Goal: Information Seeking & Learning: Learn about a topic

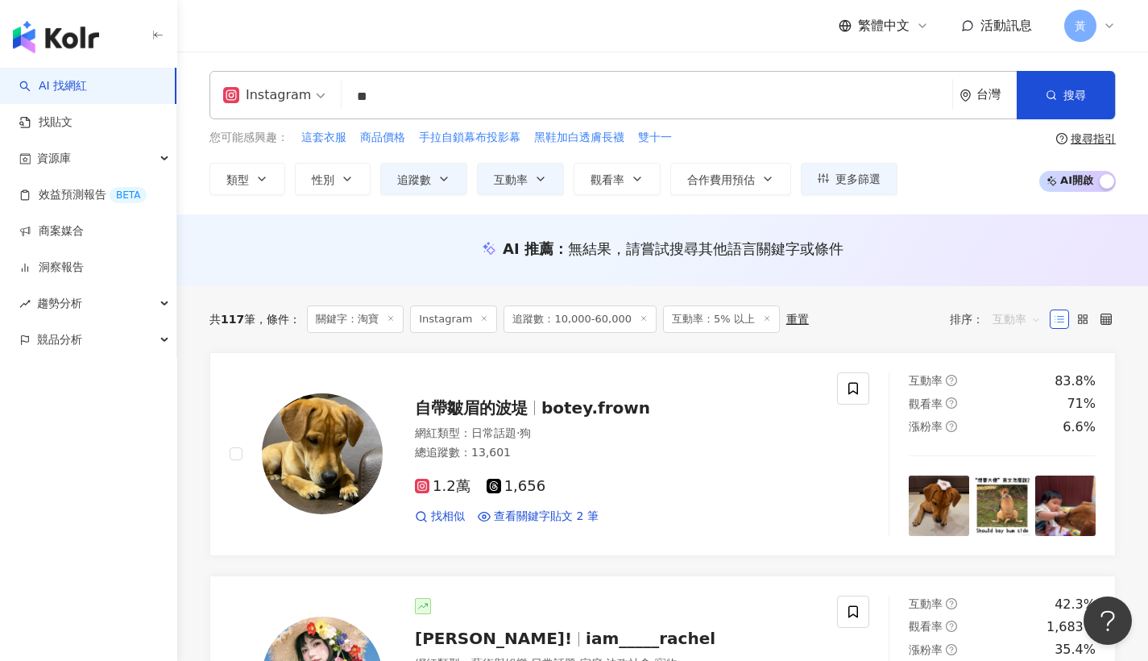
click at [1011, 312] on span "互動率" at bounding box center [1016, 319] width 48 height 26
click at [1012, 346] on div "關聯性" at bounding box center [1017, 351] width 39 height 18
click at [956, 163] on div "您可能感興趣： 這套衣服 商品價格 手拉自鎖幕布投影幕 黑鞋加白透膚長襪 雙十一 類型 性別 追蹤數 互動率 觀看率 合作費用預估 更多篩選 ***** - …" at bounding box center [662, 162] width 906 height 66
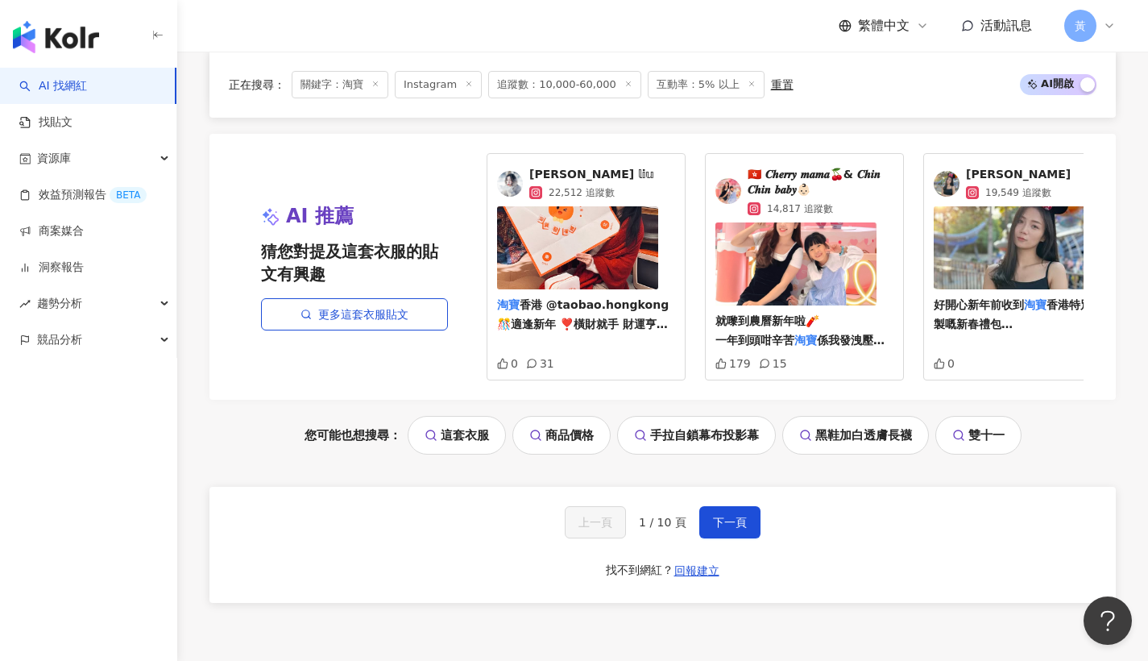
scroll to position [2955, 0]
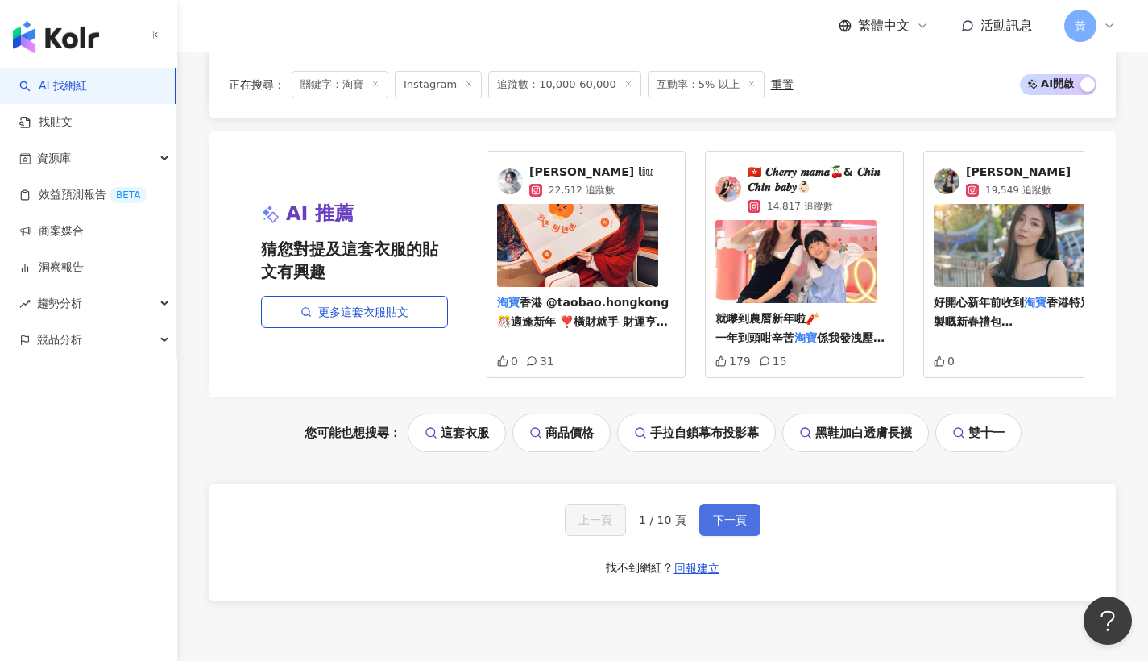
click at [716, 513] on span "下一頁" at bounding box center [730, 519] width 34 height 13
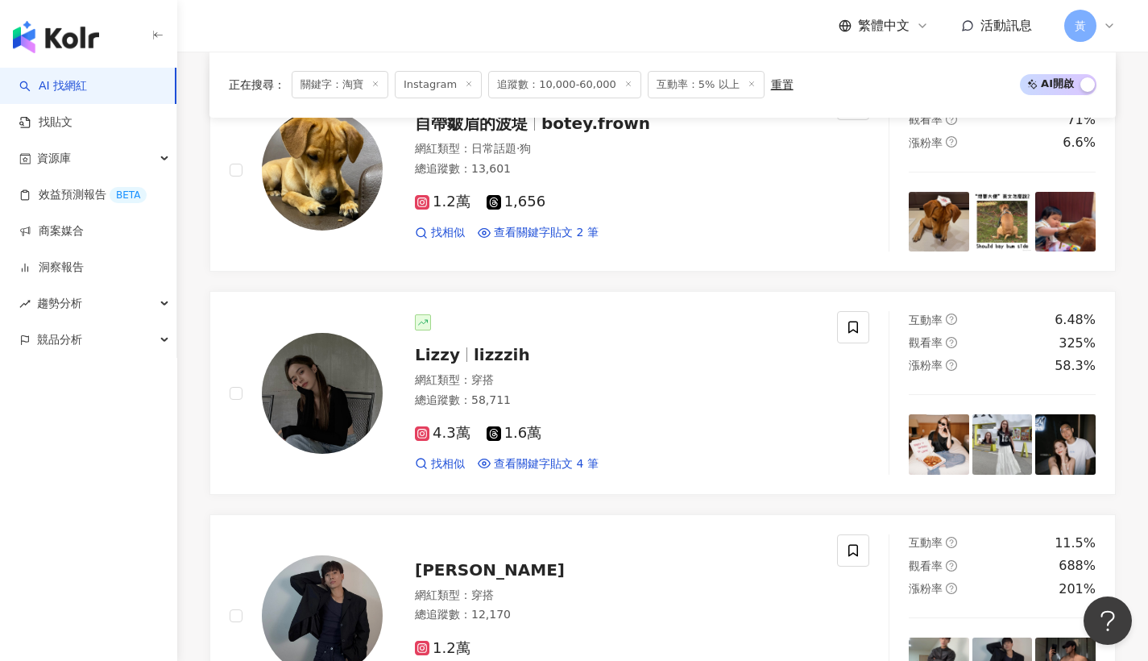
scroll to position [0, 0]
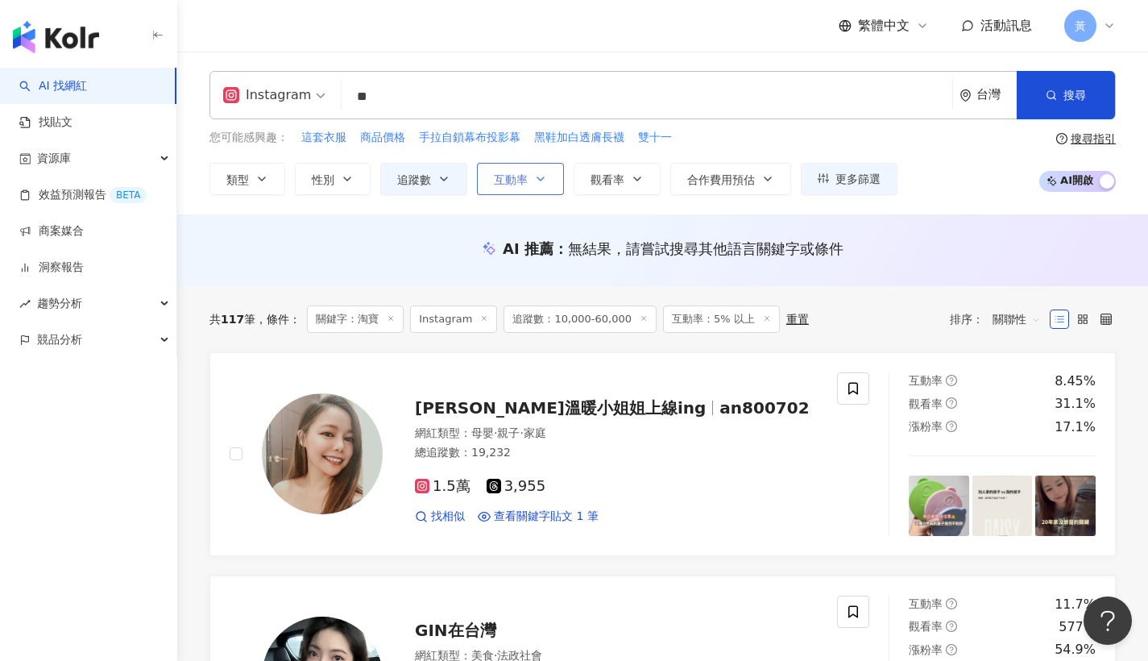
click at [520, 177] on span "互動率" at bounding box center [511, 179] width 34 height 13
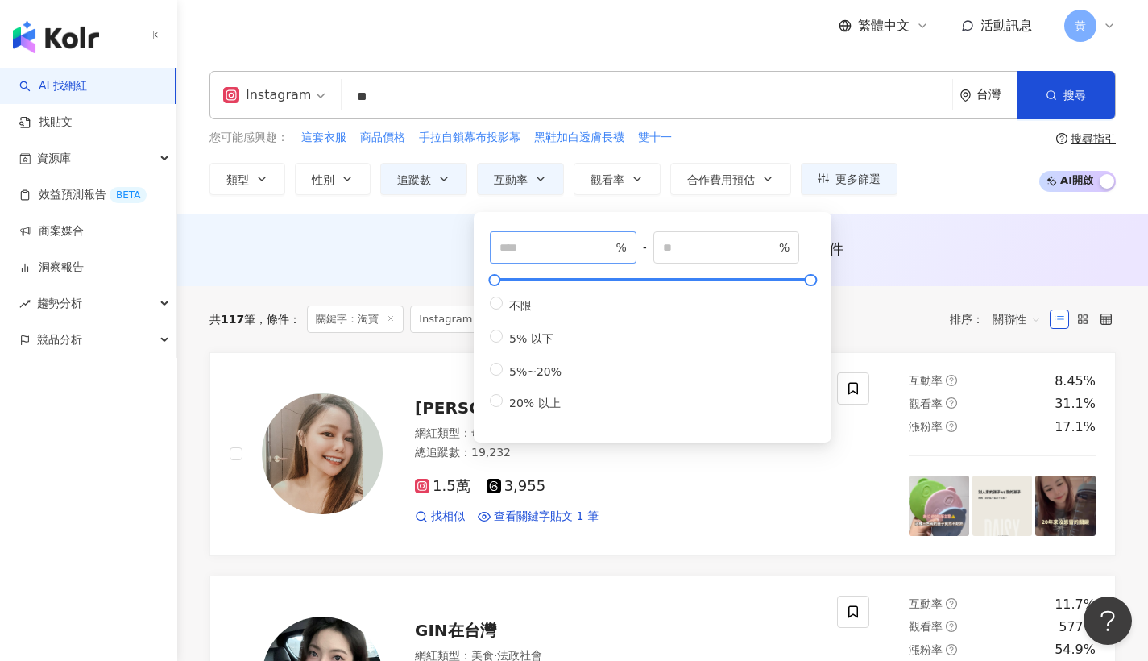
click at [513, 238] on span "* %" at bounding box center [563, 247] width 147 height 32
type input "*"
click at [902, 155] on div "您可能感興趣： 這套衣服 商品價格 手拉自鎖幕布投影幕 黑鞋加白透膚長襪 雙十一 類型 性別 追蹤數 互動率 觀看率 合作費用預估 更多篩選 ***** - …" at bounding box center [662, 162] width 906 height 66
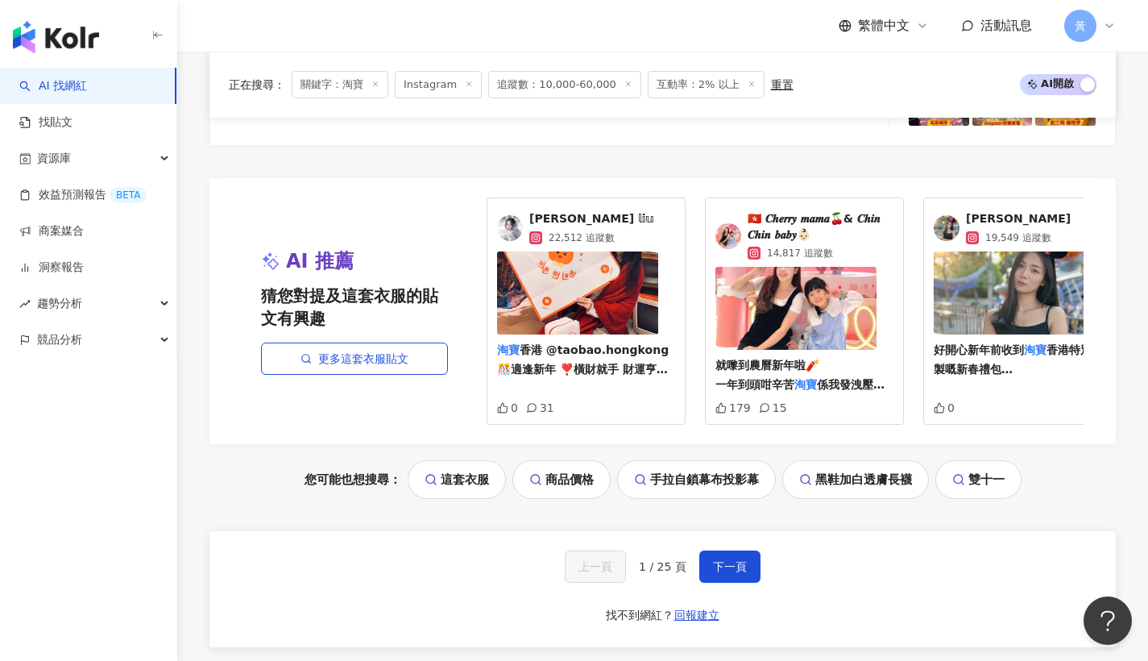
scroll to position [3236, 0]
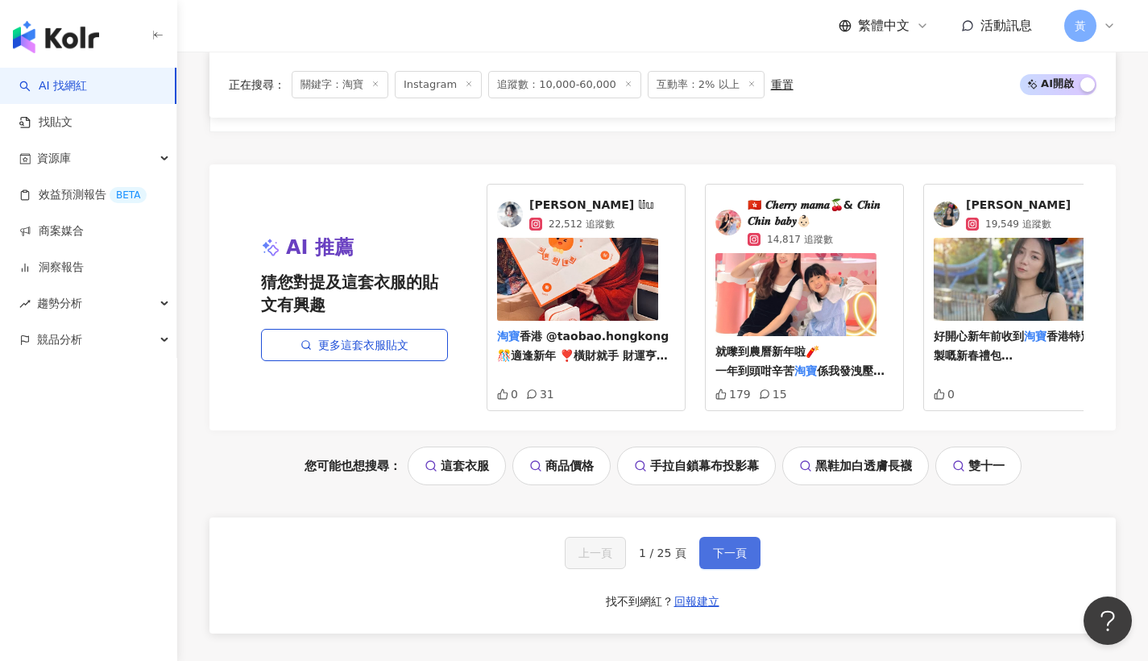
click at [751, 536] on button "下一頁" at bounding box center [729, 552] width 61 height 32
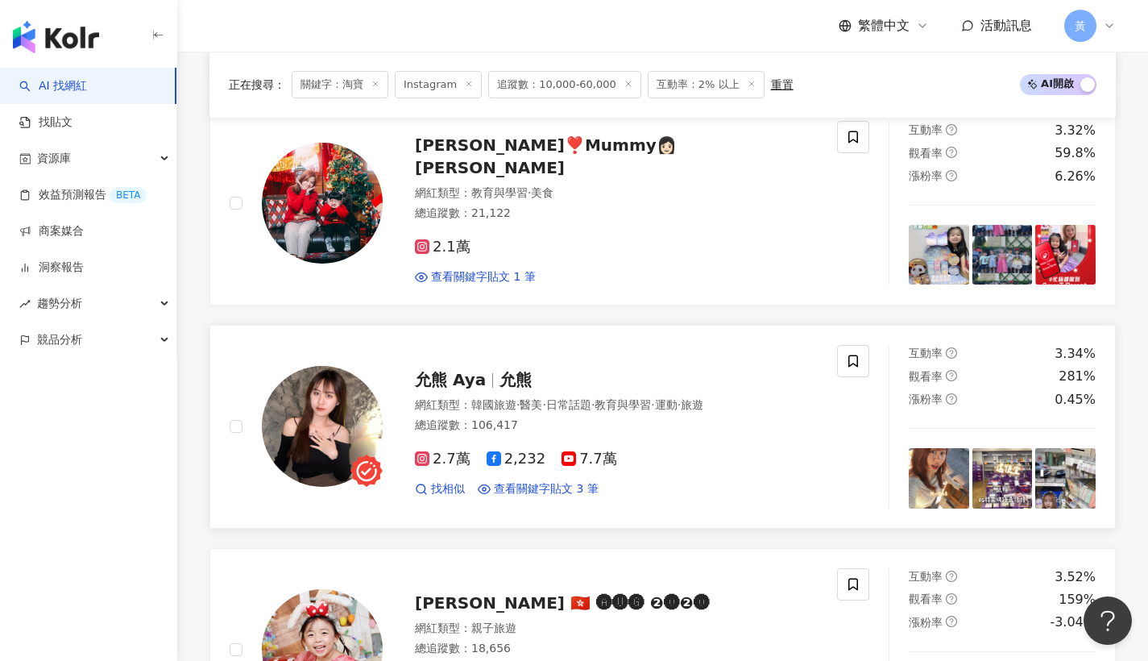
scroll to position [1038, 0]
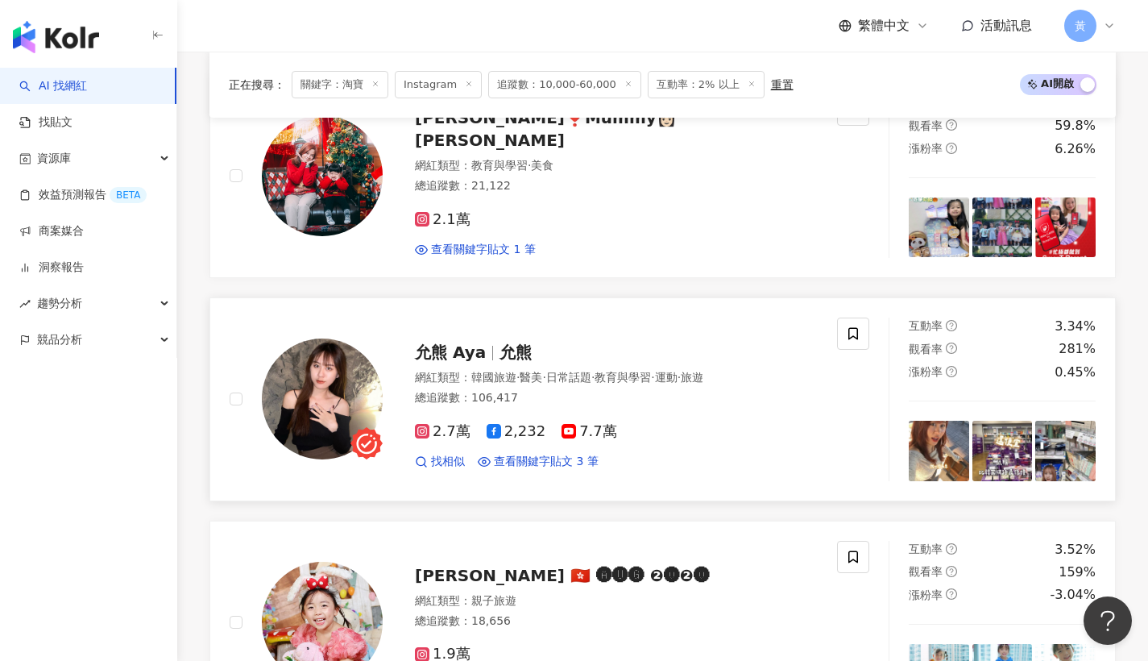
click at [452, 333] on div "允熊 Aya 允熊 網紅類型 ： 韓國旅遊 · 醫美 · 日常話題 · 教育與學習 · 運動 · 旅遊 總追蹤數 ： 106,417 2.7萬 2,232 7…" at bounding box center [600, 398] width 435 height 141
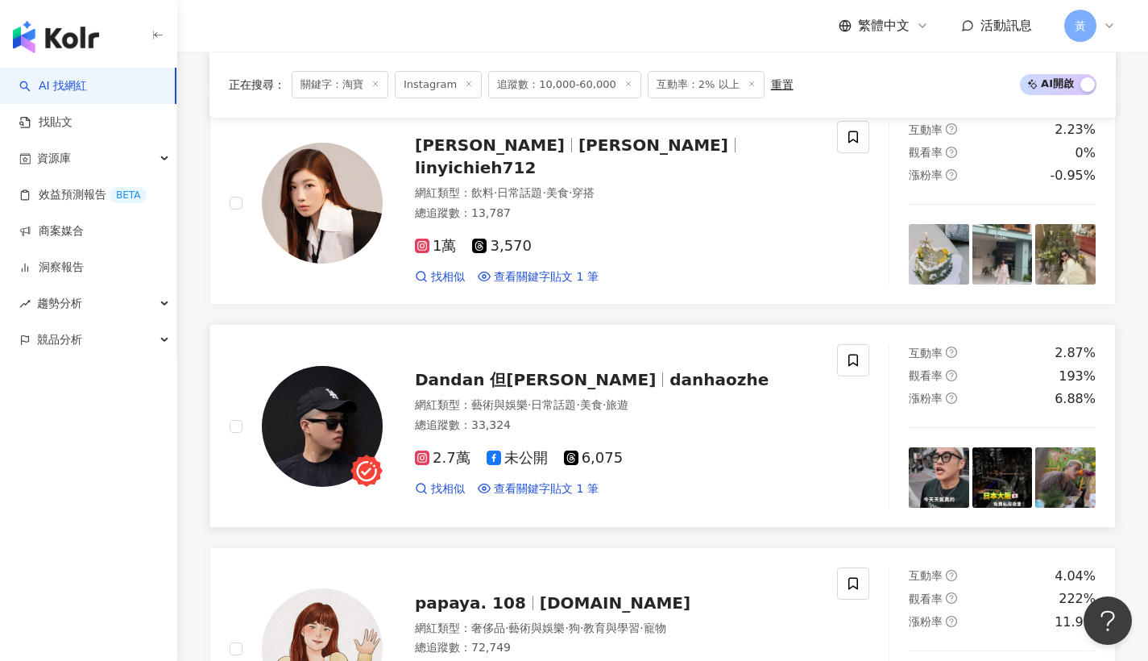
scroll to position [2610, 0]
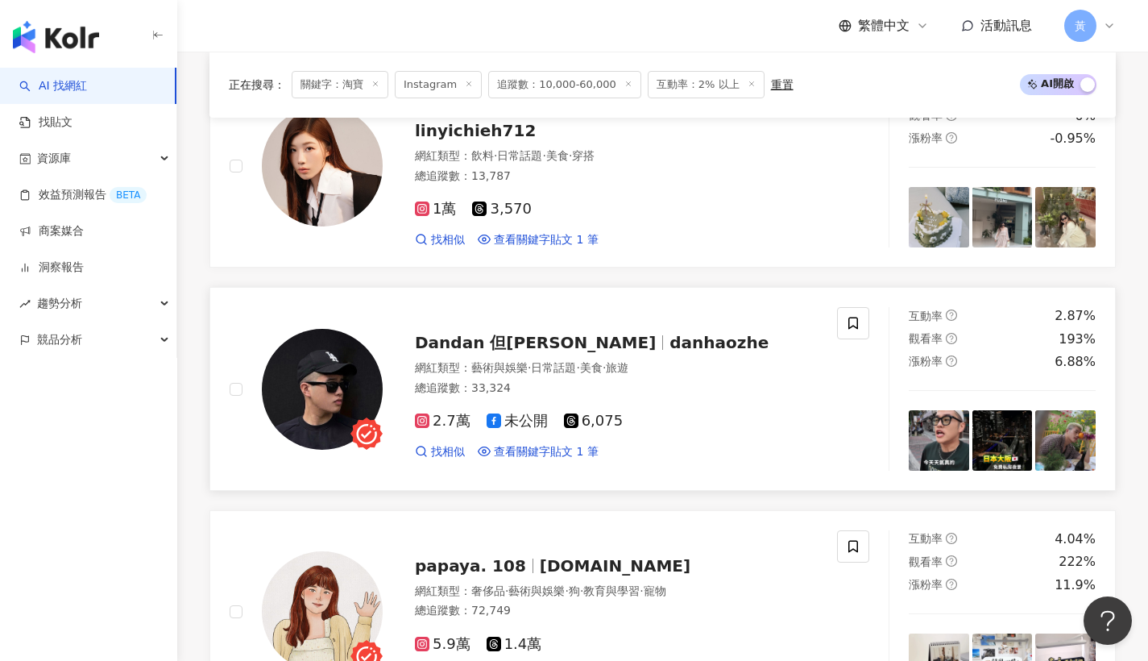
click at [498, 331] on div "Dandan 但昊哲 danhaozhe" at bounding box center [616, 342] width 403 height 23
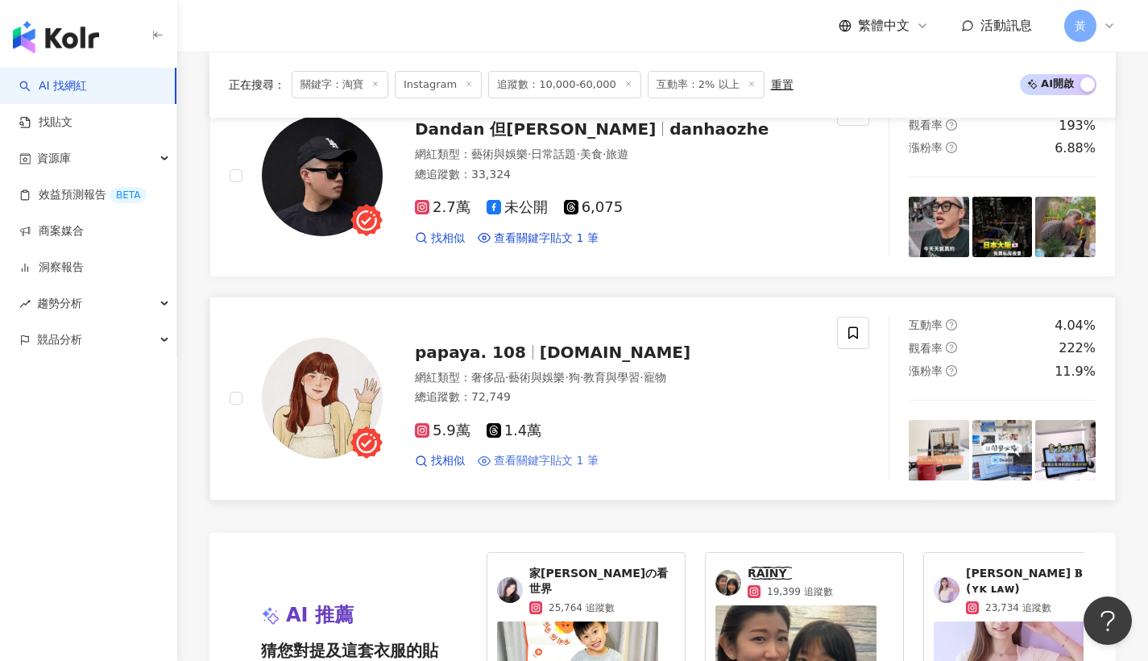
scroll to position [2863, 0]
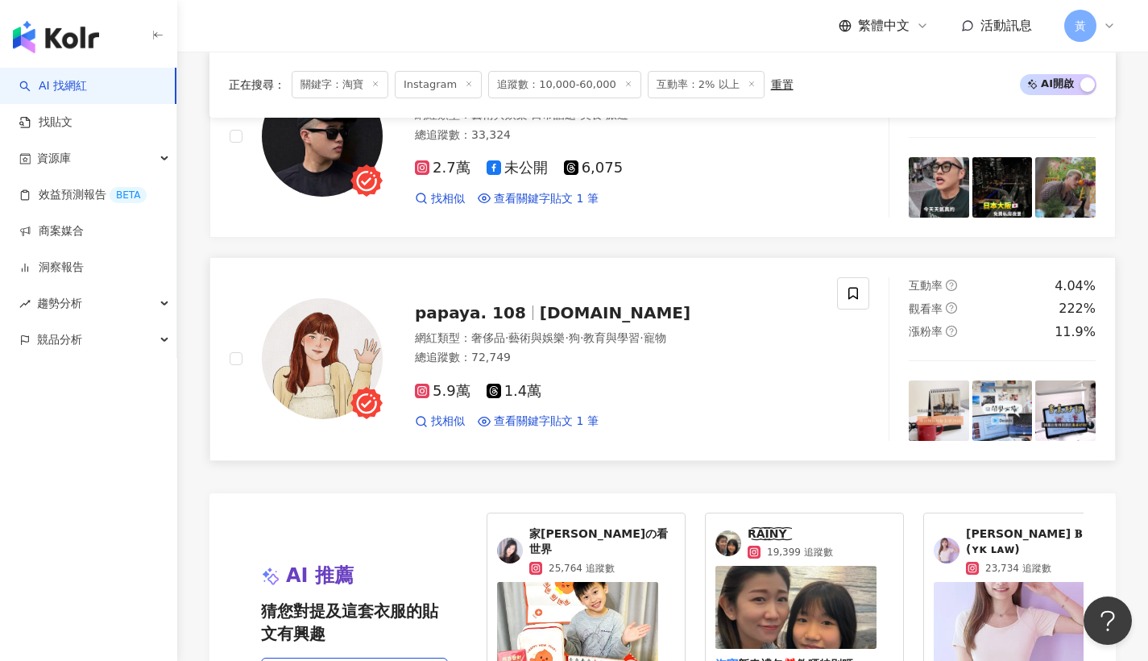
click at [461, 303] on span "papaya. 108" at bounding box center [470, 312] width 111 height 19
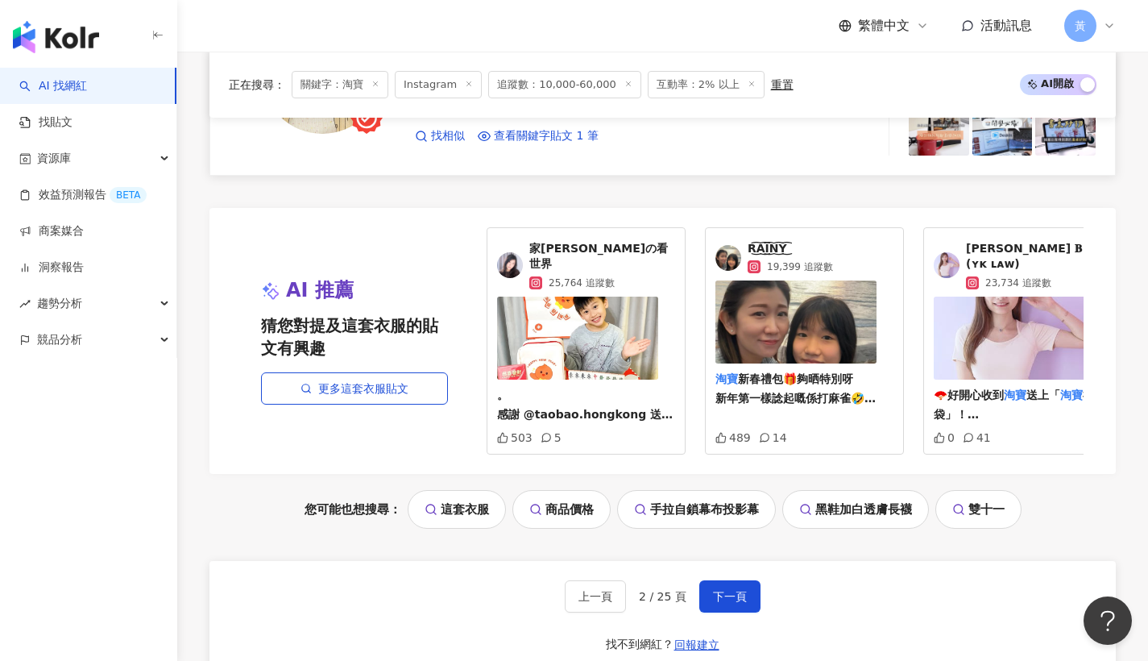
scroll to position [3160, 0]
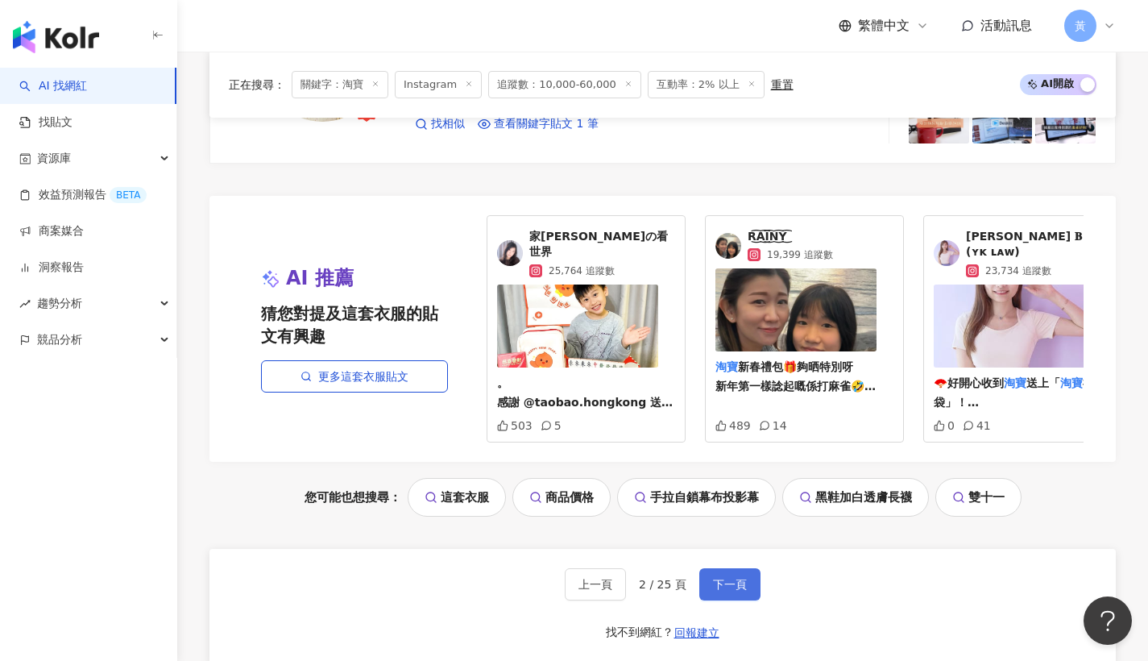
click at [726, 568] on button "下一頁" at bounding box center [729, 584] width 61 height 32
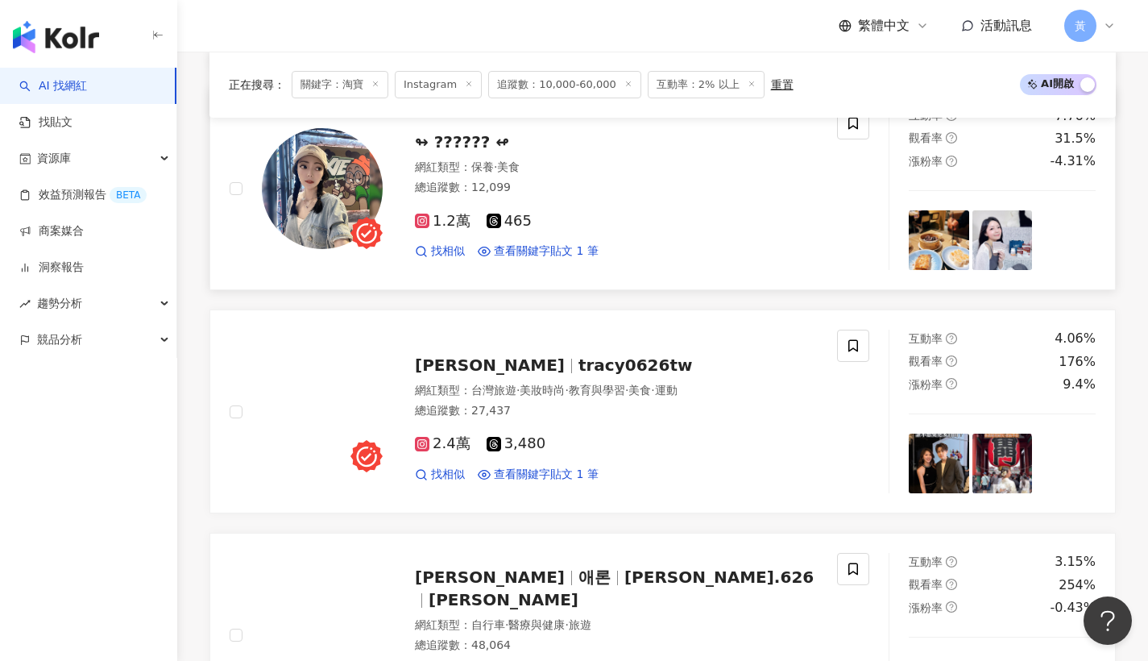
scroll to position [1917, 0]
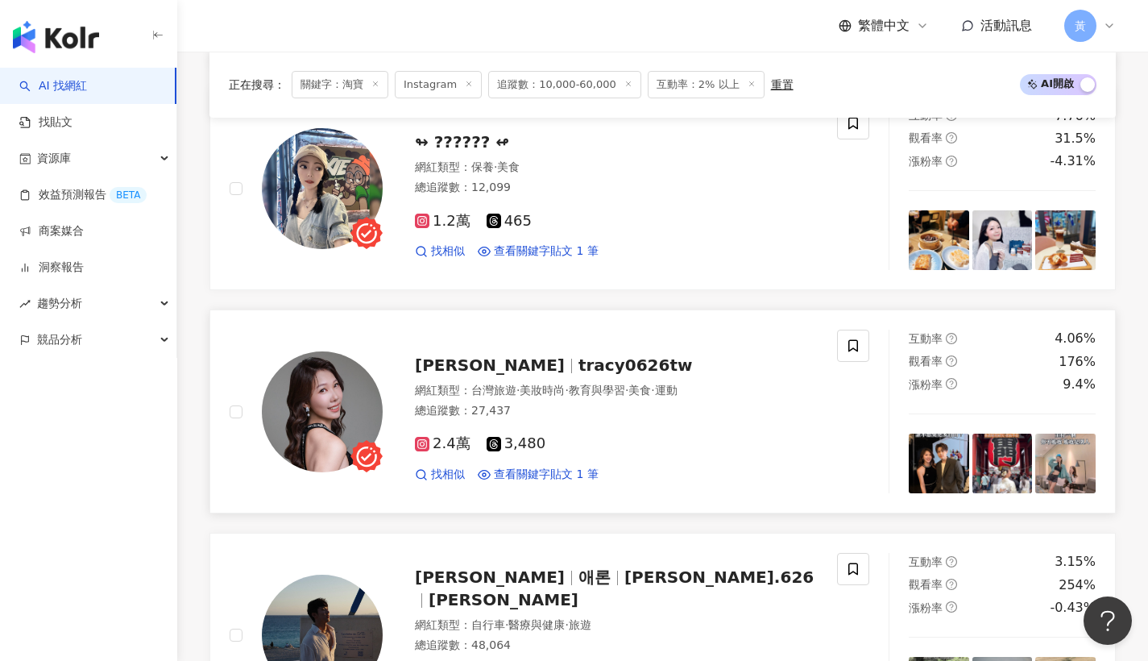
click at [578, 363] on span "tracy0626tw" at bounding box center [635, 364] width 114 height 19
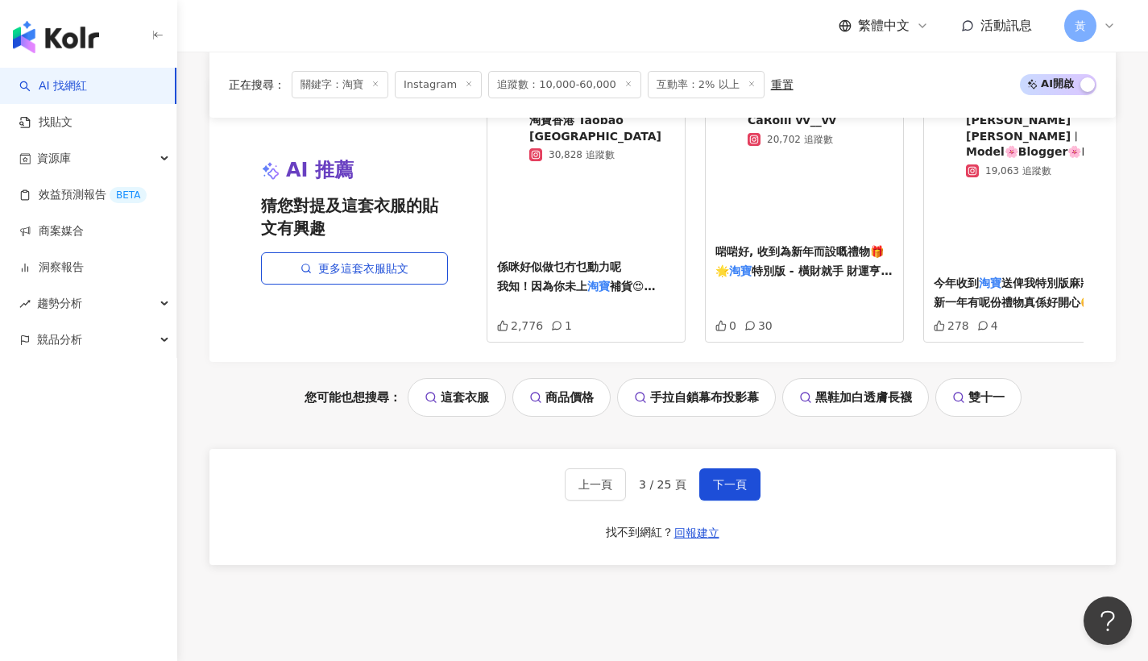
scroll to position [3295, 0]
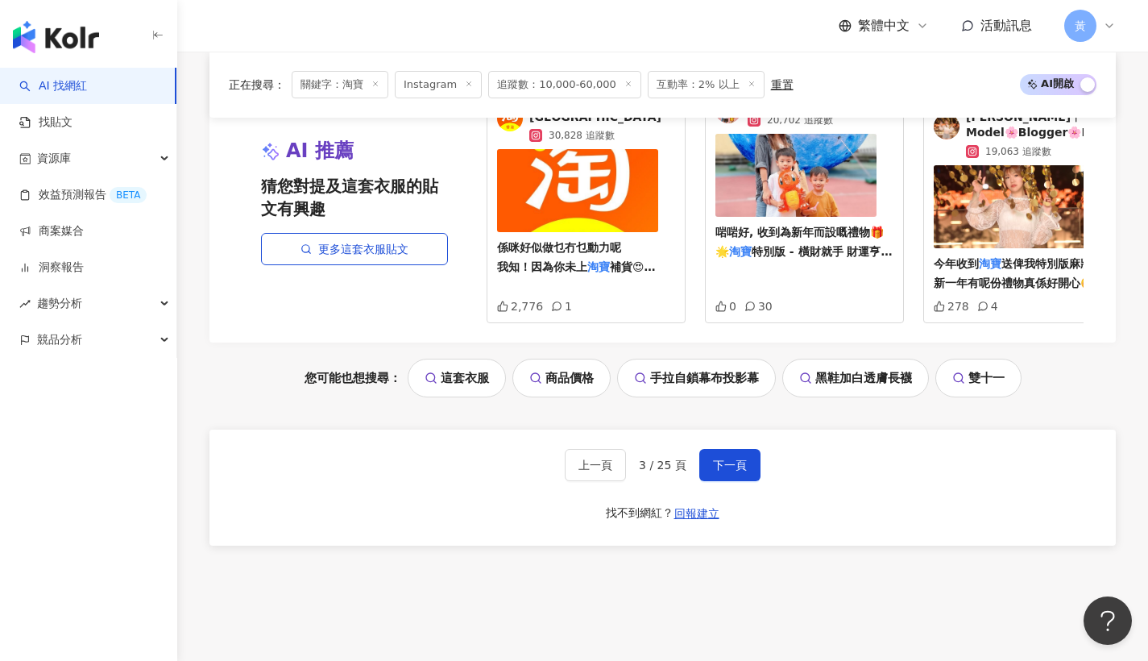
click at [731, 462] on div "上一頁 3 / 25 頁 下一頁 找不到網紅？ 回報建立" at bounding box center [662, 487] width 906 height 116
click at [731, 460] on button "下一頁" at bounding box center [729, 465] width 61 height 32
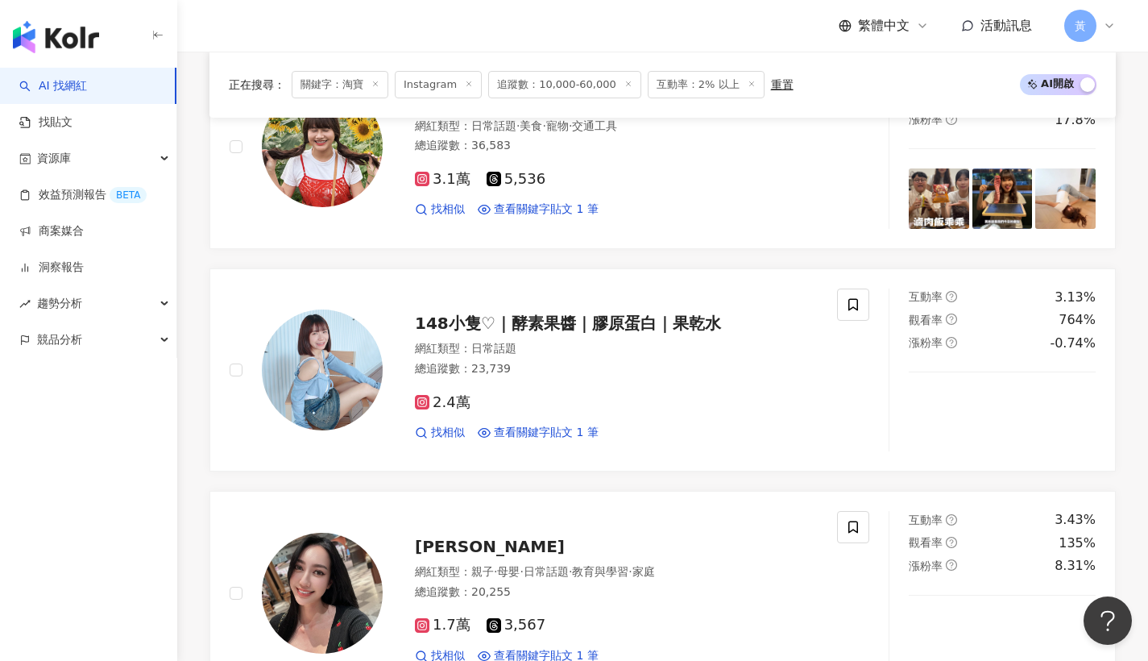
scroll to position [624, 0]
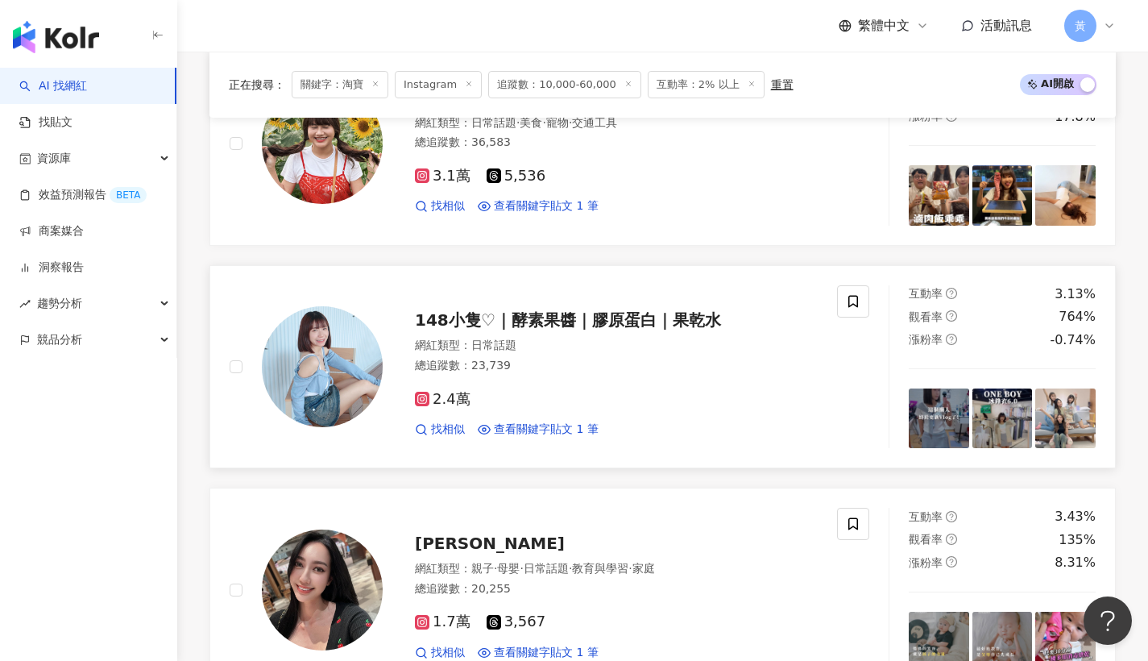
click at [481, 311] on span "148小隻♡｜酵素果醬｜膠原蛋白｜果乾水" at bounding box center [568, 319] width 306 height 19
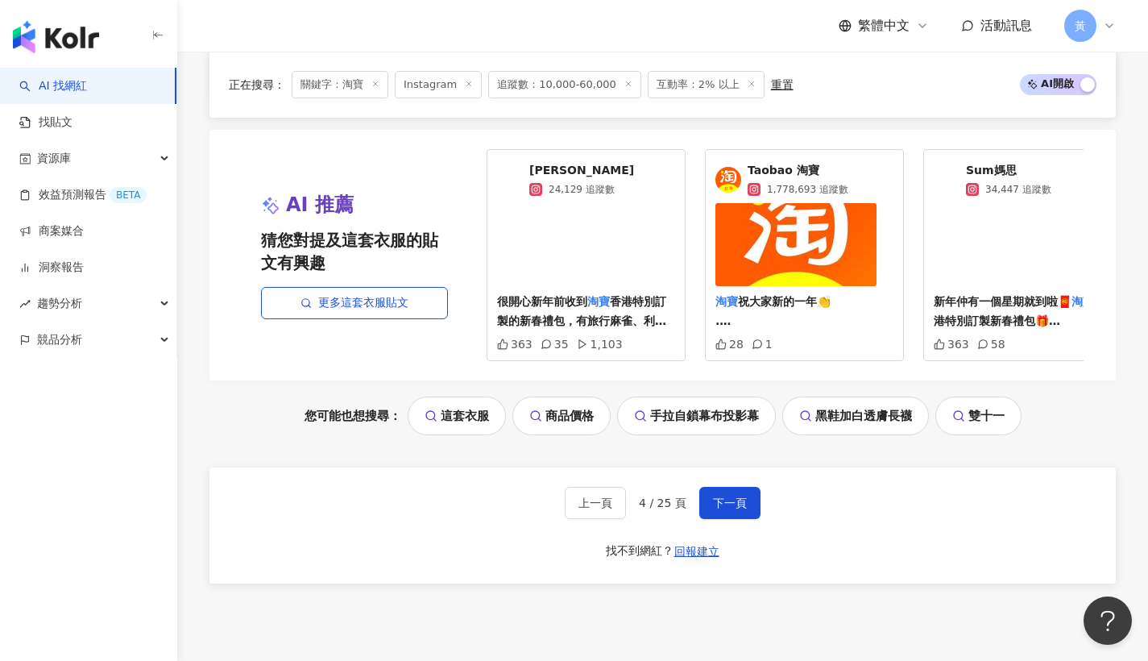
scroll to position [3229, 0]
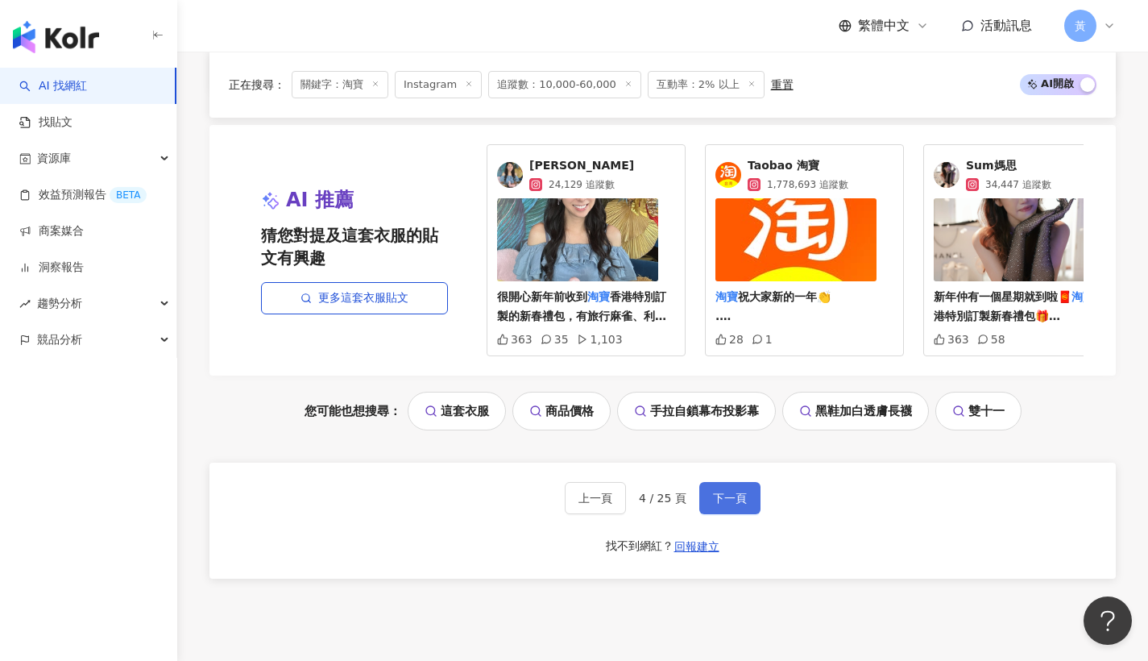
click at [713, 482] on button "下一頁" at bounding box center [729, 498] width 61 height 32
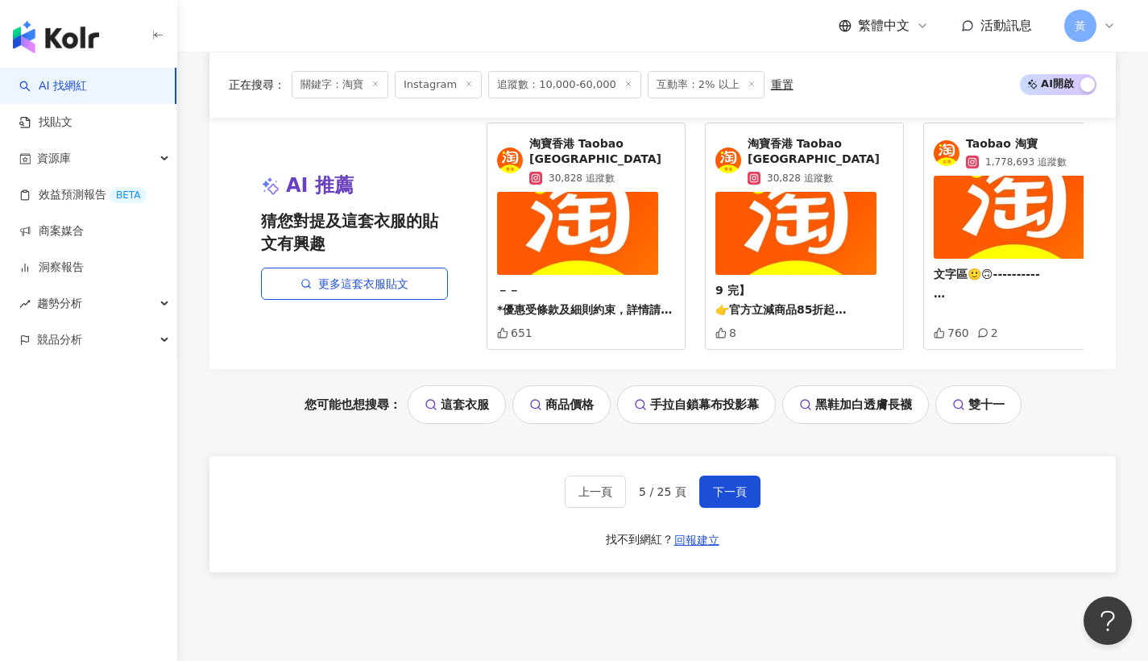
scroll to position [3264, 0]
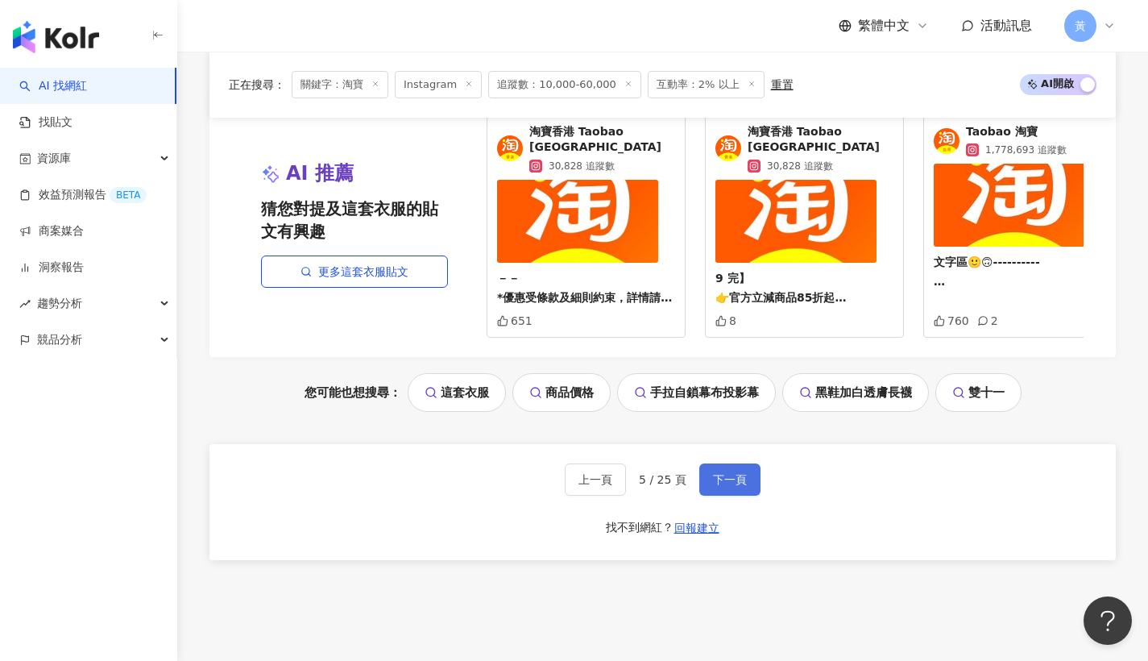
click at [719, 483] on button "下一頁" at bounding box center [729, 479] width 61 height 32
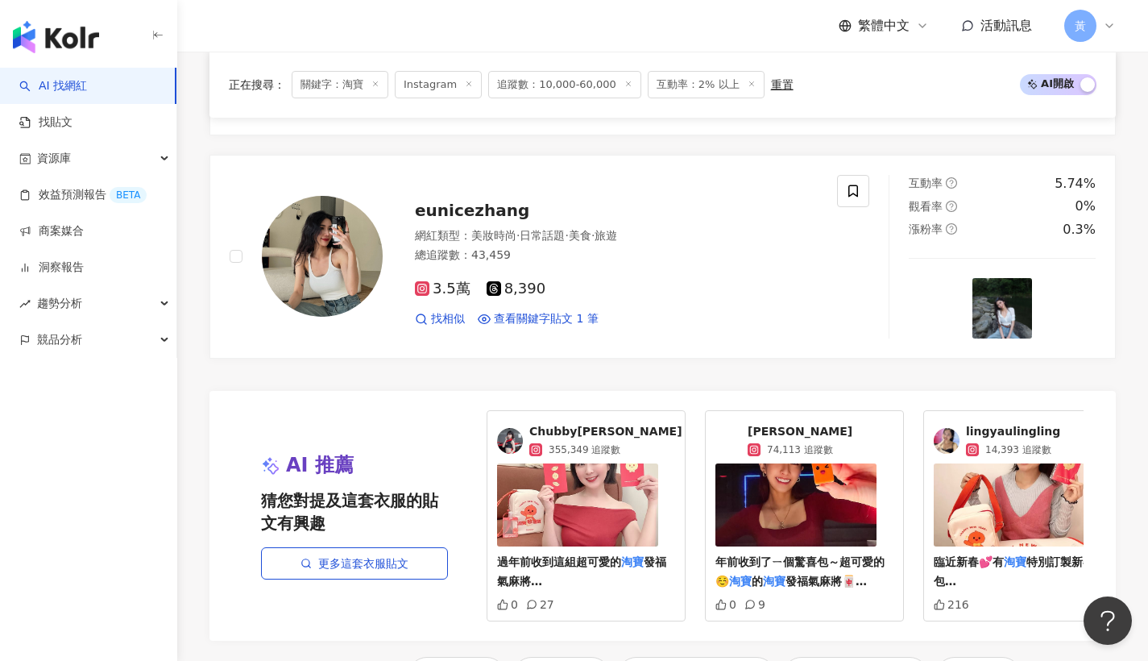
scroll to position [3229, 0]
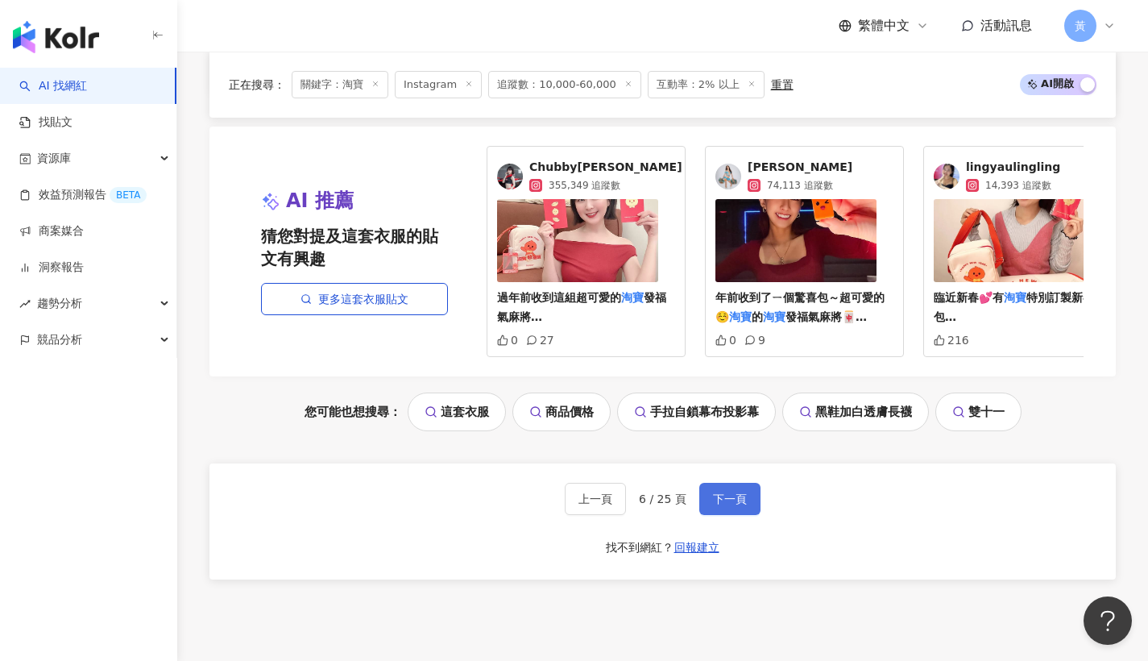
click at [730, 499] on span "下一頁" at bounding box center [730, 498] width 34 height 13
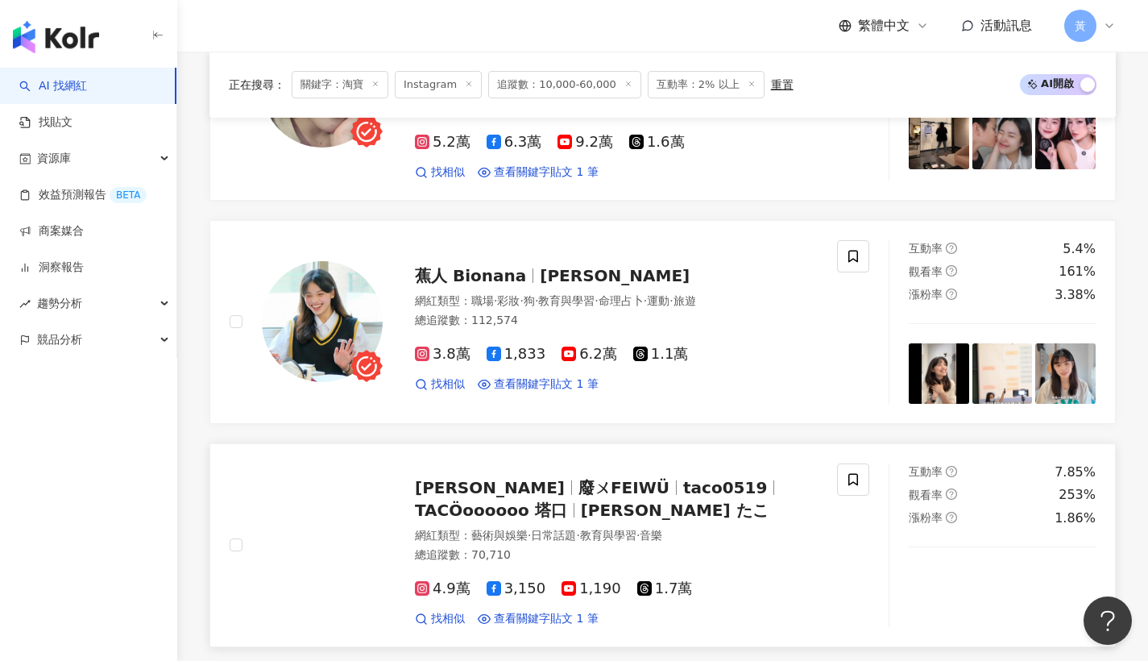
scroll to position [1365, 0]
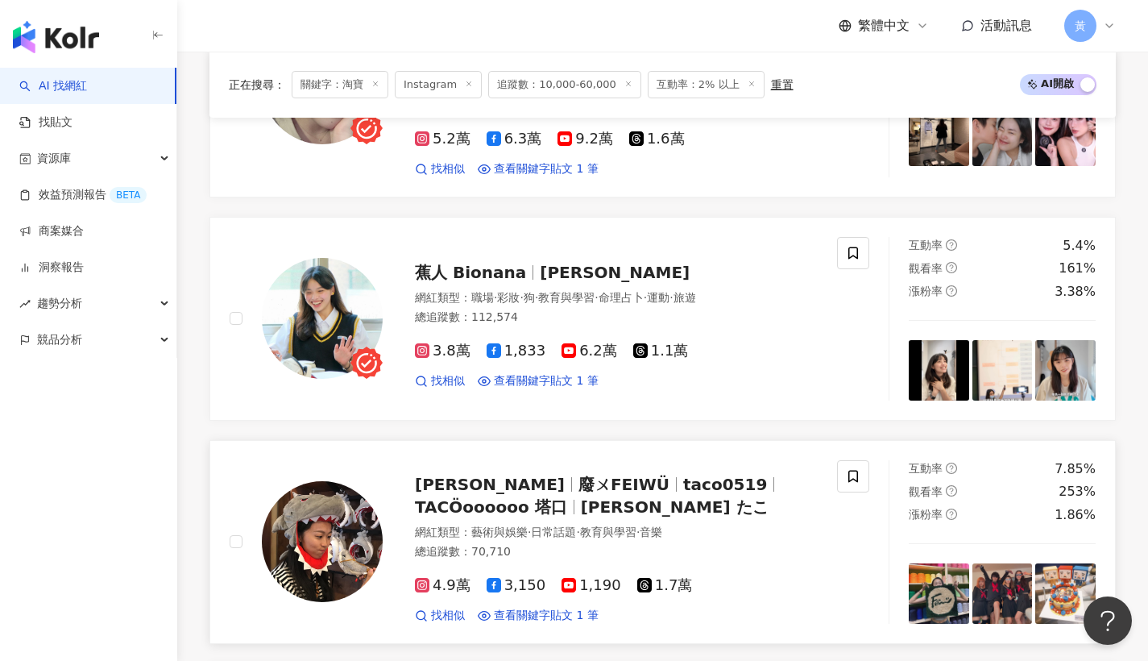
click at [578, 474] on span "廢ㄨFEIWÜ" at bounding box center [623, 483] width 91 height 19
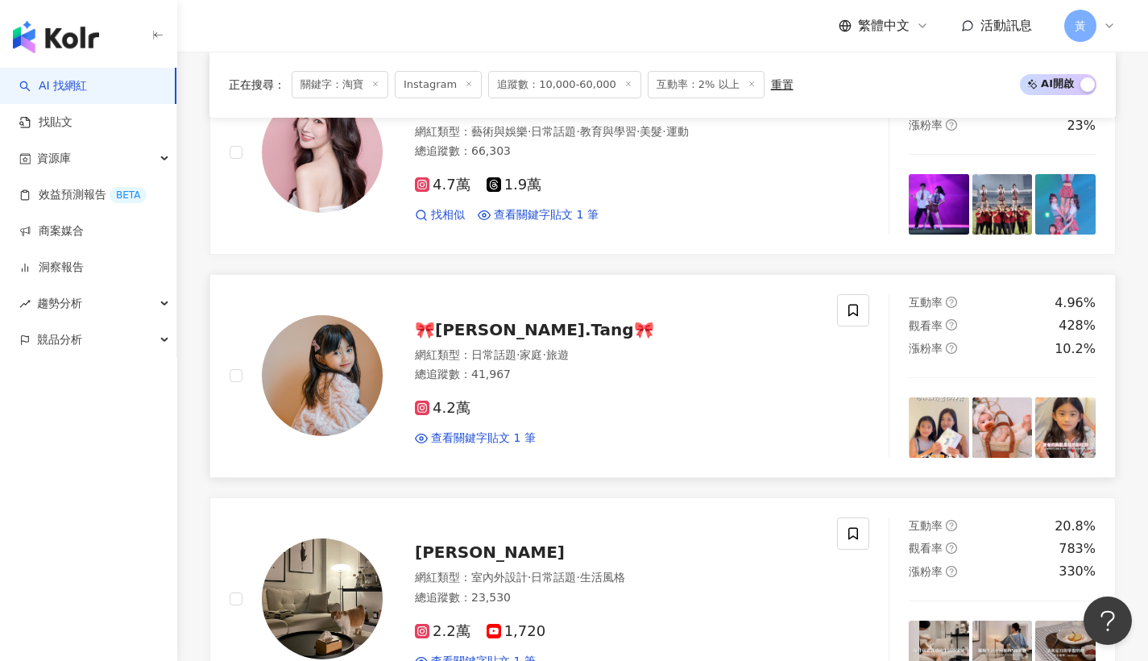
click at [470, 320] on span "🎀Luna.Tang🎀" at bounding box center [534, 329] width 239 height 19
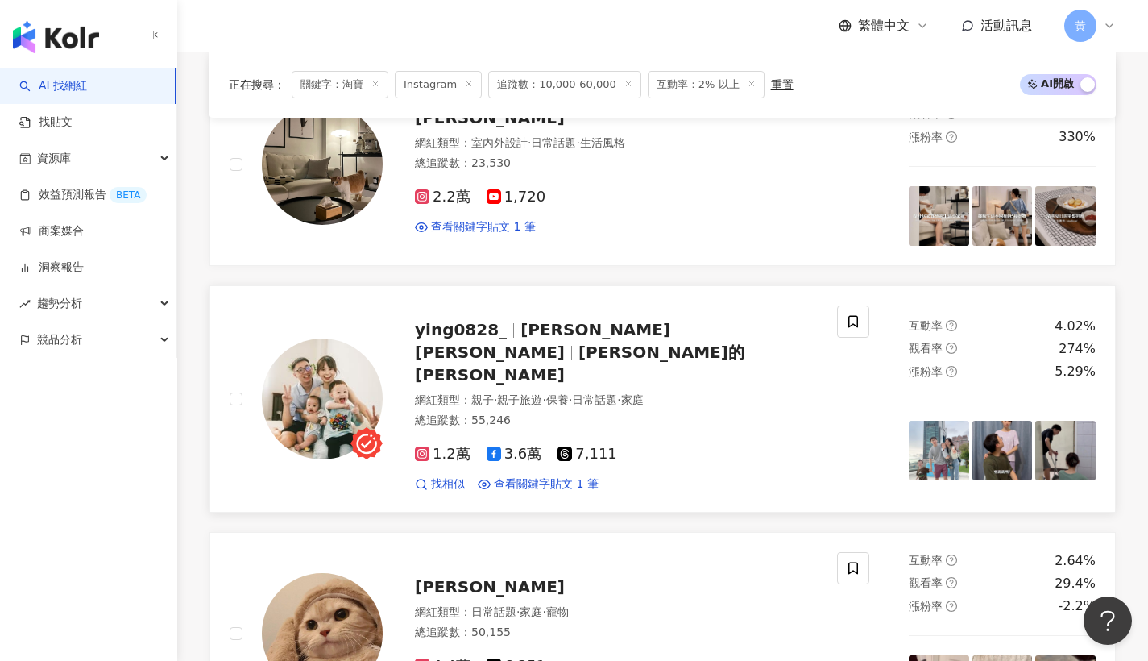
click at [442, 320] on span "ying0828_" at bounding box center [461, 329] width 92 height 19
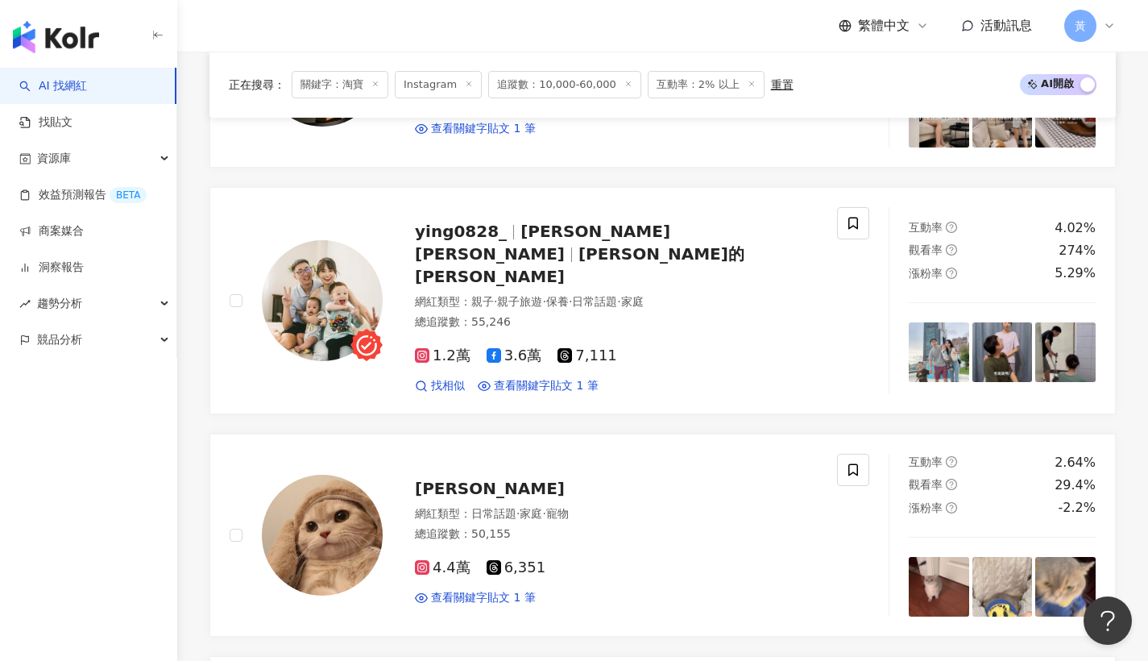
scroll to position [3103, 0]
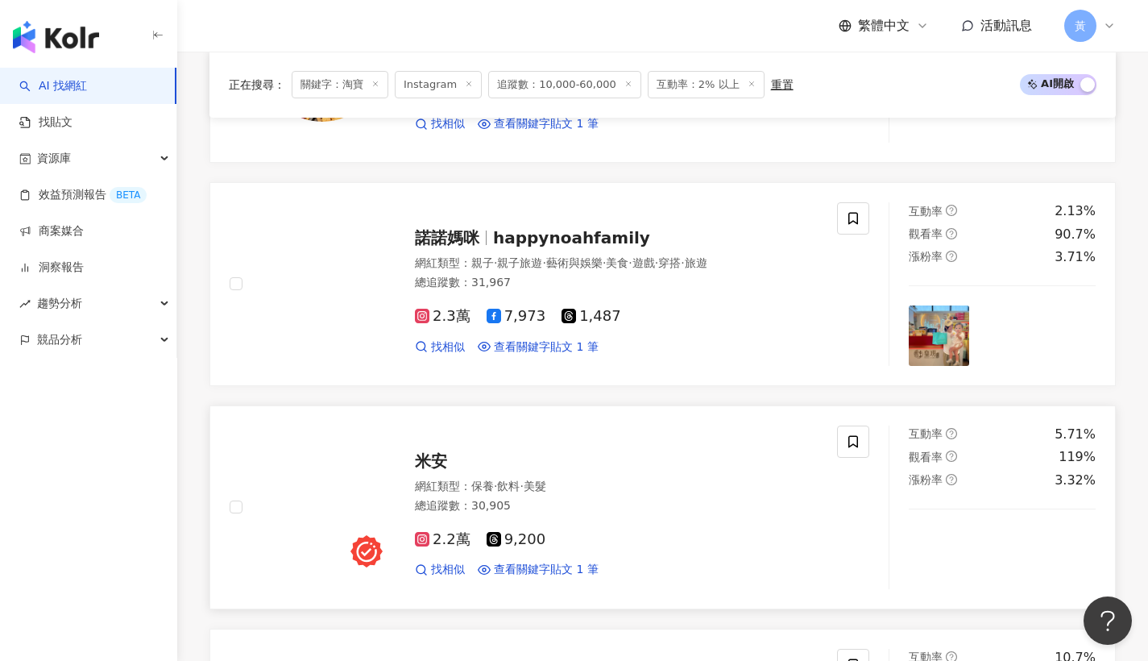
scroll to position [1825, 0]
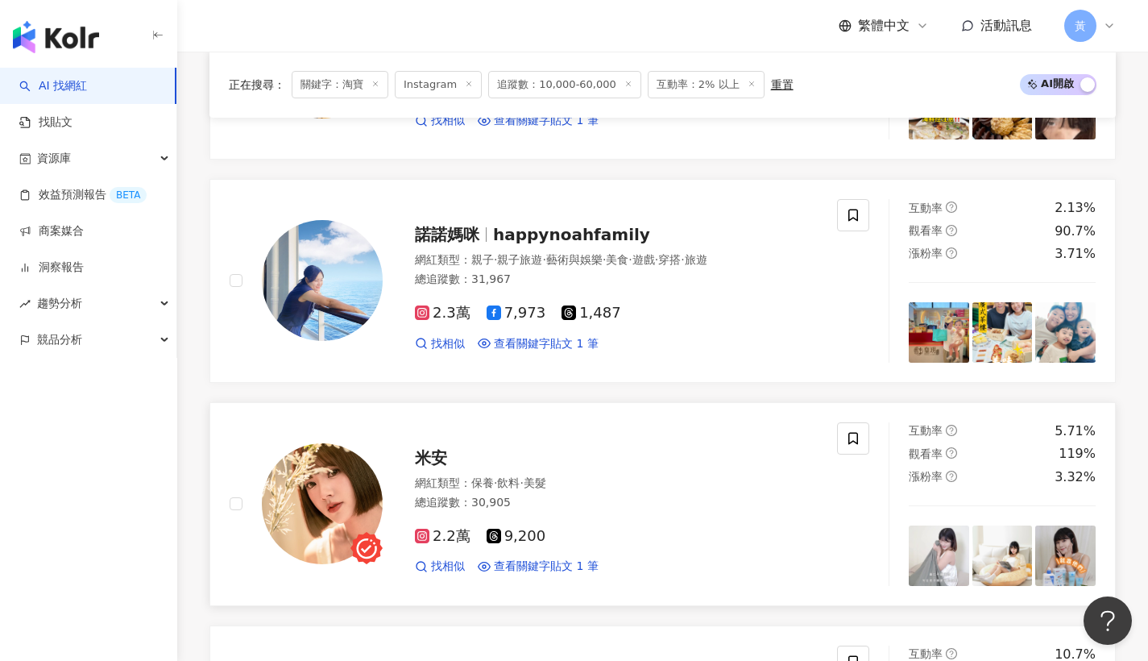
click at [441, 448] on span "米安" at bounding box center [431, 457] width 32 height 19
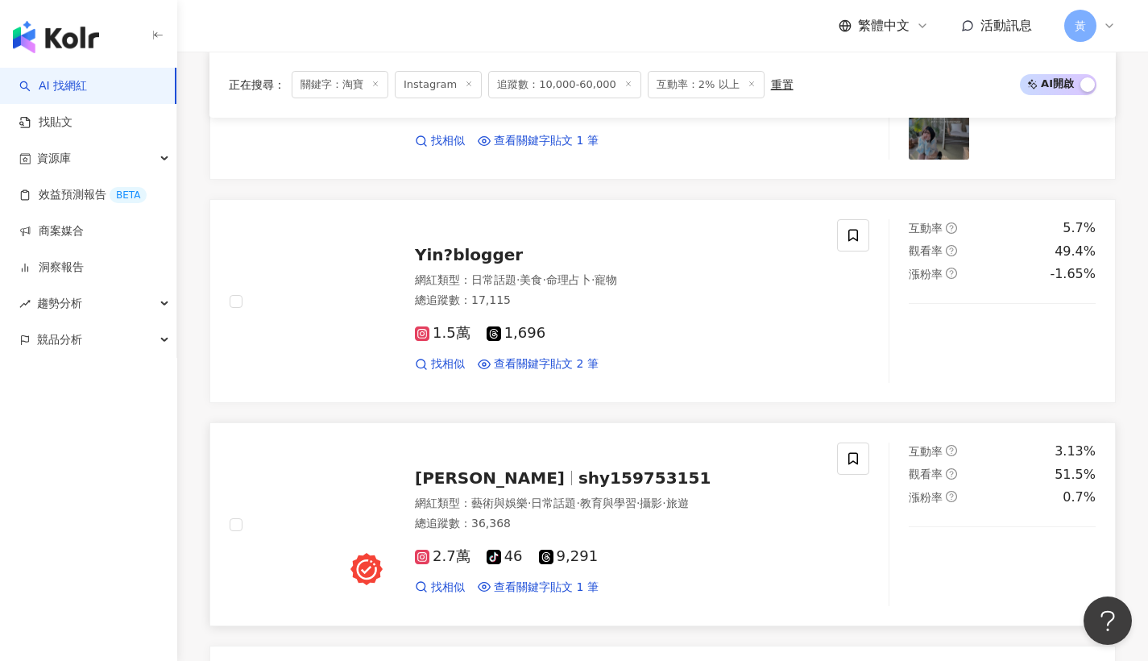
scroll to position [2563, 0]
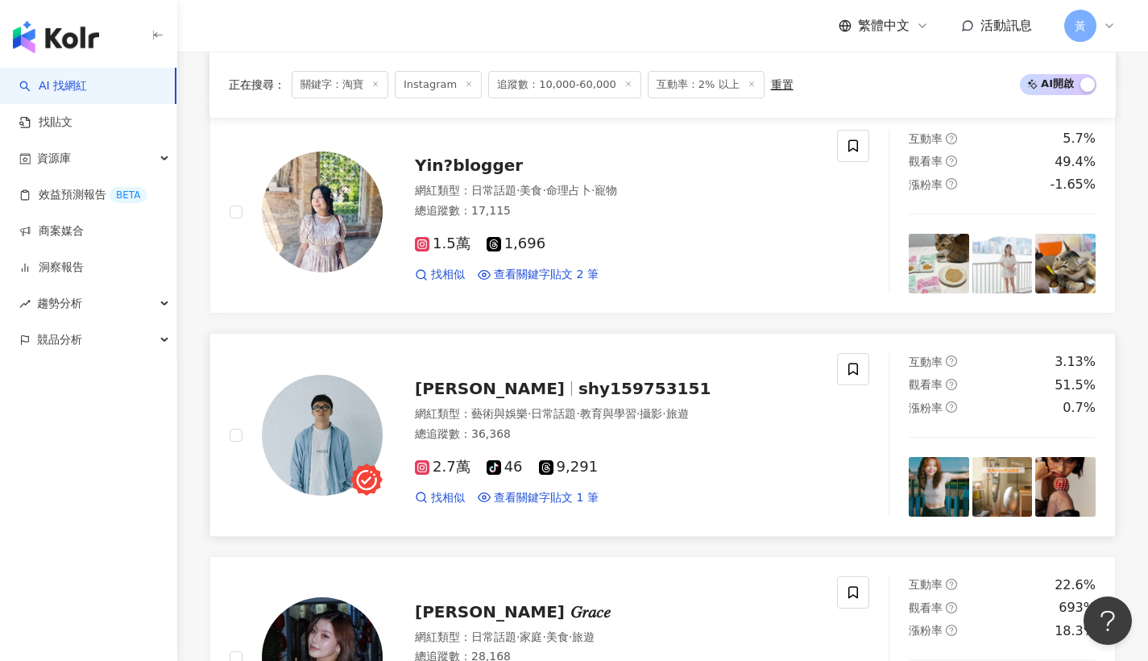
click at [578, 379] on span "shy159753151" at bounding box center [644, 388] width 132 height 19
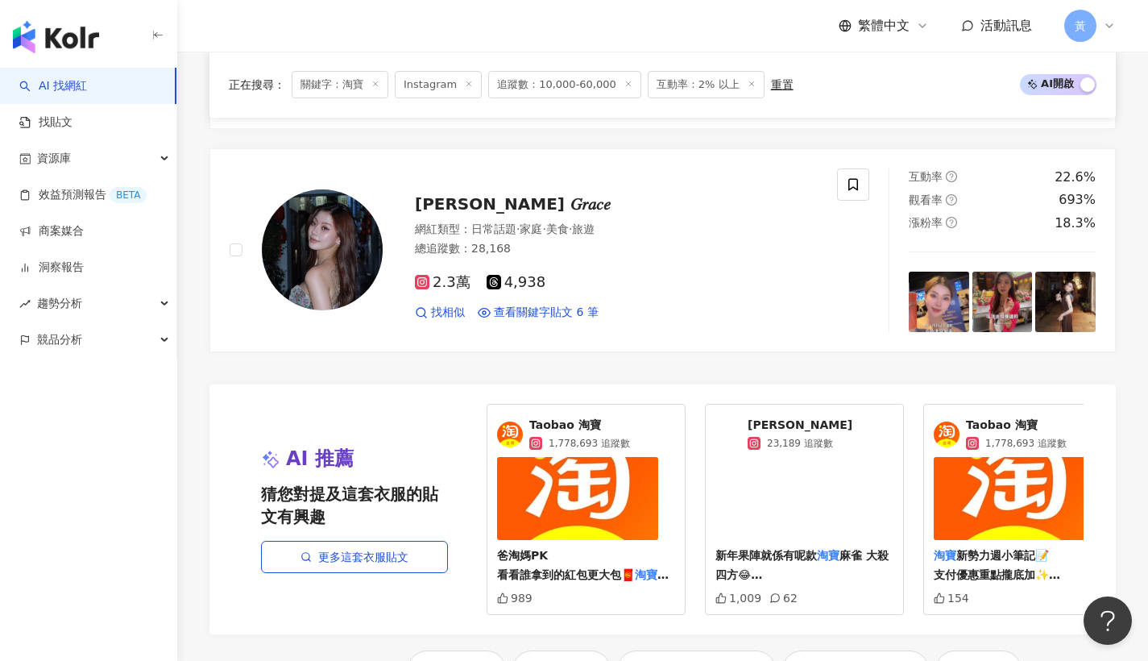
scroll to position [3209, 0]
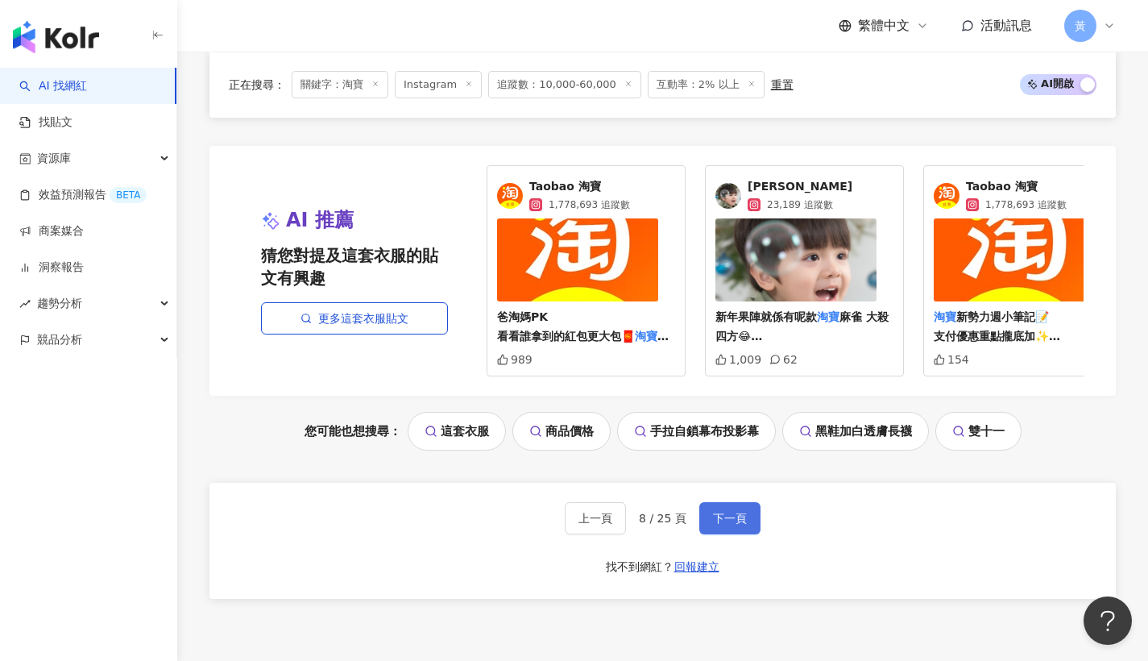
click at [726, 512] on span "下一頁" at bounding box center [730, 518] width 34 height 13
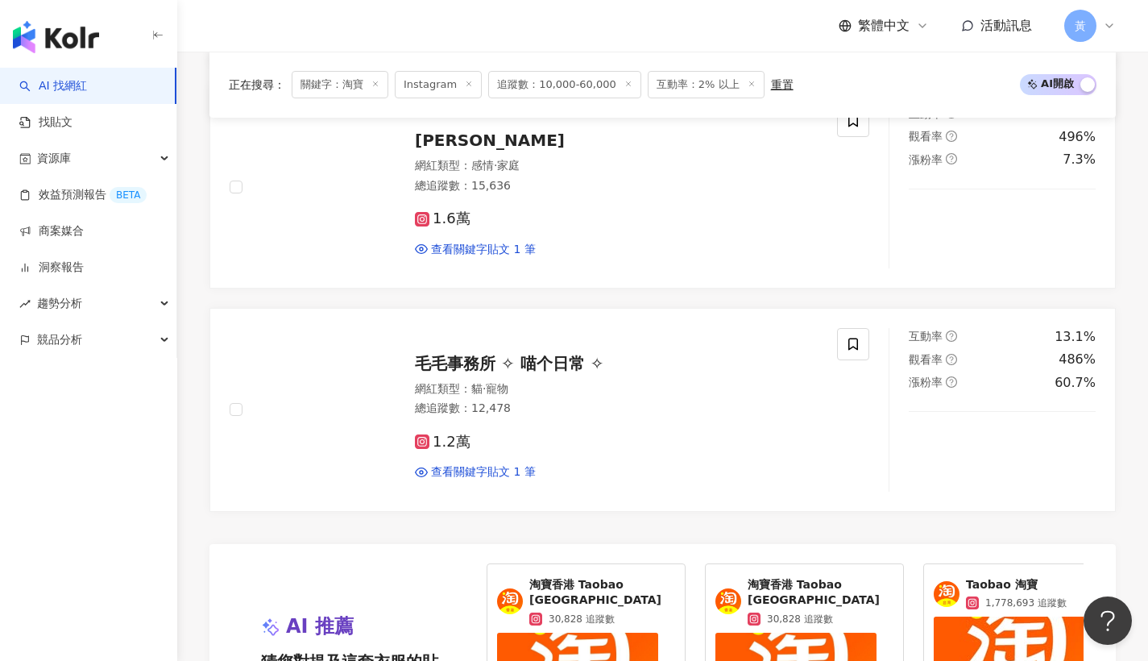
scroll to position [3329, 0]
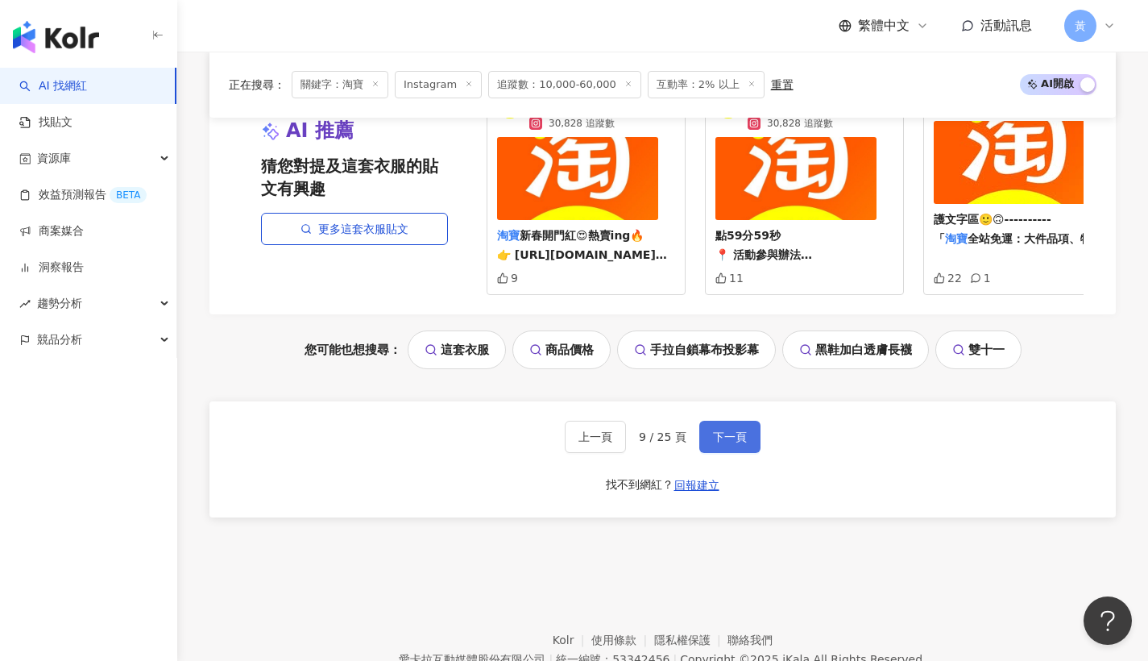
click at [725, 420] on button "下一頁" at bounding box center [729, 436] width 61 height 32
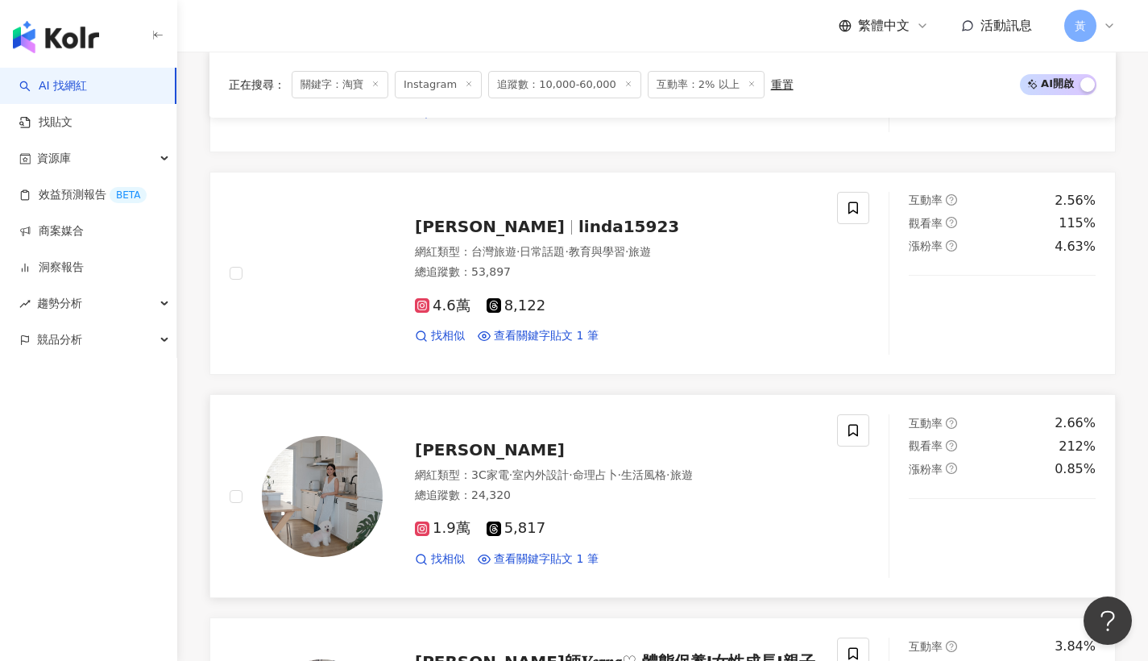
scroll to position [779, 0]
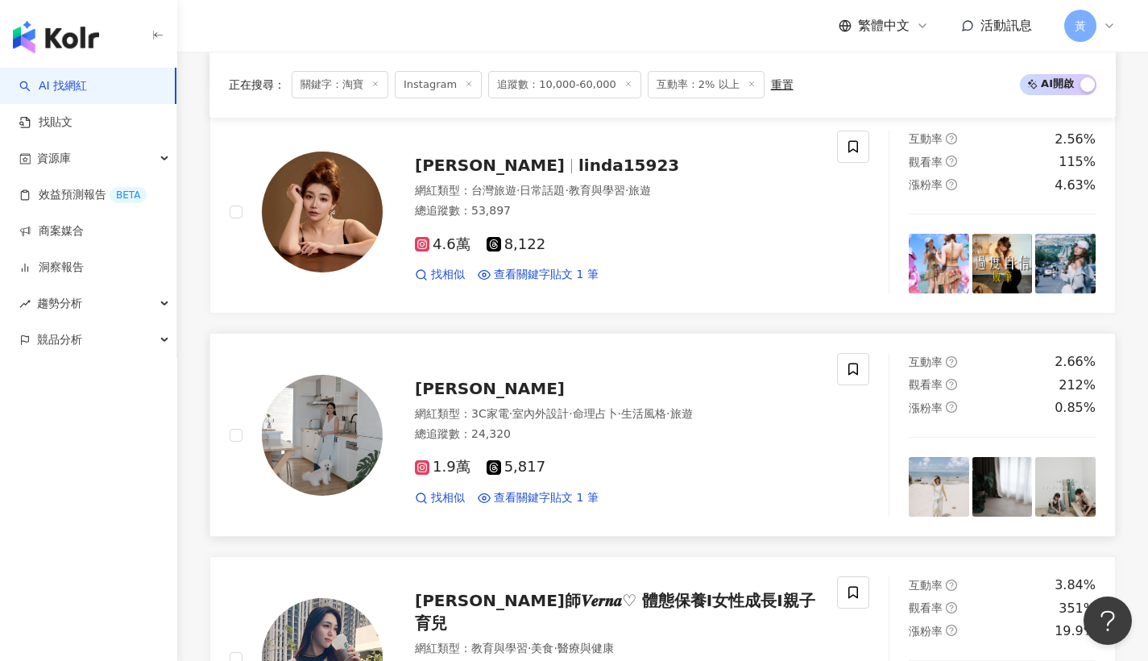
click at [427, 382] on span "張嘉嘉" at bounding box center [490, 388] width 150 height 19
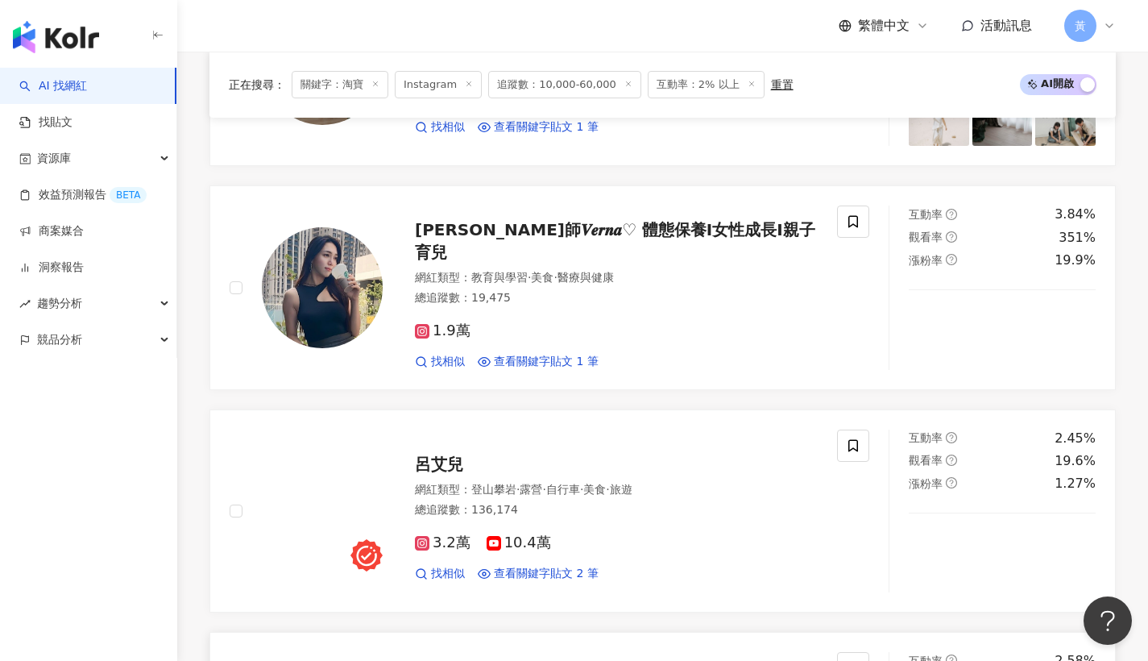
scroll to position [1228, 0]
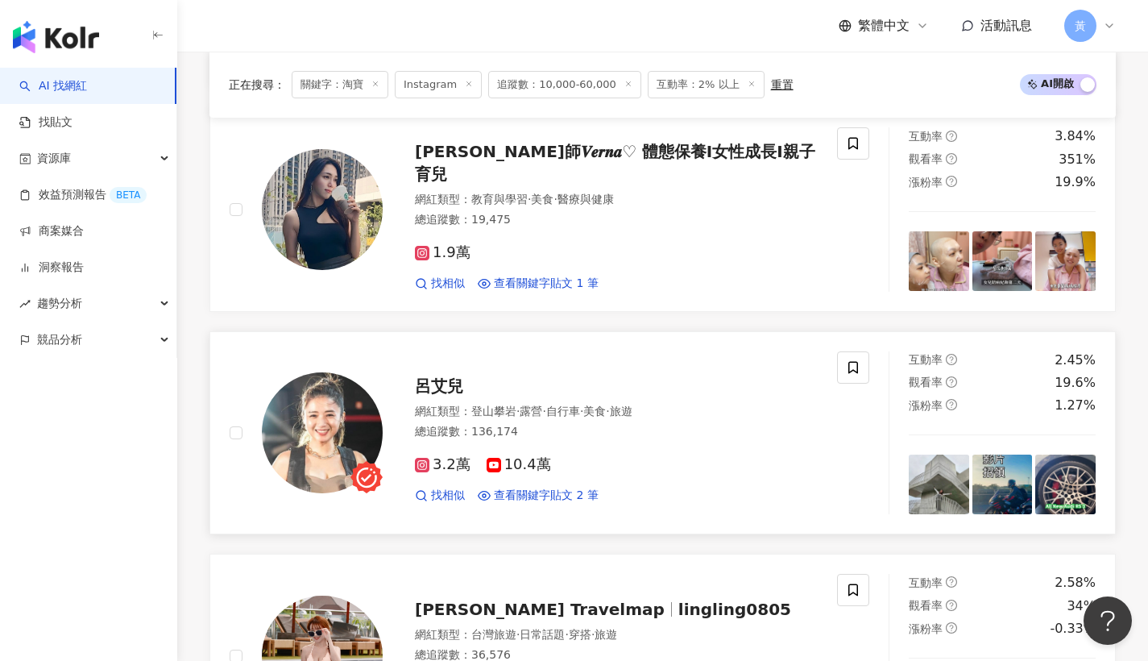
click at [434, 384] on span "呂艾兒" at bounding box center [439, 385] width 48 height 19
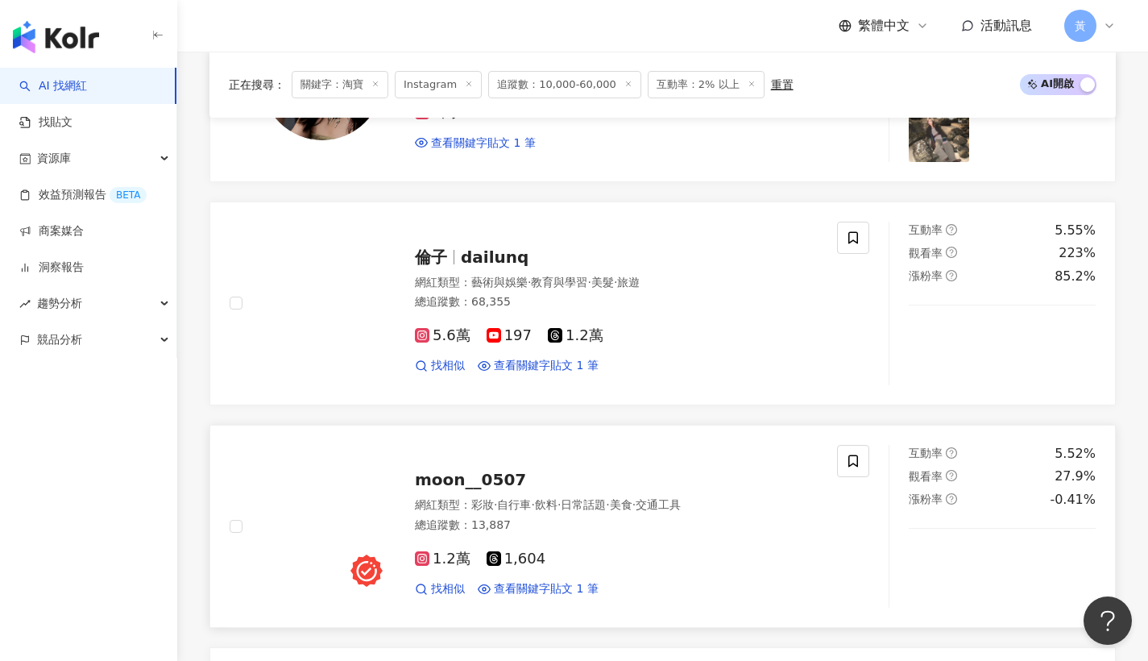
scroll to position [2036, 0]
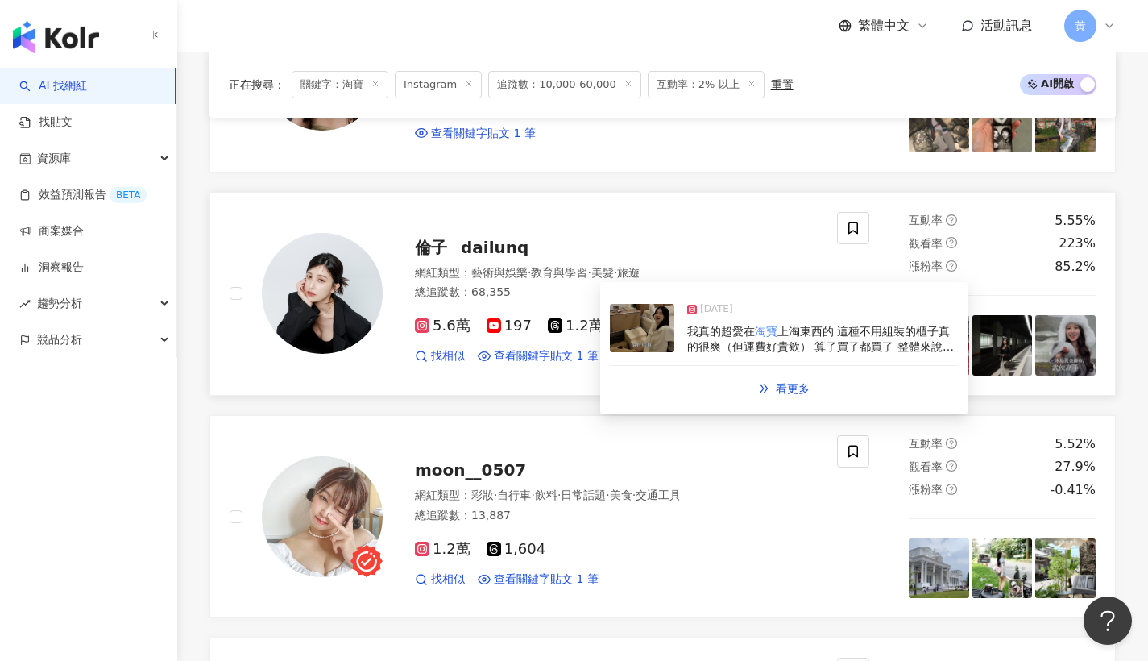
click at [492, 245] on span "dailunq" at bounding box center [495, 247] width 68 height 19
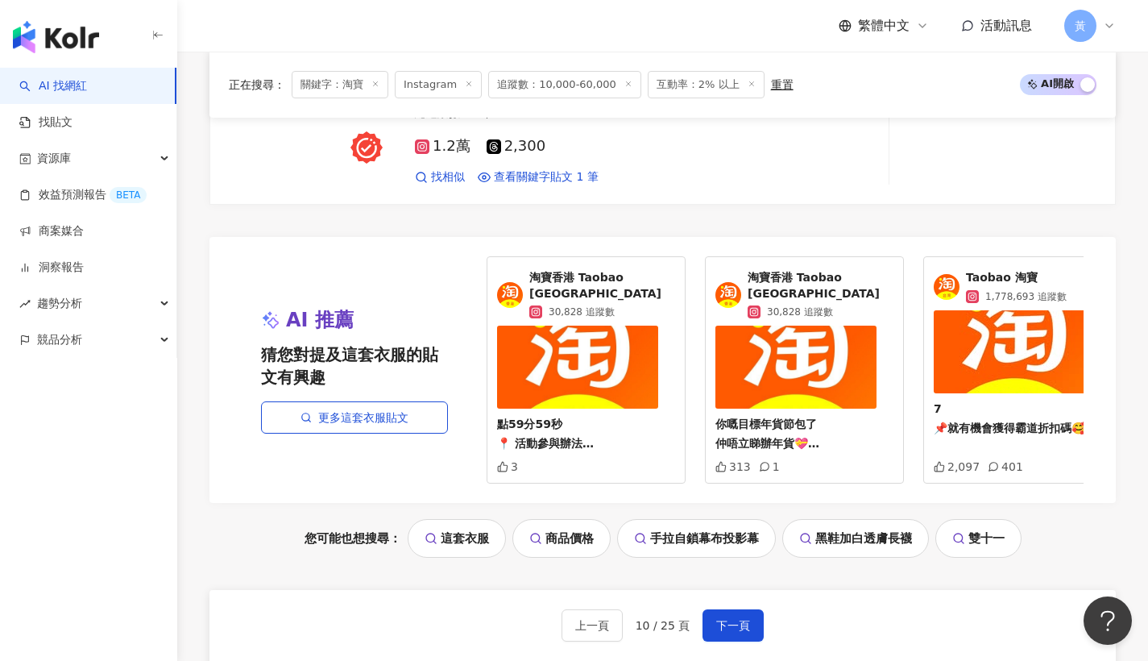
scroll to position [3121, 0]
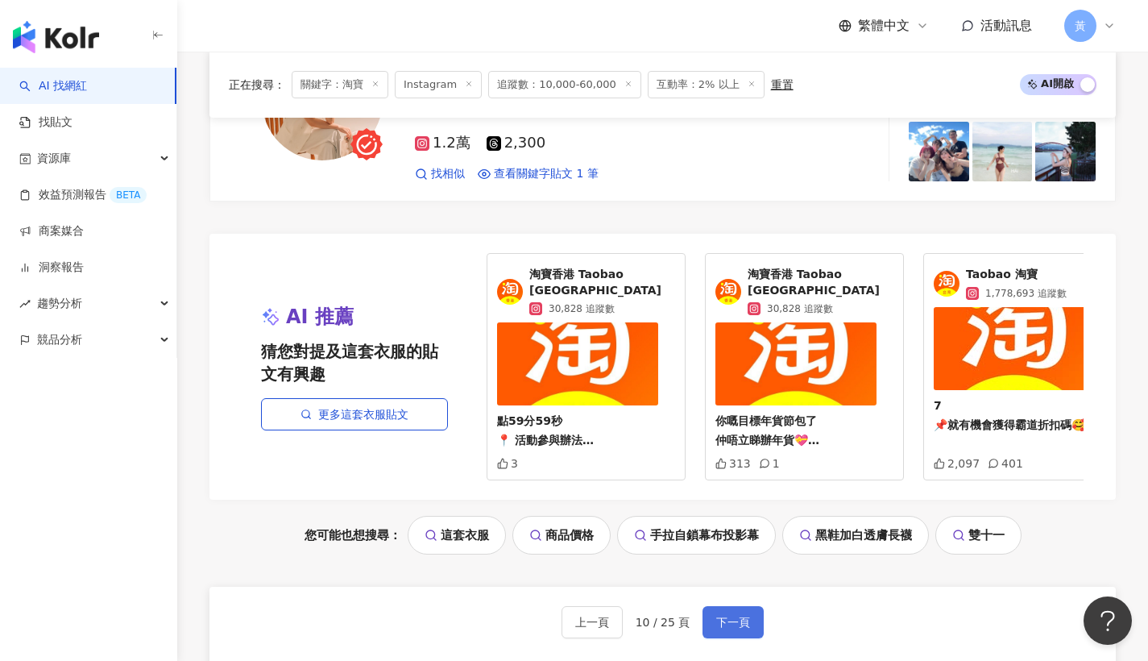
click at [742, 624] on span "下一頁" at bounding box center [733, 621] width 34 height 13
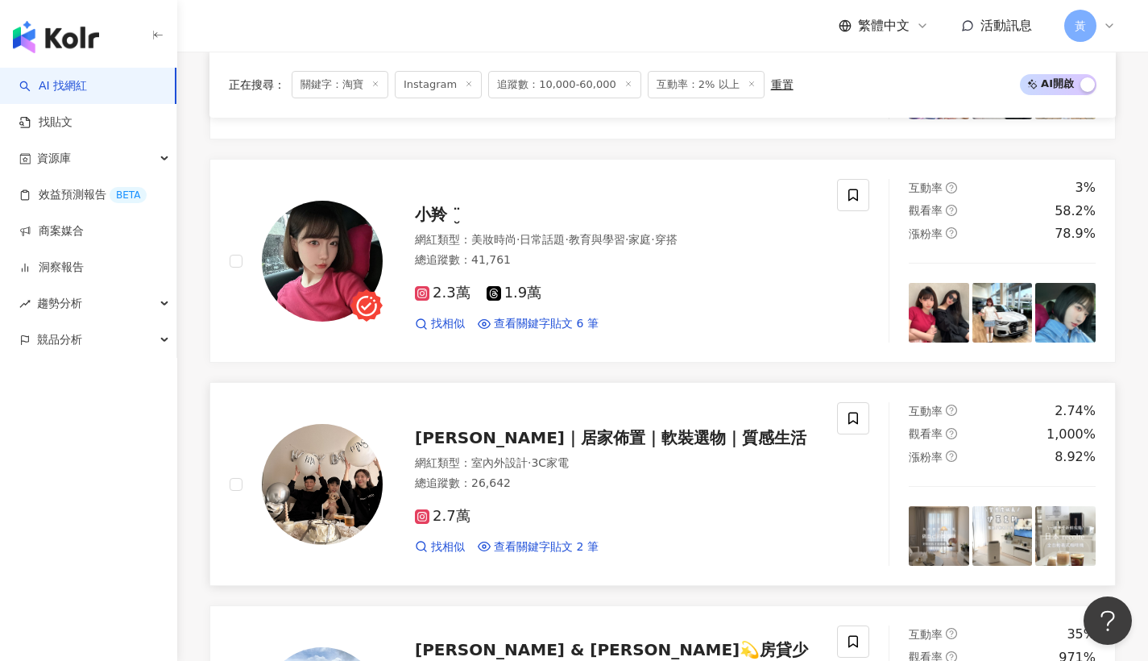
scroll to position [982, 0]
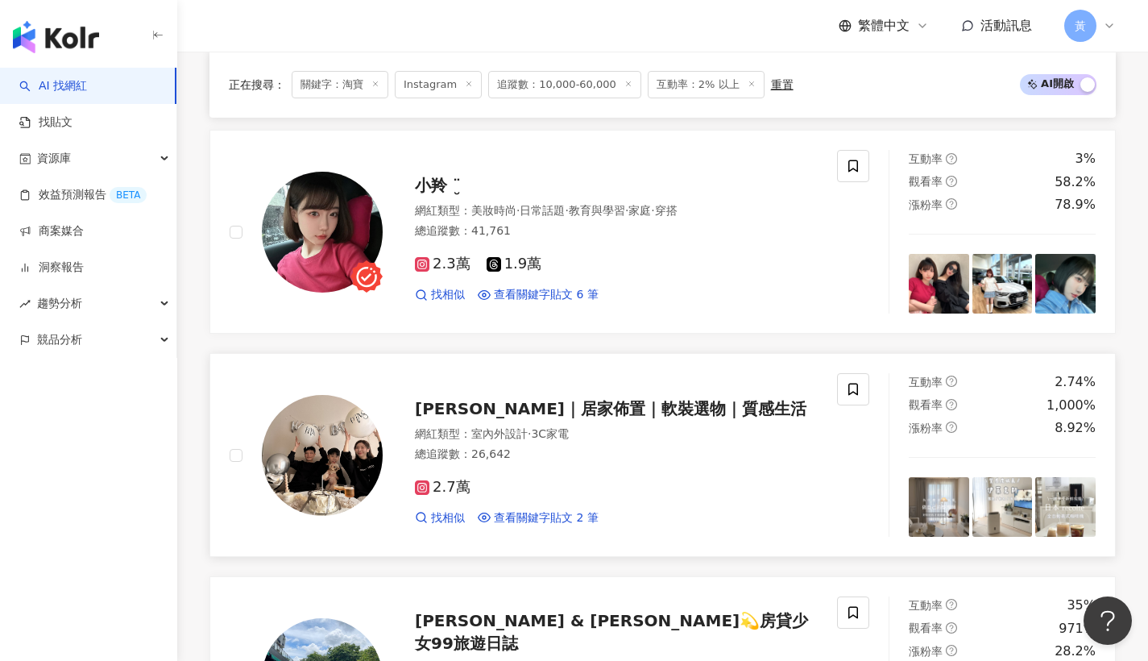
click at [446, 400] on span "Irene’s｜居家佈置｜軟裝選物｜質感生活" at bounding box center [610, 408] width 391 height 19
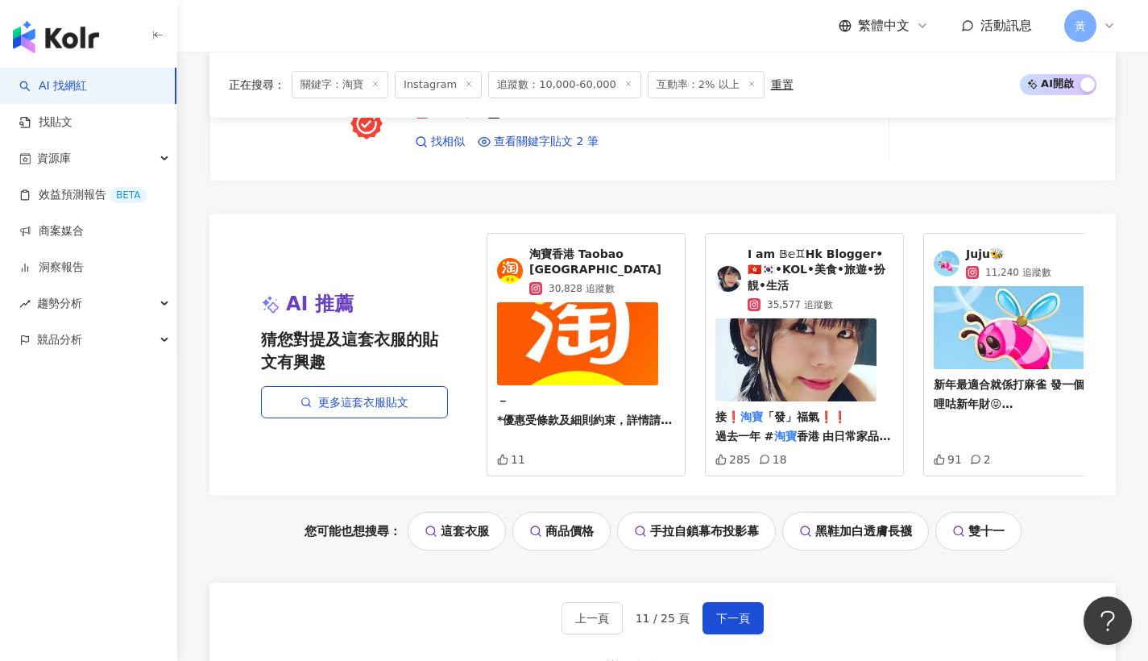
scroll to position [3271, 0]
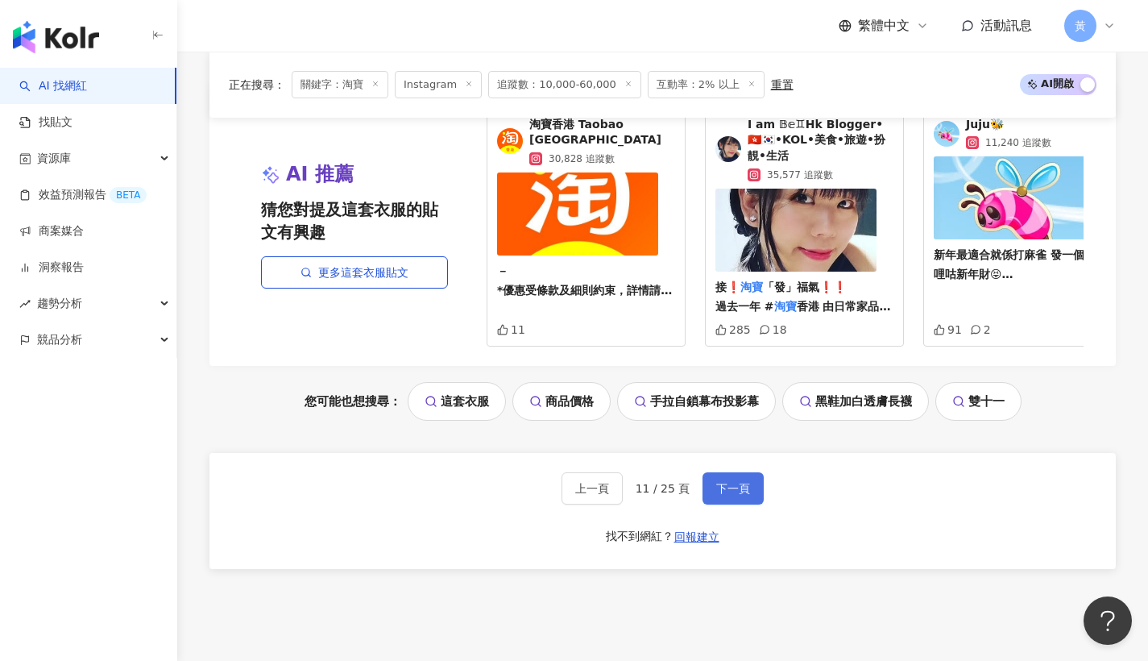
click at [727, 490] on span "下一頁" at bounding box center [733, 488] width 34 height 13
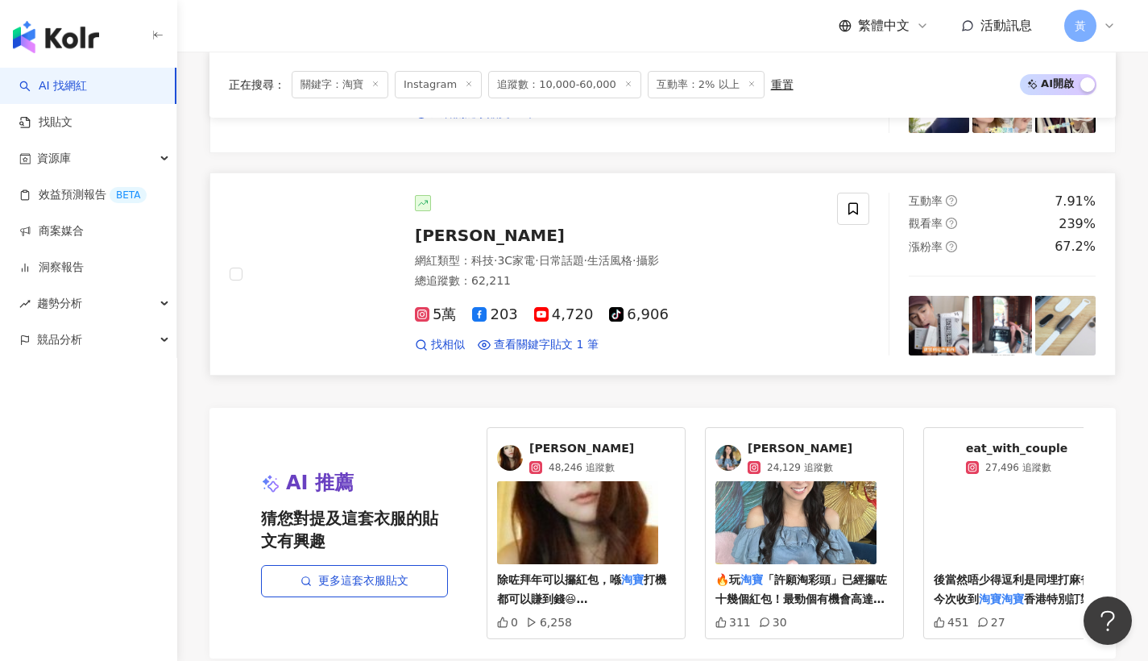
scroll to position [3101, 0]
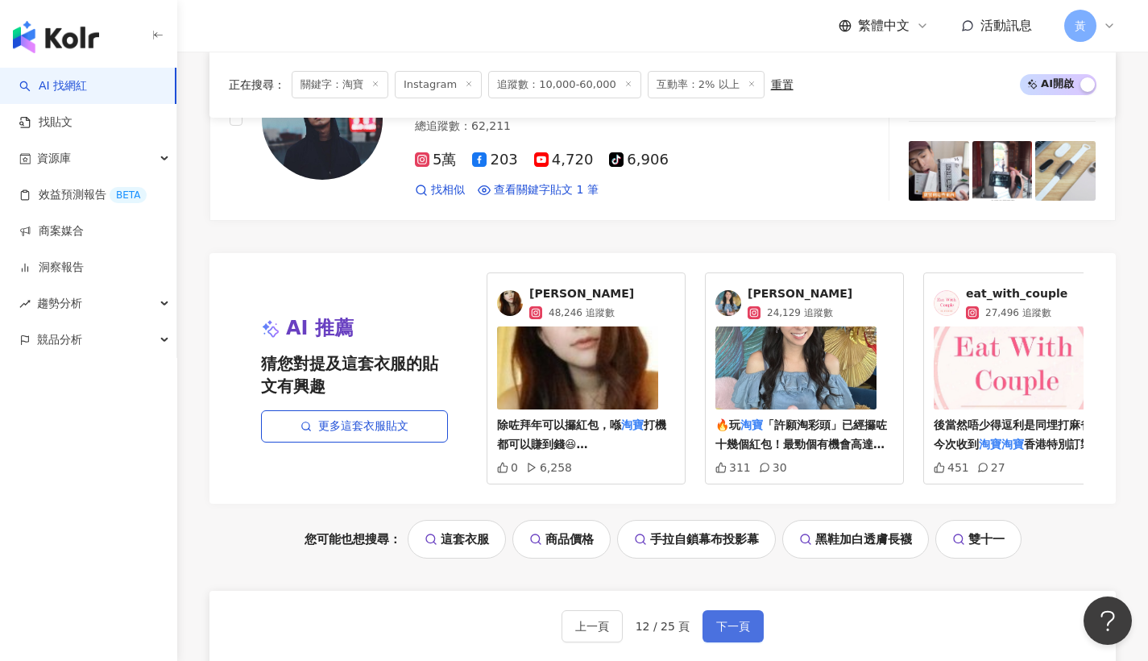
click at [727, 628] on span "下一頁" at bounding box center [733, 625] width 34 height 13
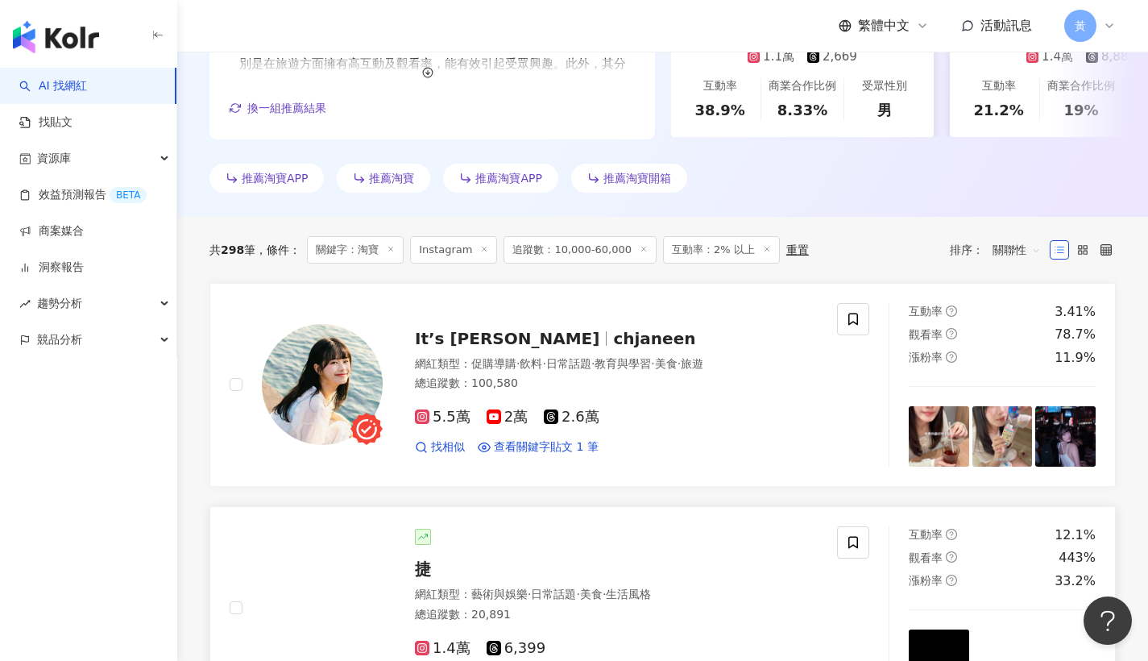
scroll to position [456, 0]
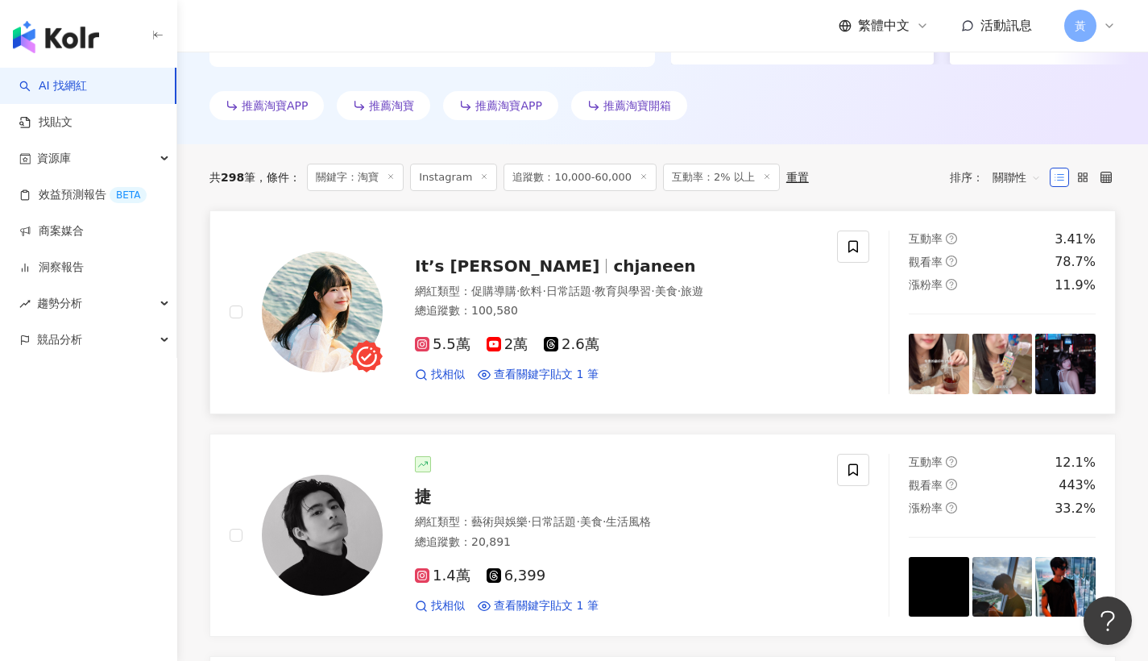
click at [519, 276] on div "It’s Jane chjaneen" at bounding box center [616, 266] width 403 height 23
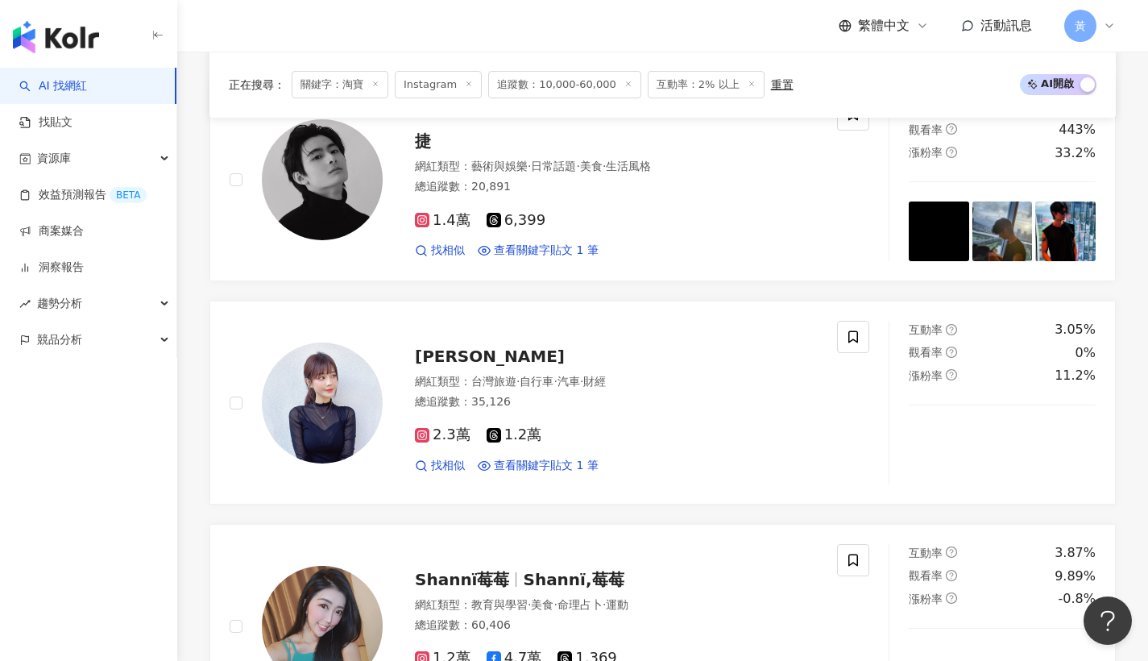
scroll to position [1369, 0]
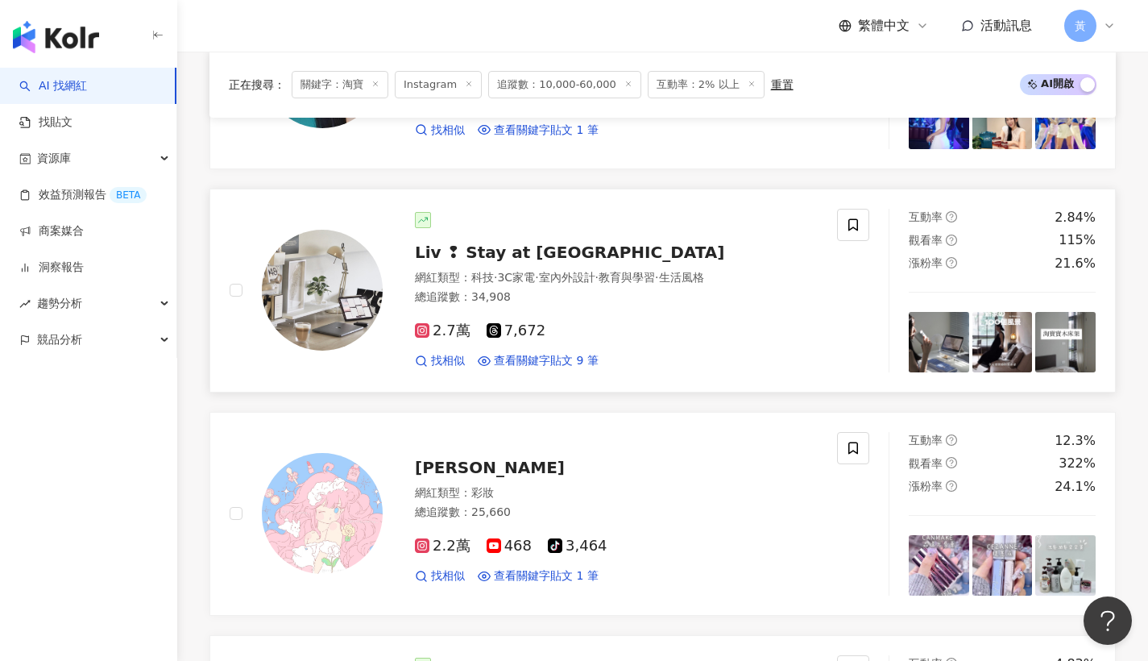
click at [566, 248] on span "Liv ❢ Stay at Homeow" at bounding box center [569, 251] width 309 height 19
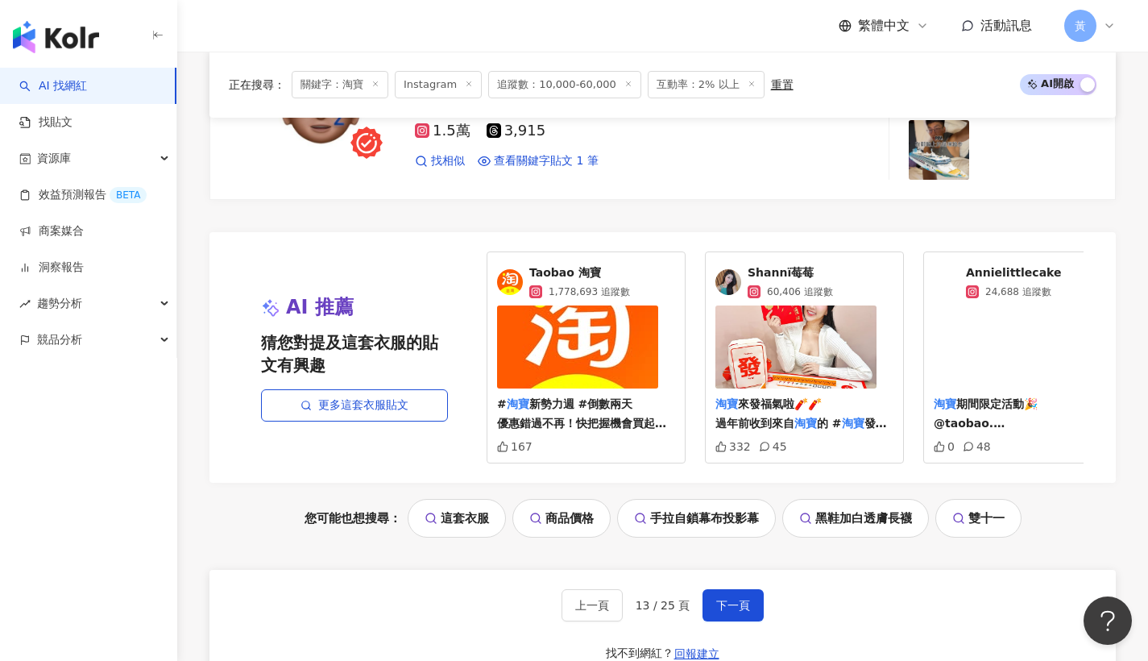
scroll to position [3125, 0]
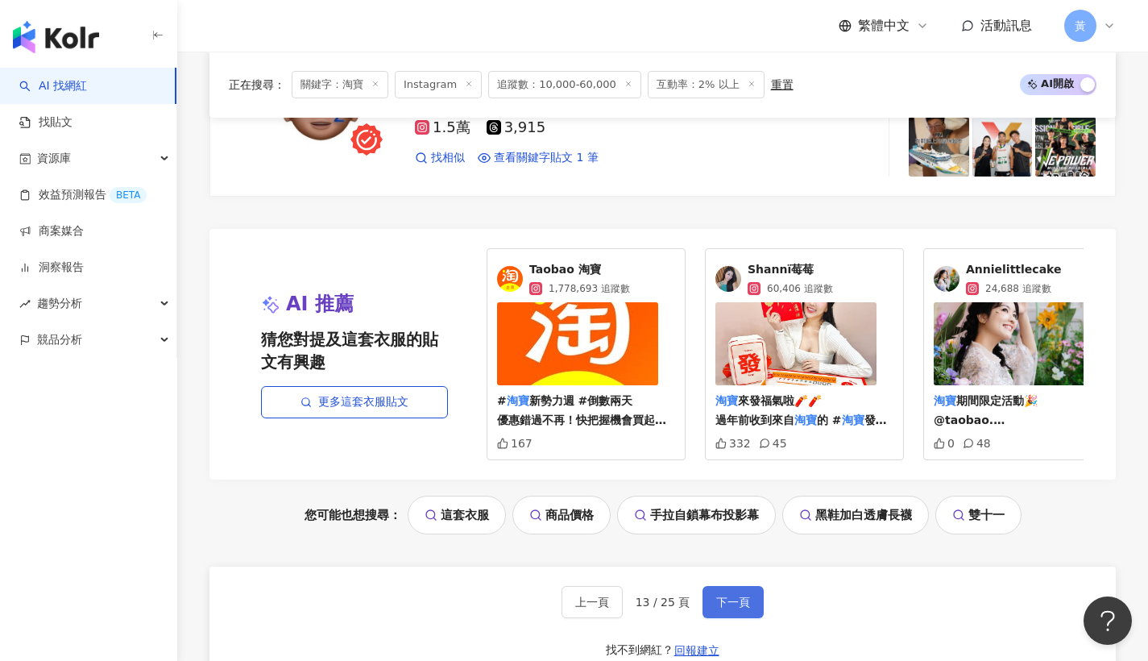
click at [732, 597] on span "下一頁" at bounding box center [733, 601] width 34 height 13
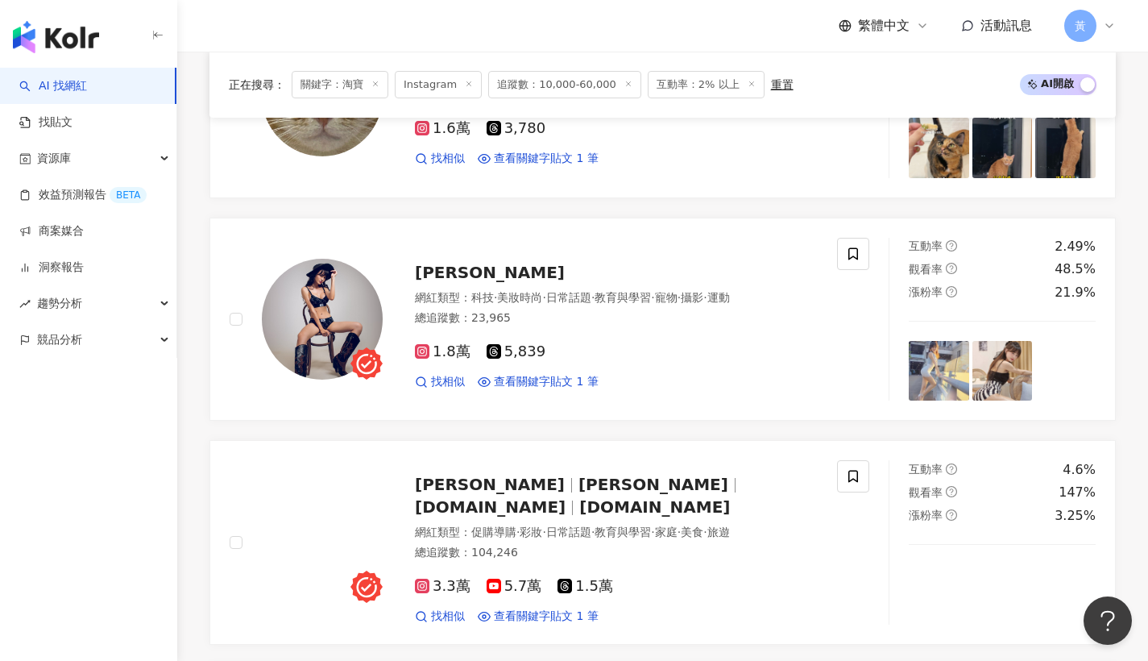
scroll to position [797, 0]
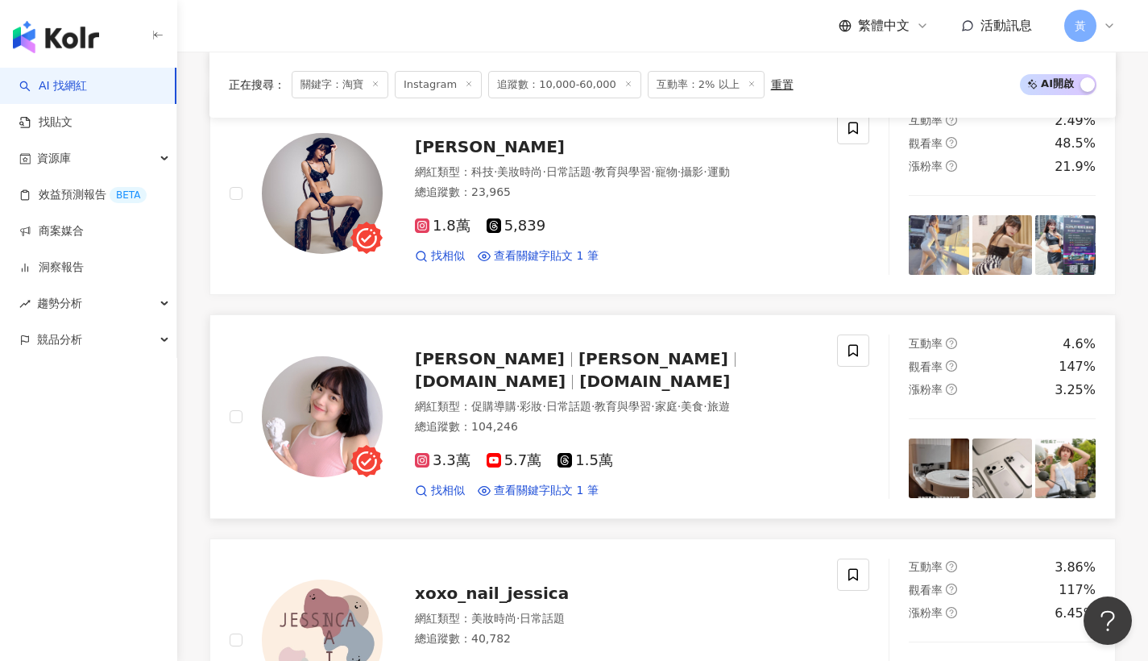
click at [530, 371] on span "enqi.er" at bounding box center [490, 380] width 151 height 19
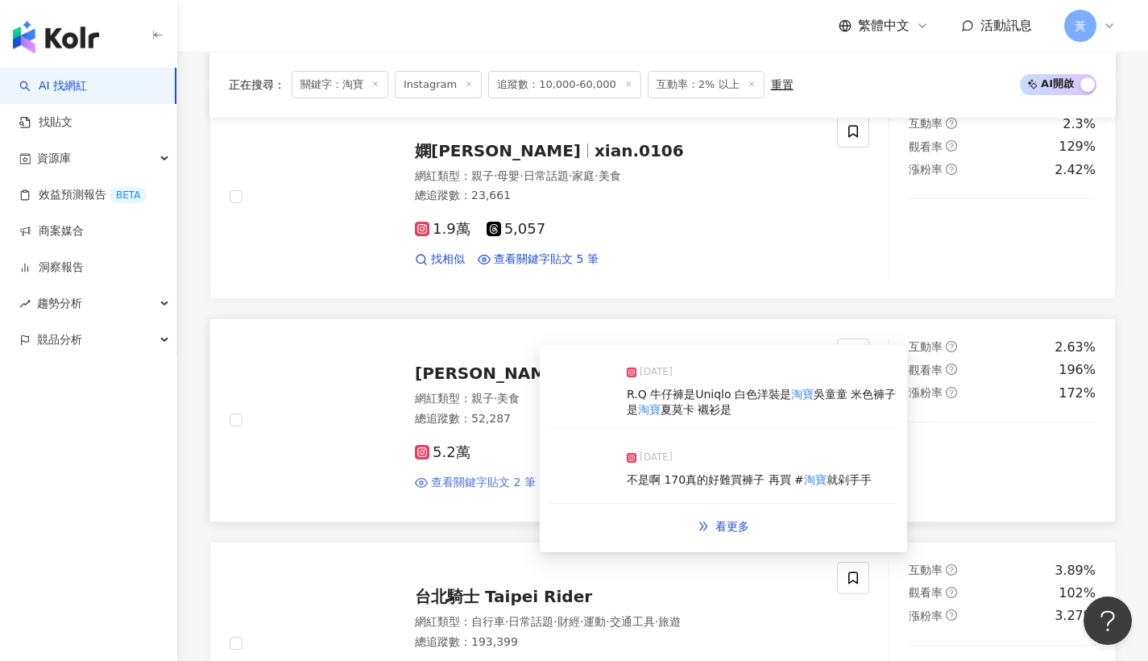
scroll to position [2604, 0]
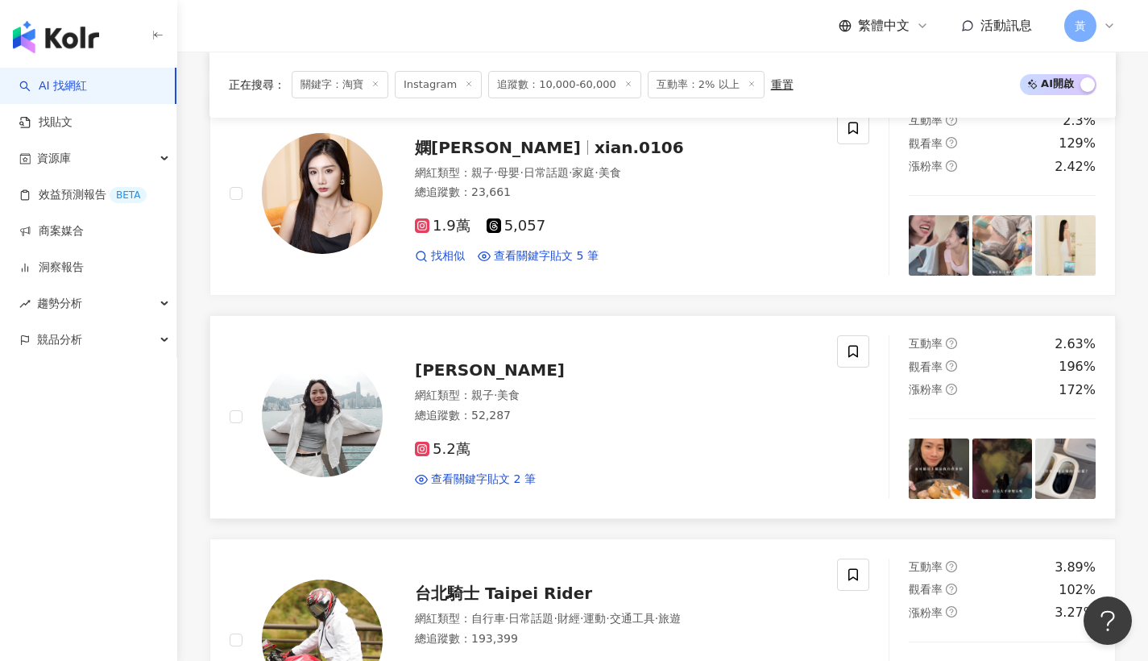
click at [438, 358] on div "呂Ami" at bounding box center [616, 369] width 403 height 23
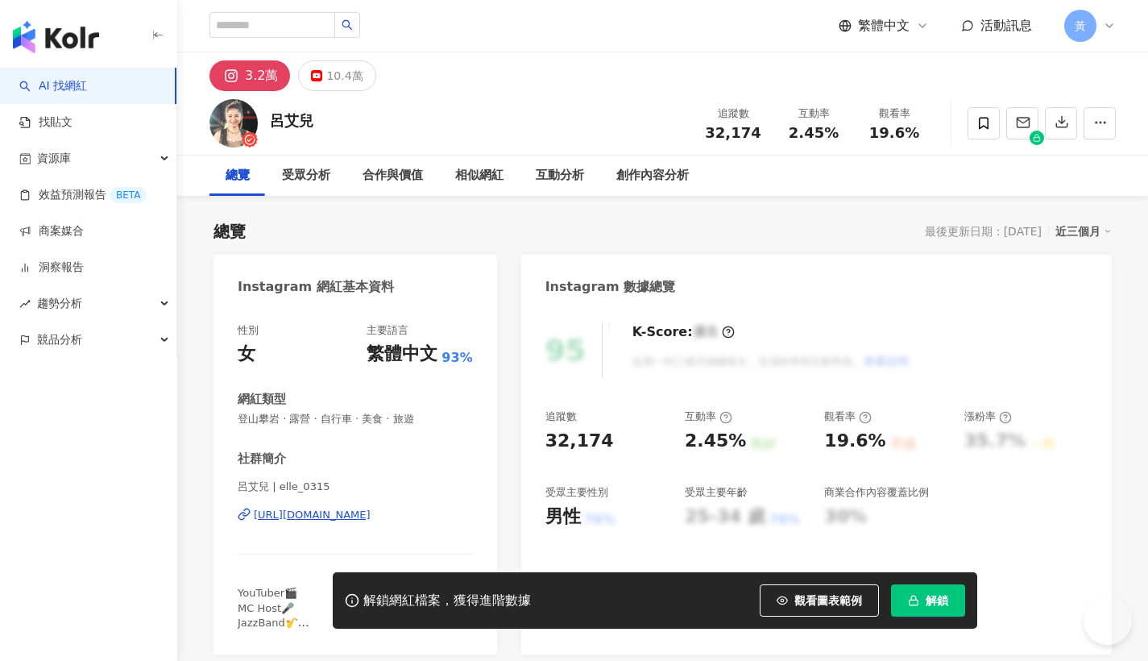
click at [321, 516] on div "https://www.instagram.com/elle_0315/" at bounding box center [312, 514] width 117 height 14
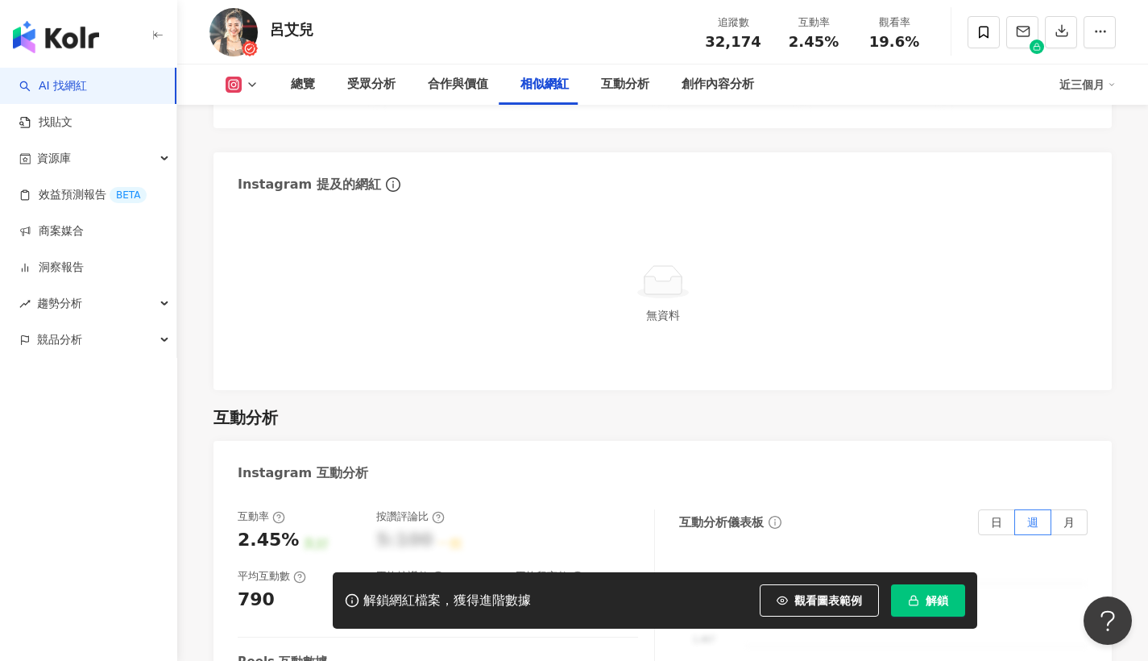
scroll to position [3494, 0]
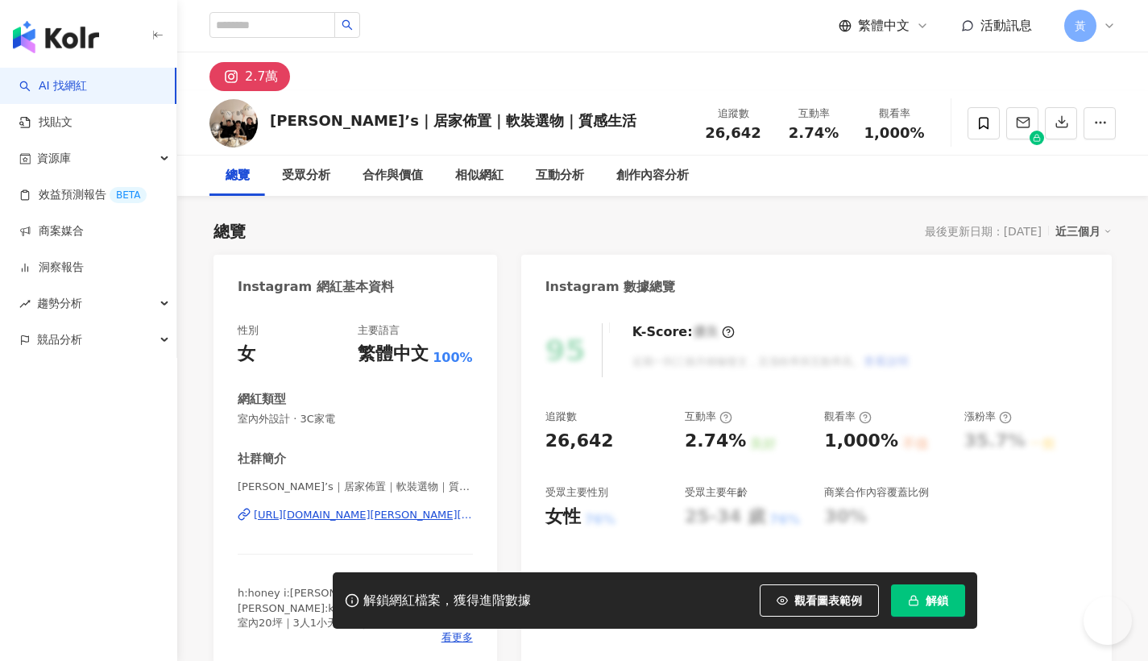
click at [393, 516] on div "[URL][DOMAIN_NAME][PERSON_NAME][DOMAIN_NAME][PERSON_NAME]" at bounding box center [363, 514] width 219 height 14
drag, startPoint x: 786, startPoint y: 130, endPoint x: 836, endPoint y: 132, distance: 50.0
click at [836, 132] on div "2.74%" at bounding box center [813, 133] width 61 height 16
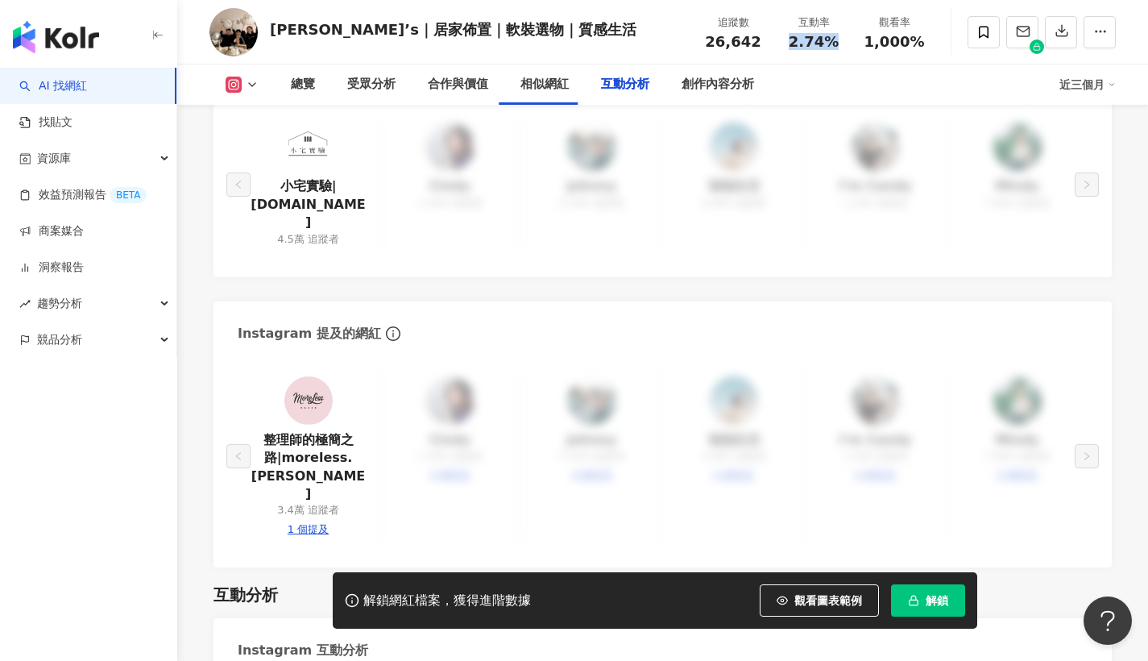
scroll to position [3432, 0]
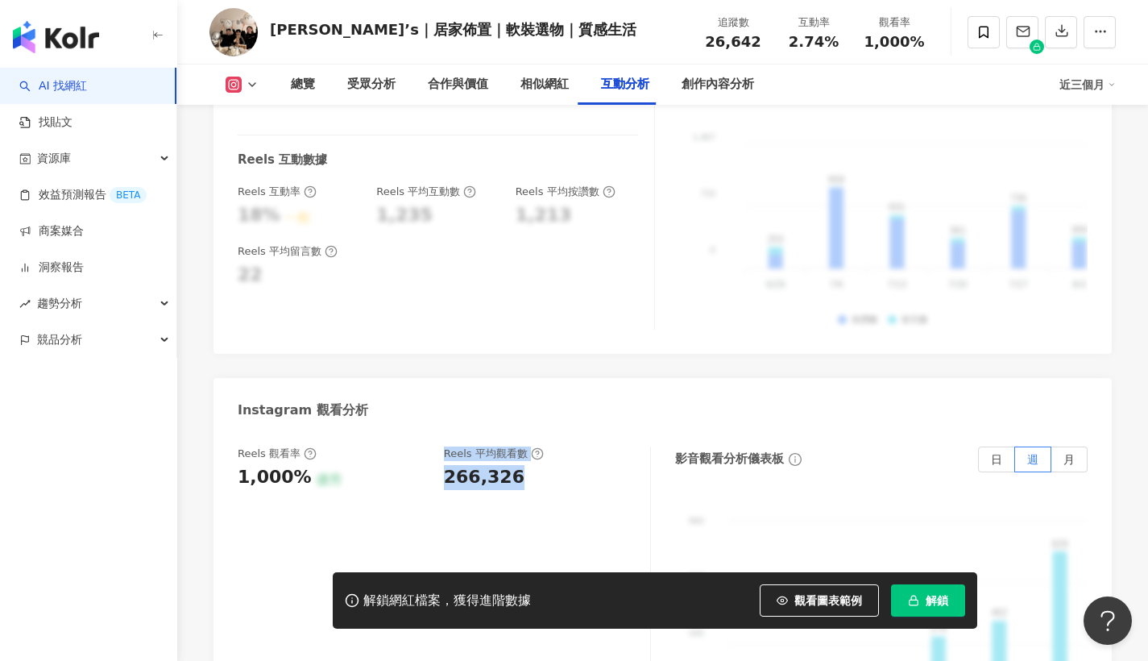
drag, startPoint x: 423, startPoint y: 411, endPoint x: 441, endPoint y: 415, distance: 18.2
click at [522, 446] on div "Reels 觀看率 1,000% 優秀 Reels 平均觀看數 266,326" at bounding box center [436, 467] width 396 height 43
click at [522, 465] on div "266,326" at bounding box center [539, 477] width 190 height 25
drag, startPoint x: 473, startPoint y: 415, endPoint x: 519, endPoint y: 413, distance: 45.9
click at [519, 446] on div "Reels 觀看率 1,000% 優秀 Reels 平均觀看數 266,326" at bounding box center [436, 467] width 396 height 43
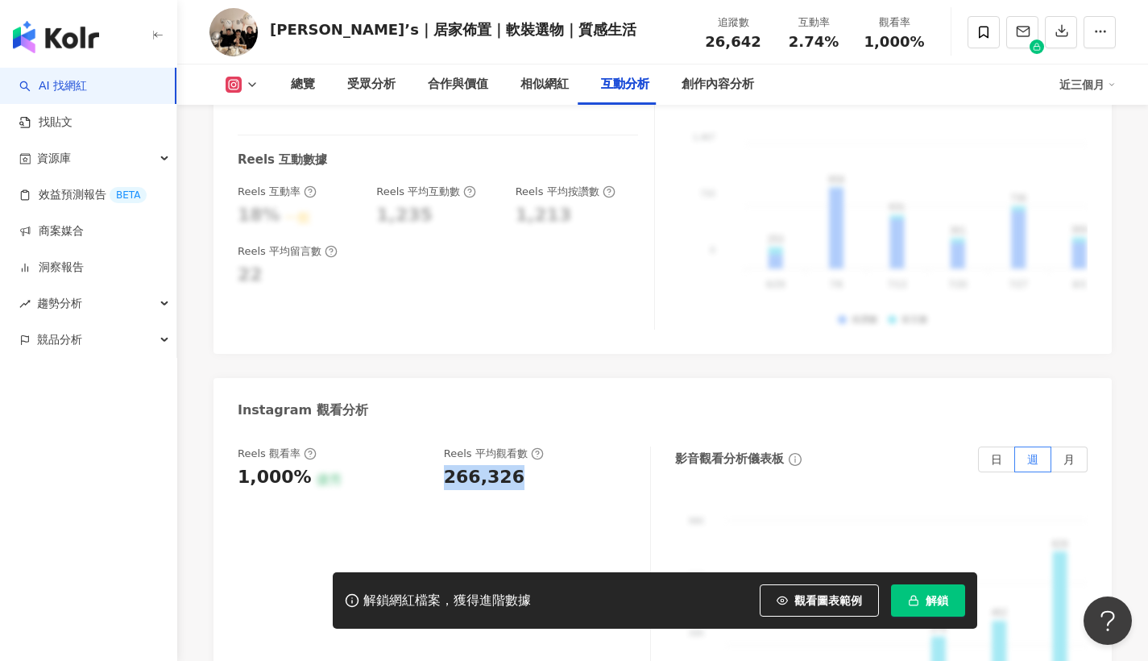
copy div "266,326"
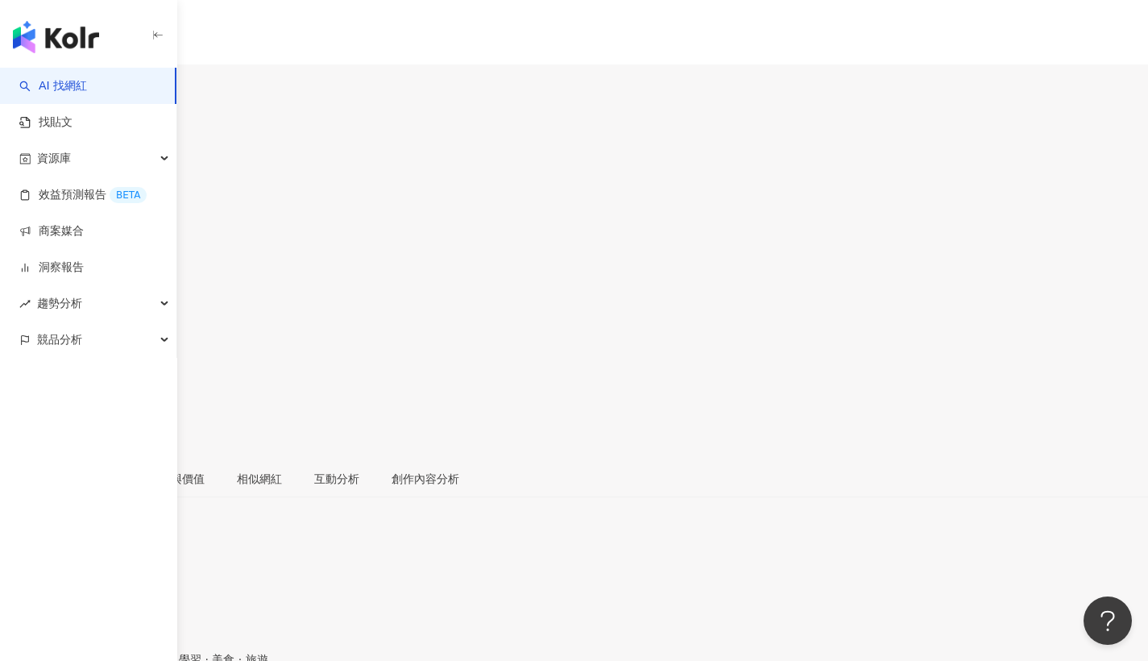
drag, startPoint x: 793, startPoint y: 130, endPoint x: 839, endPoint y: 132, distance: 46.0
click at [839, 255] on div "3.41%" at bounding box center [574, 270] width 1148 height 31
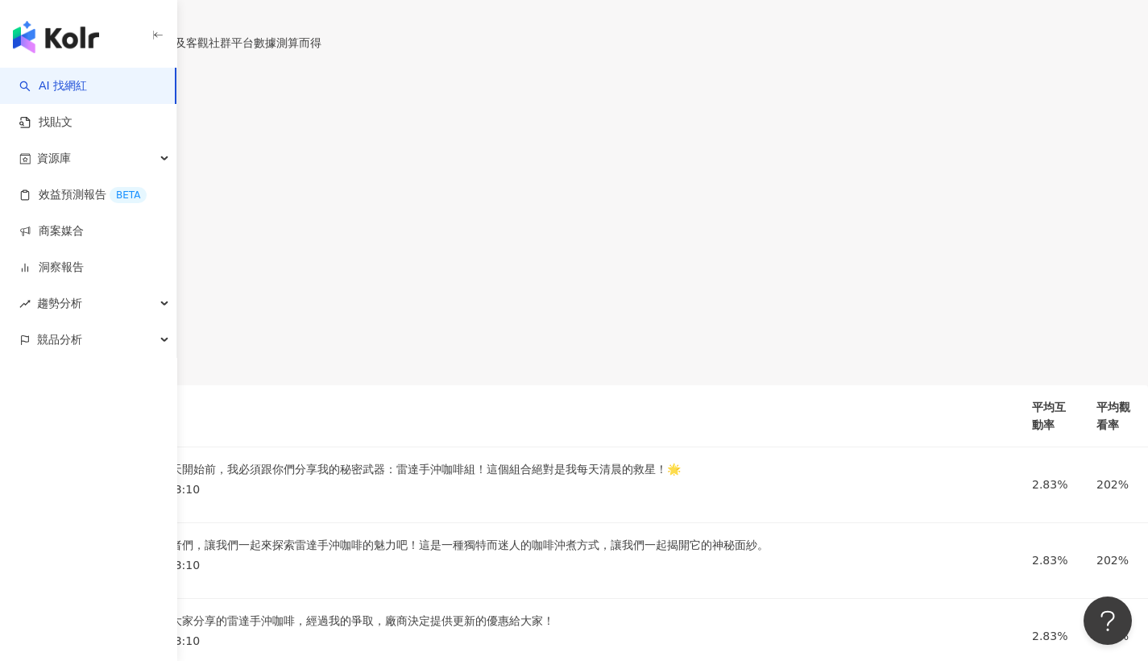
drag, startPoint x: 435, startPoint y: 213, endPoint x: 505, endPoint y: 203, distance: 70.7
drag, startPoint x: 435, startPoint y: 207, endPoint x: 503, endPoint y: 207, distance: 67.7
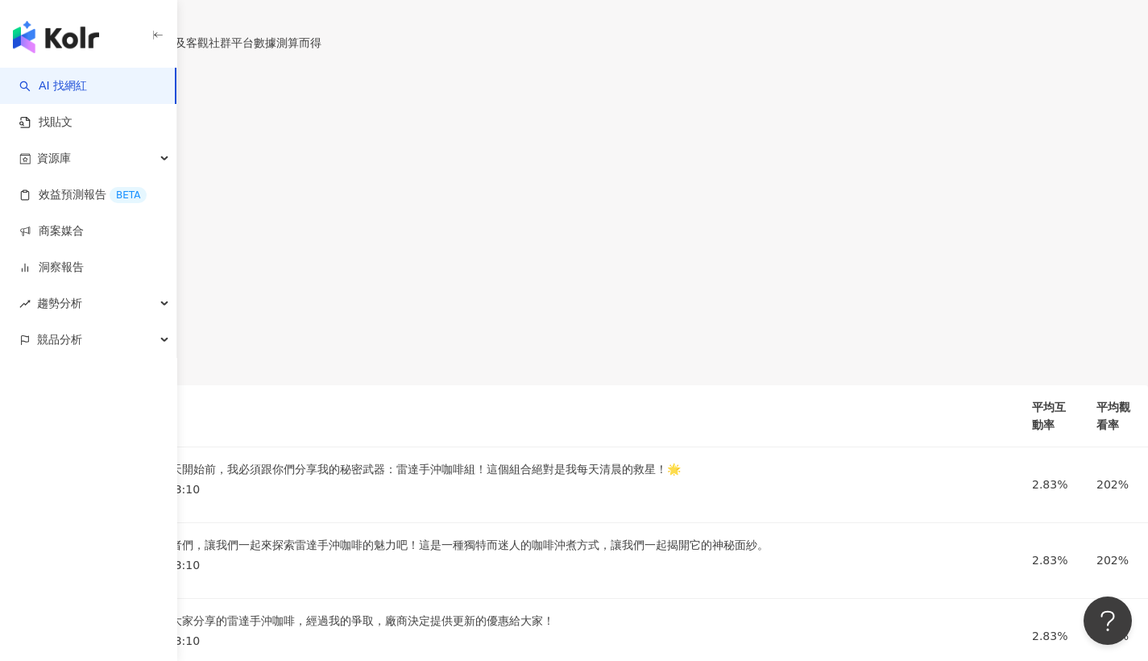
drag, startPoint x: 484, startPoint y: 206, endPoint x: 439, endPoint y: 206, distance: 45.1
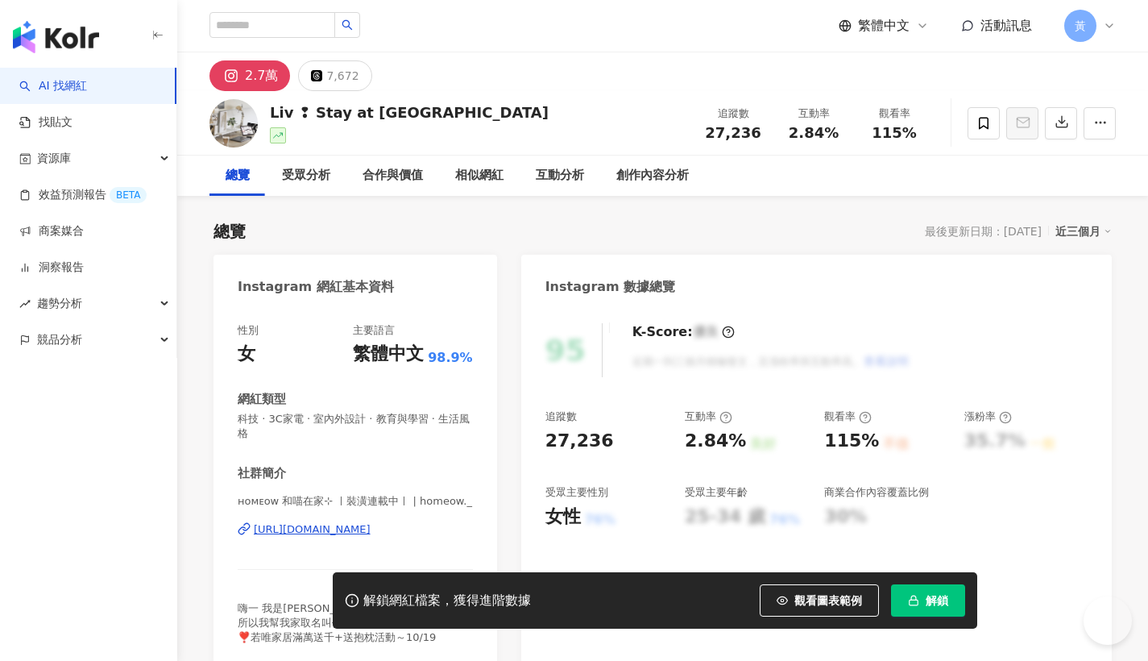
click at [362, 534] on div "[URL][DOMAIN_NAME]" at bounding box center [312, 529] width 117 height 14
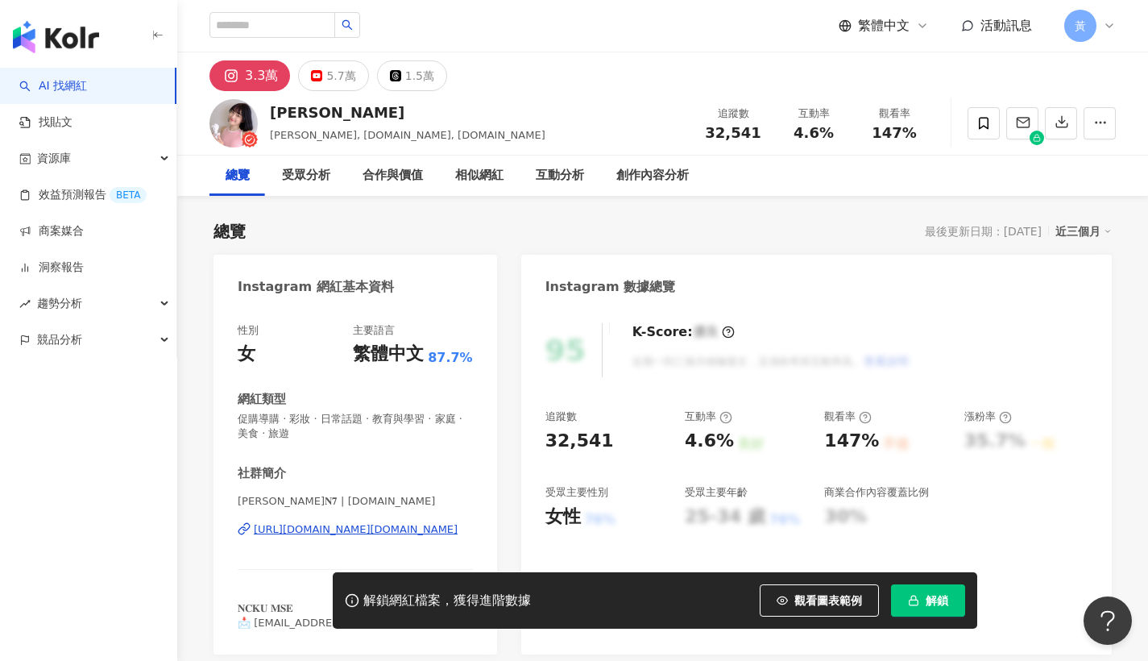
click at [286, 530] on div "https://www.instagram.com/enqi.er/" at bounding box center [356, 529] width 204 height 14
drag, startPoint x: 799, startPoint y: 130, endPoint x: 826, endPoint y: 130, distance: 27.4
click at [831, 130] on div "4.6%" at bounding box center [813, 133] width 61 height 16
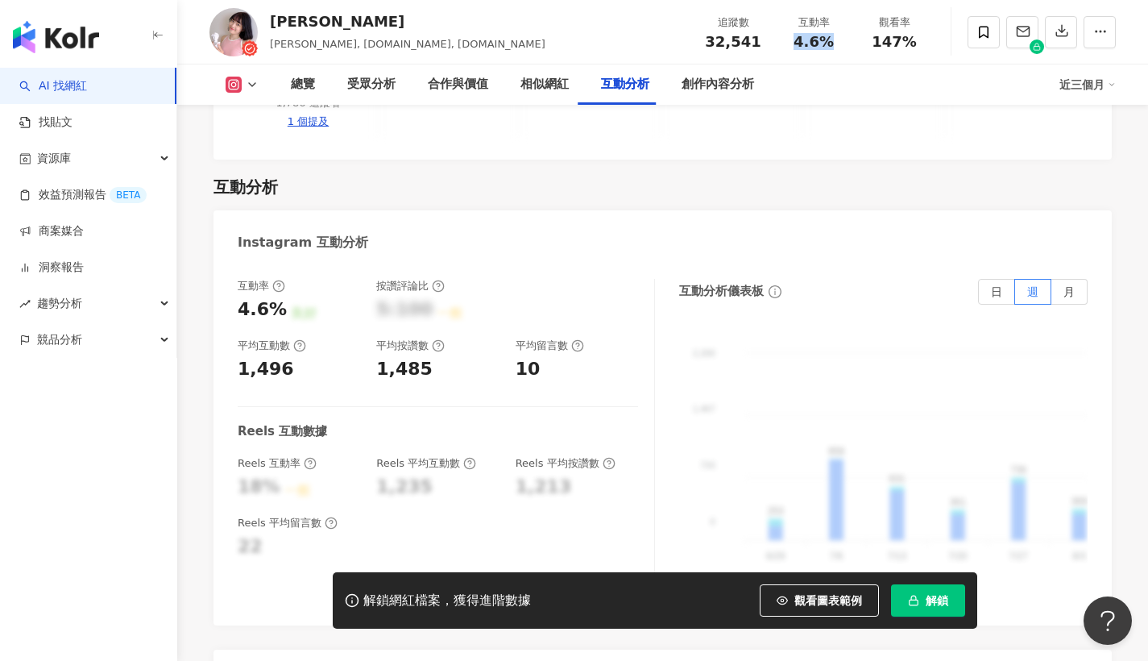
scroll to position [3606, 0]
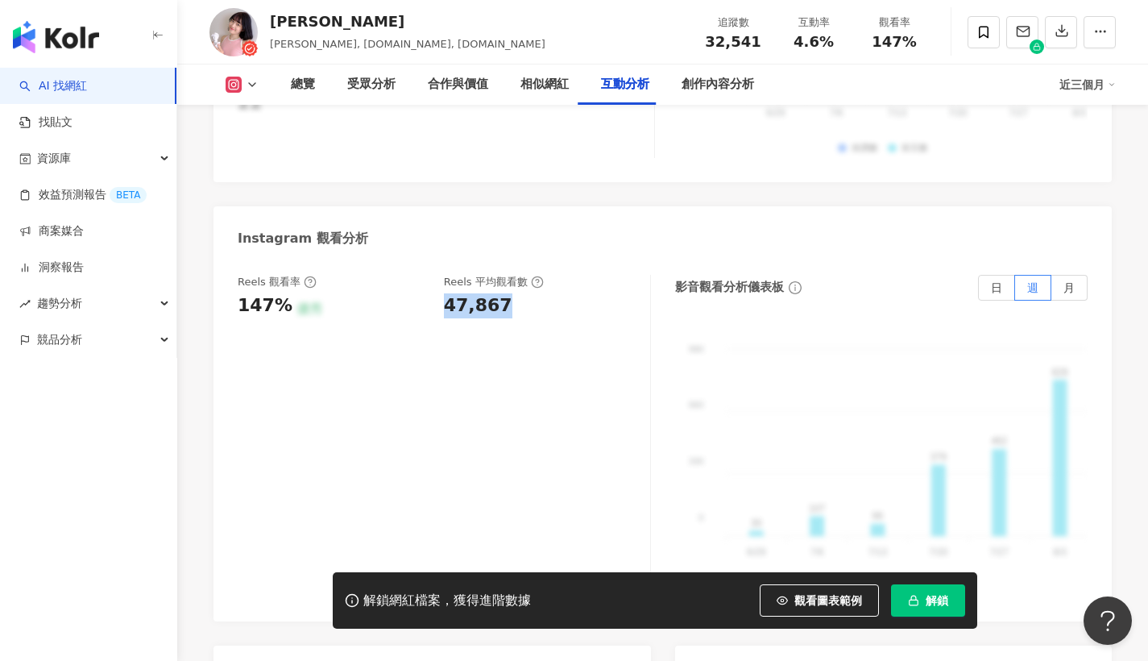
drag, startPoint x: 437, startPoint y: 280, endPoint x: 504, endPoint y: 276, distance: 66.9
click at [504, 276] on div "Reels 觀看率 147% 優秀 Reels 平均觀看數 47,867" at bounding box center [436, 296] width 396 height 43
copy div "47,867"
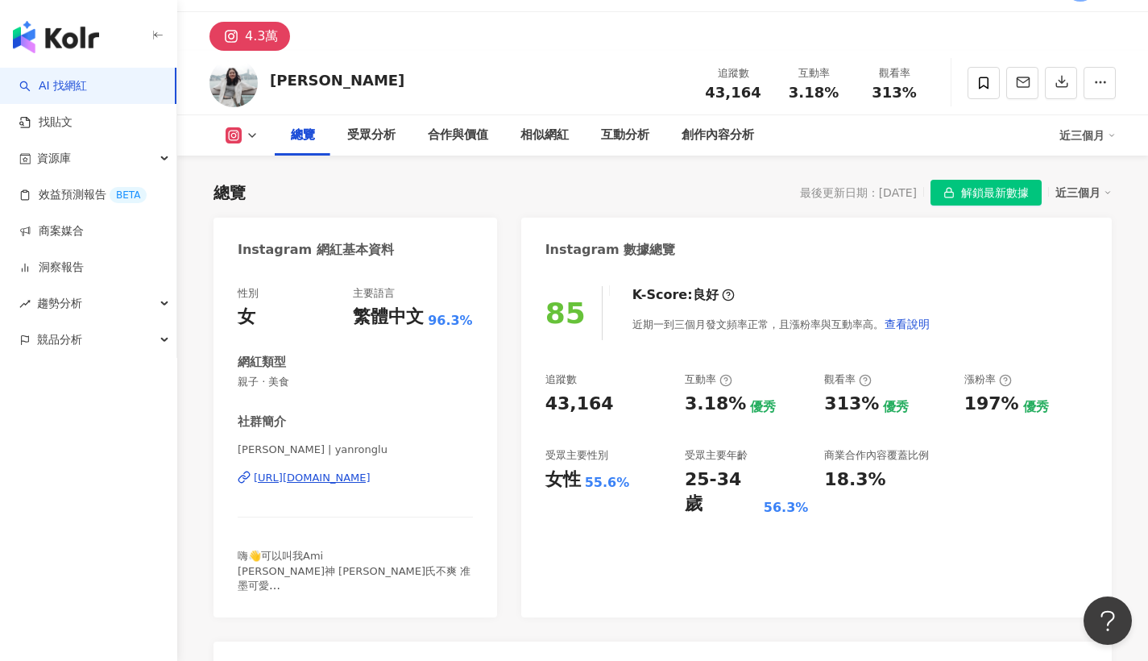
scroll to position [103, 0]
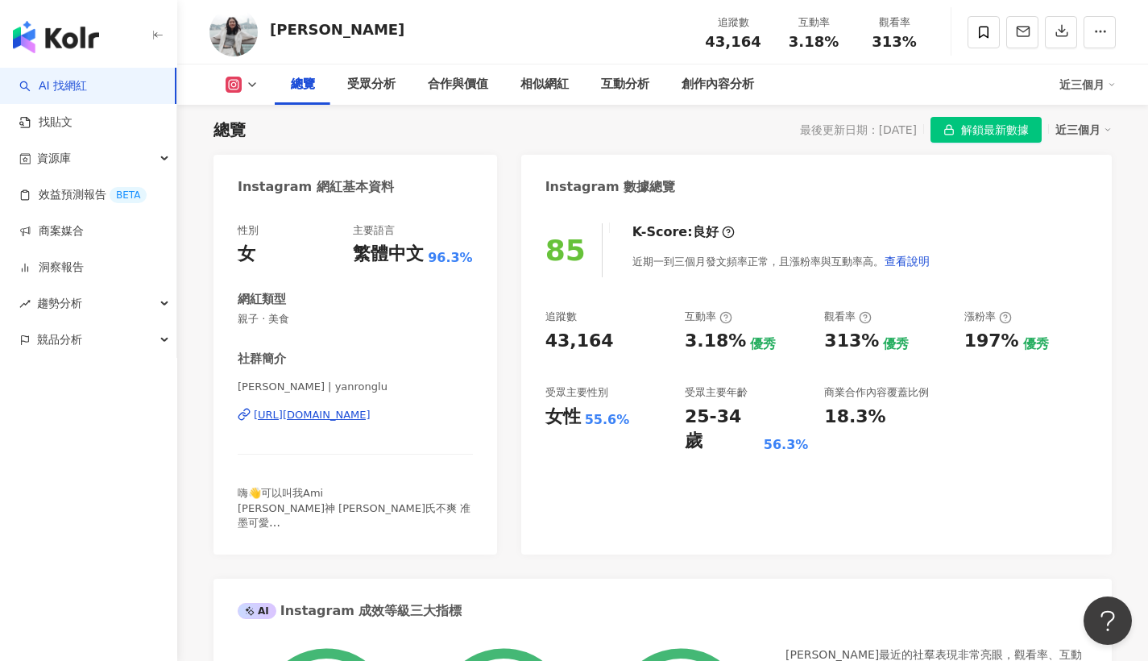
click at [347, 419] on div "[URL][DOMAIN_NAME]" at bounding box center [312, 415] width 117 height 14
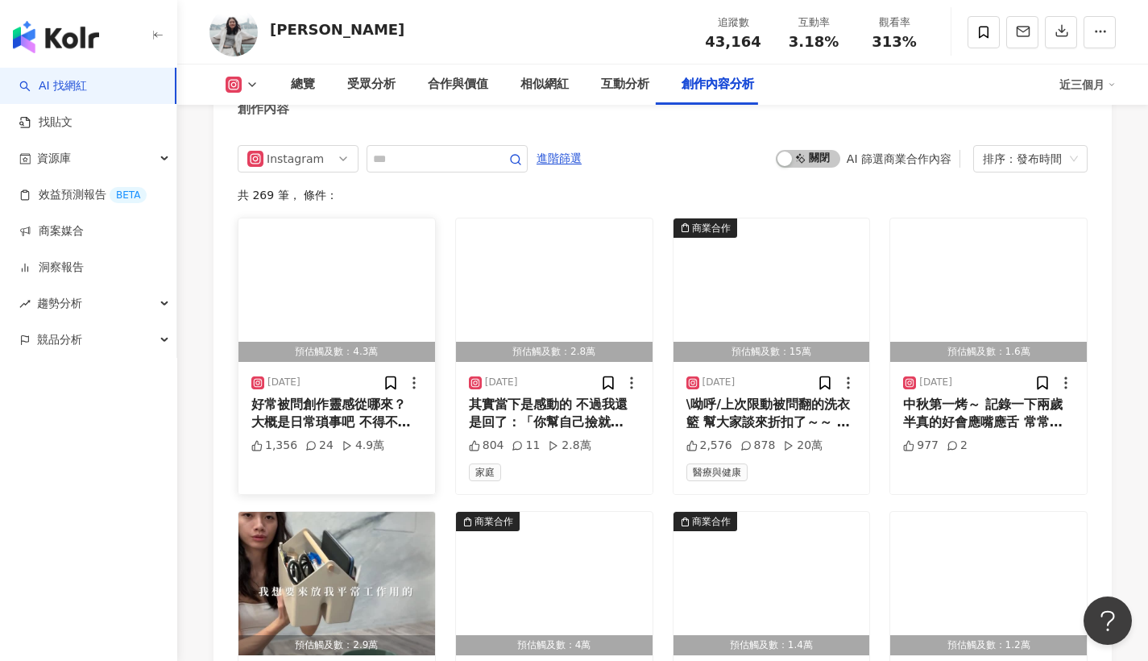
scroll to position [4849, 0]
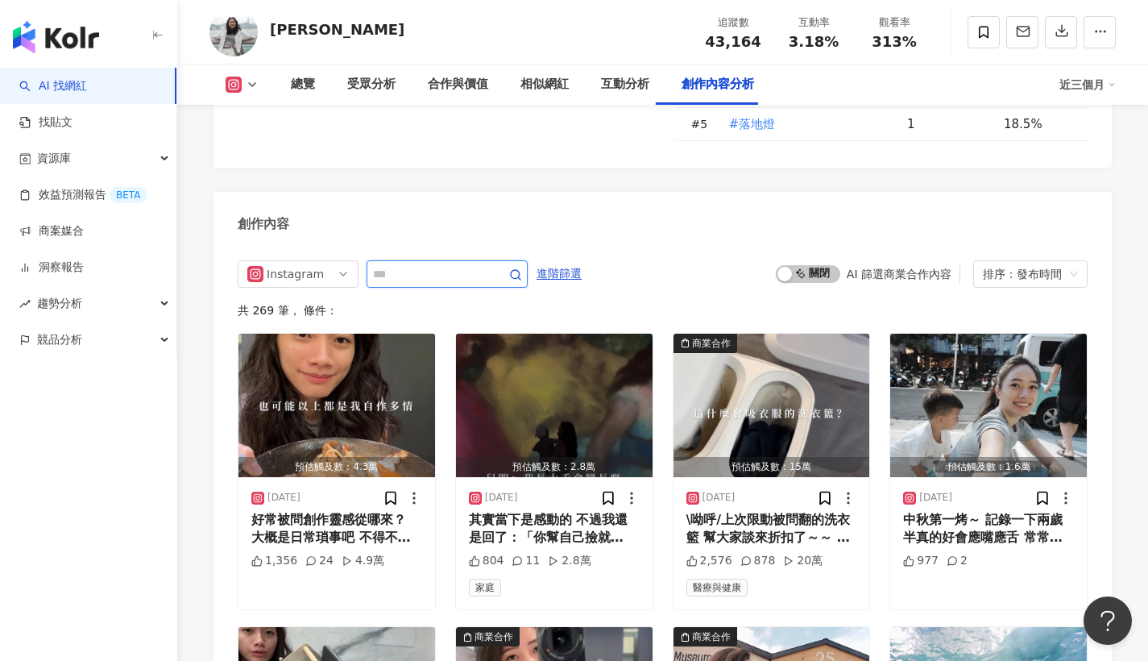
click at [415, 270] on input "text" at bounding box center [429, 273] width 113 height 19
type input "*"
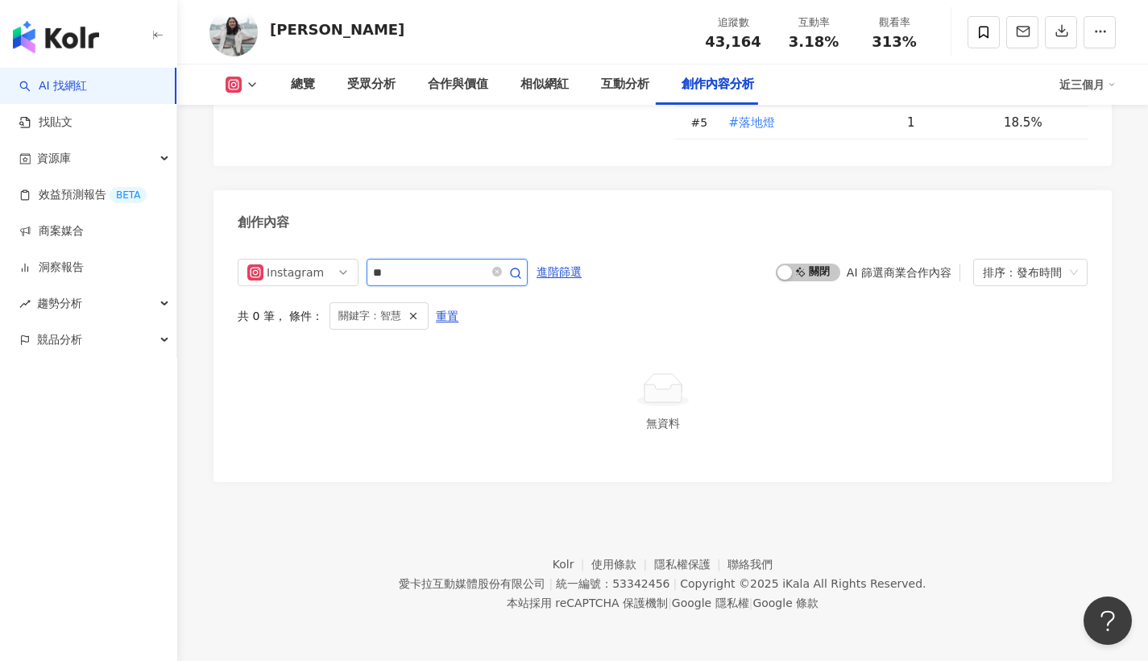
scroll to position [4838, 0]
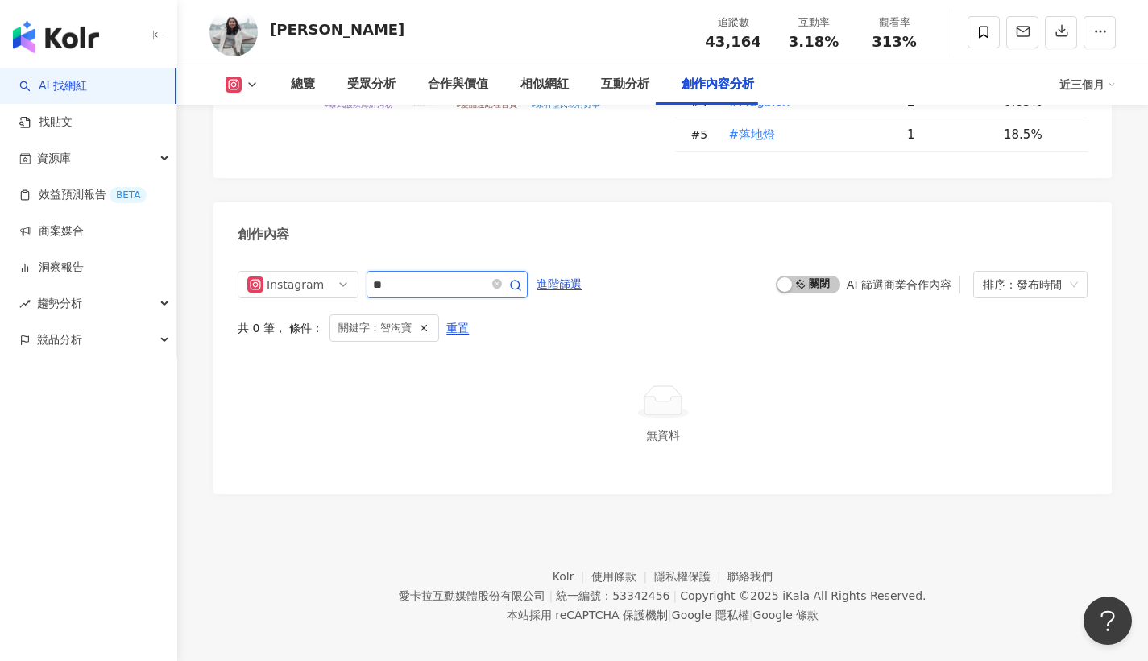
type input "**"
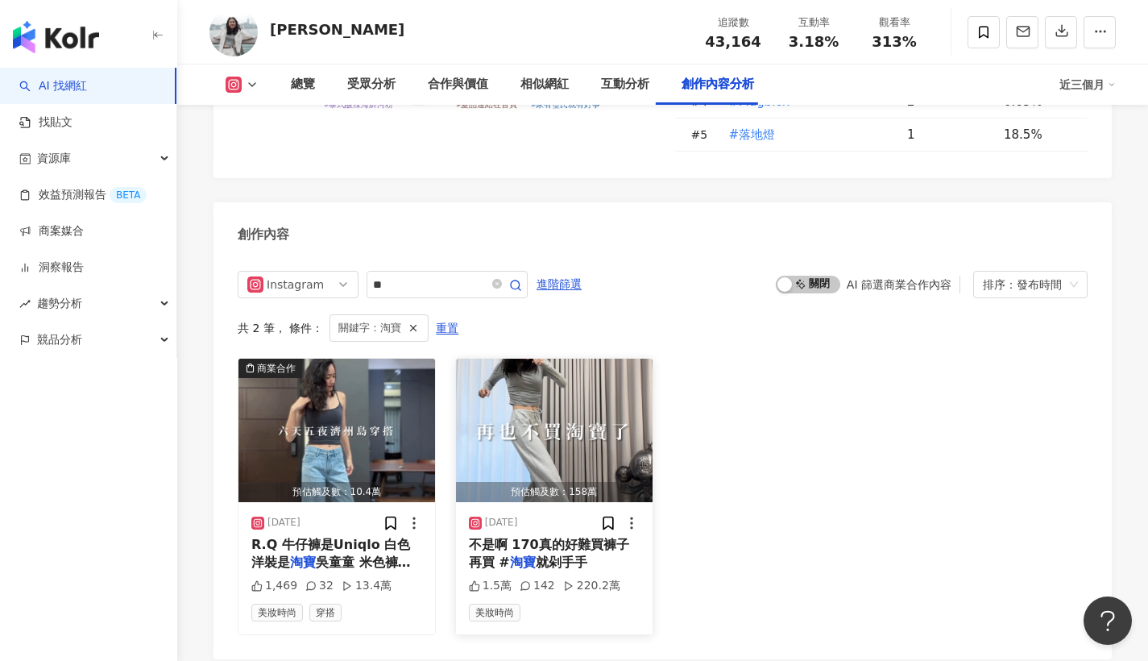
click at [527, 536] on span "不是啊 170真的好難買褲子 再買 #" at bounding box center [549, 552] width 160 height 33
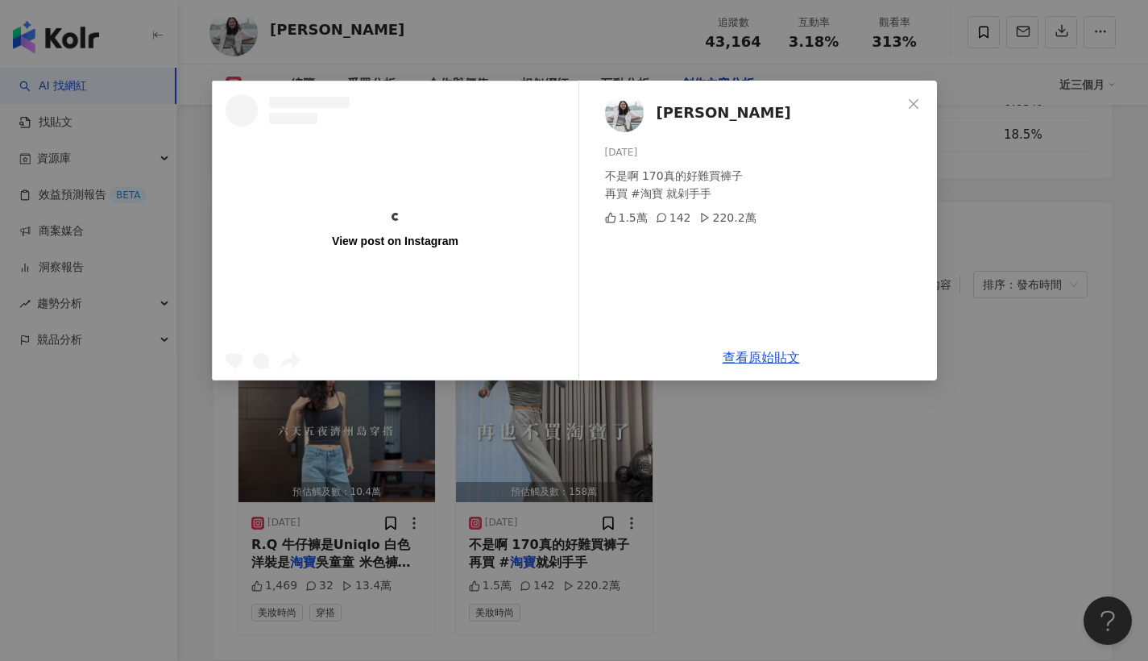
click at [801, 493] on div "View post on Instagram 呂Ami 2025/2/19 不是啊 170真的好難買褲子 再買 #淘寶 就剁手手 1.5萬 142 220.2…" at bounding box center [574, 330] width 1148 height 661
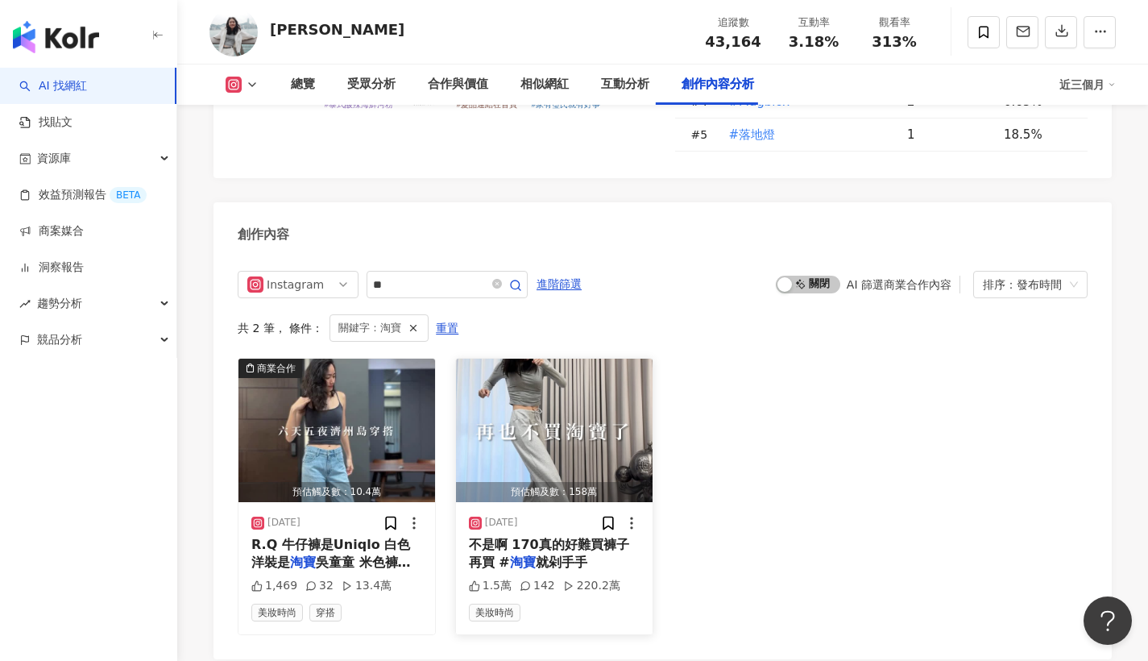
click at [519, 536] on span "不是啊 170真的好難買褲子 再買 #" at bounding box center [549, 552] width 160 height 33
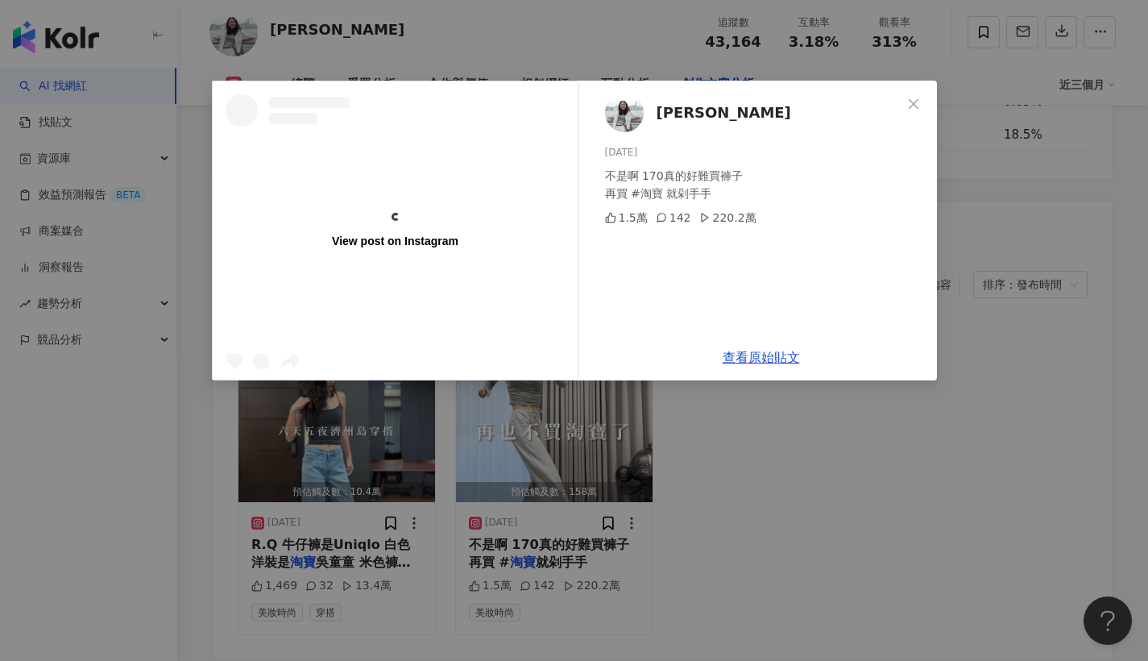
click at [821, 502] on div "View post on Instagram 呂Ami 2025/2/19 不是啊 170真的好難買褲子 再買 #淘寶 就剁手手 1.5萬 142 220.2…" at bounding box center [574, 330] width 1148 height 661
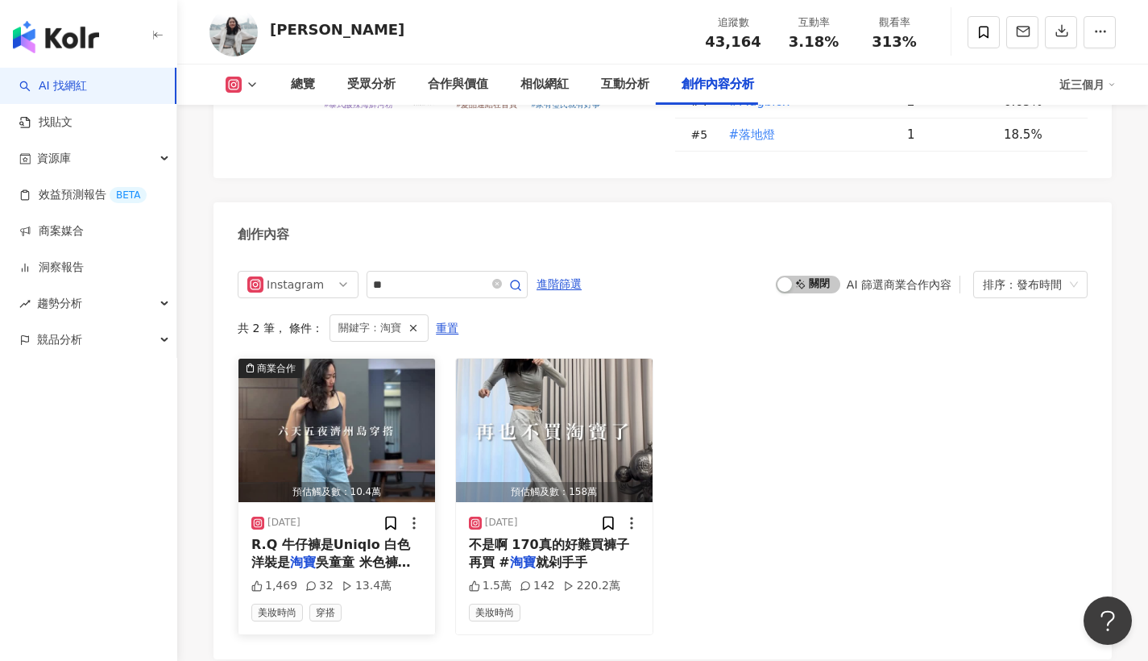
click at [350, 536] on span "R.Q 牛仔褲是Uniqlo 白色洋裝是" at bounding box center [330, 552] width 159 height 33
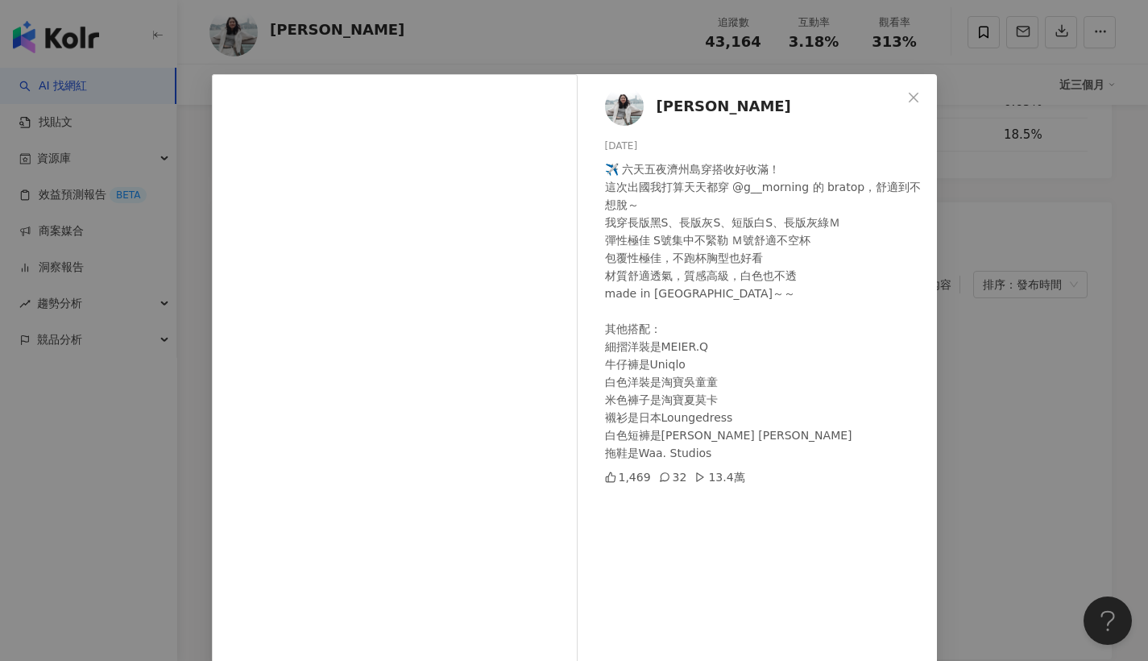
scroll to position [10, 0]
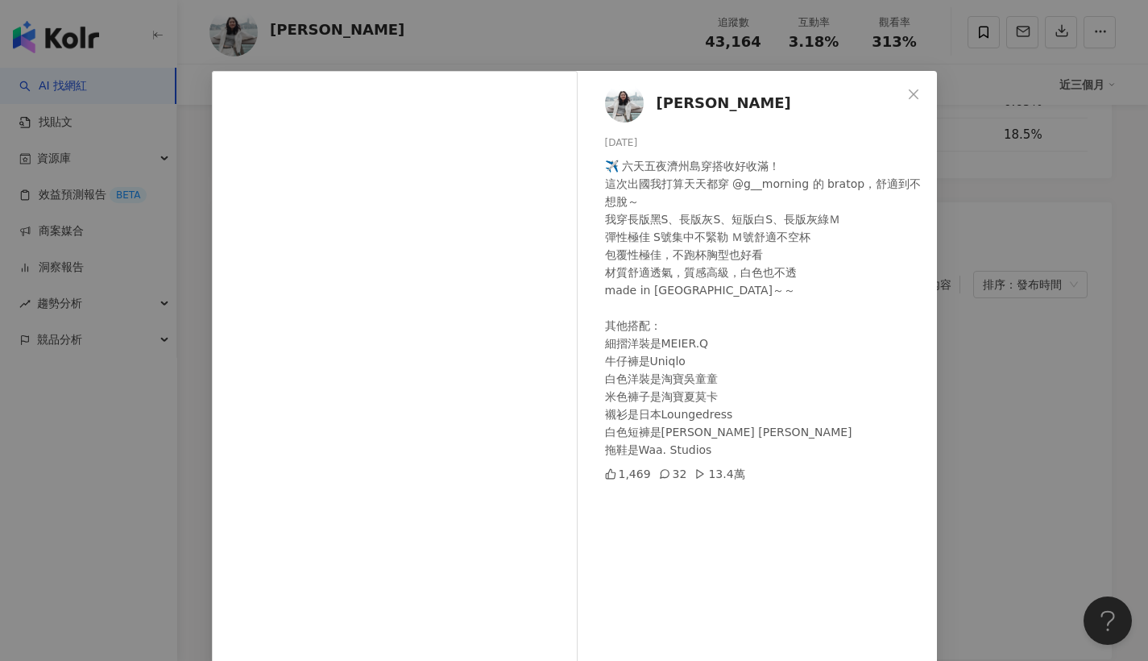
click at [1061, 376] on div "呂Ami 2025/9/12 ✈️ 六天五夜濟州島穿搭收好收滿！ 這次出國我打算天天都穿 @g__morning 的 bratop，舒適到不想脫～ 我穿長版黑…" at bounding box center [574, 330] width 1148 height 661
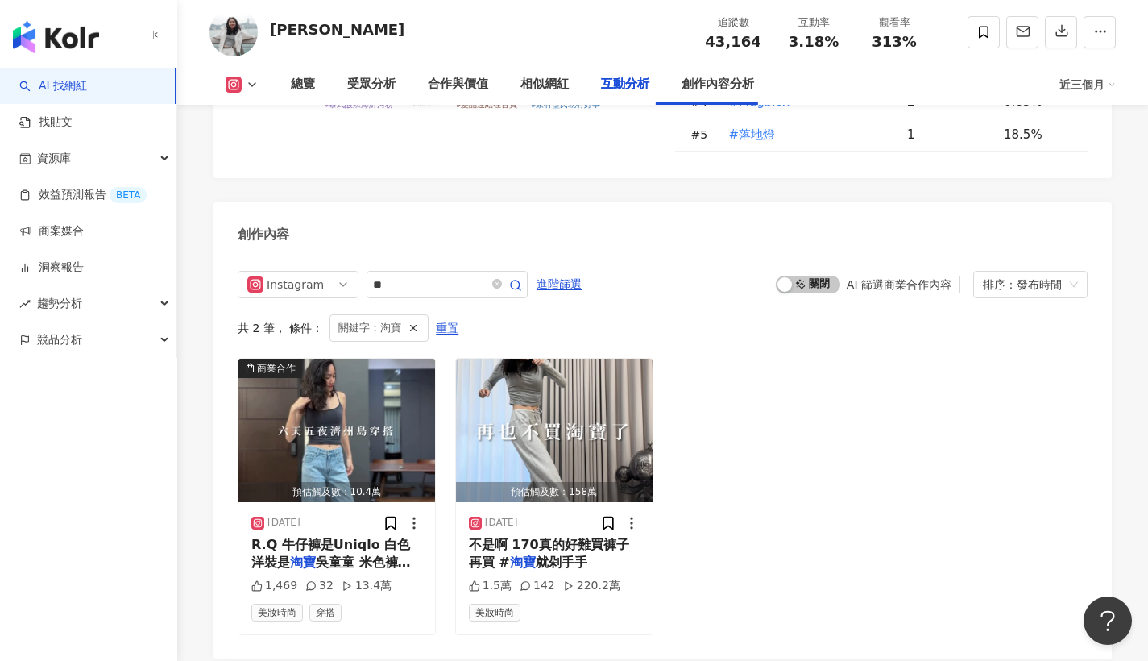
scroll to position [4190, 0]
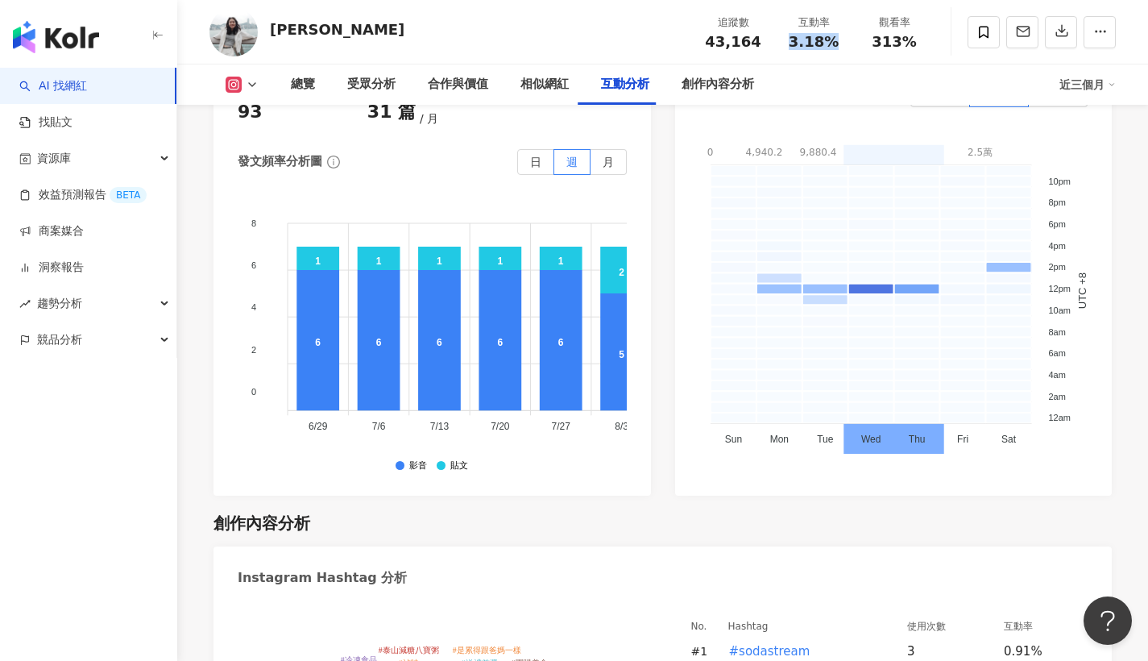
drag, startPoint x: 807, startPoint y: 41, endPoint x: 848, endPoint y: 43, distance: 41.1
click at [848, 43] on div "互動率 3.18%" at bounding box center [813, 31] width 81 height 35
copy span "3.18%"
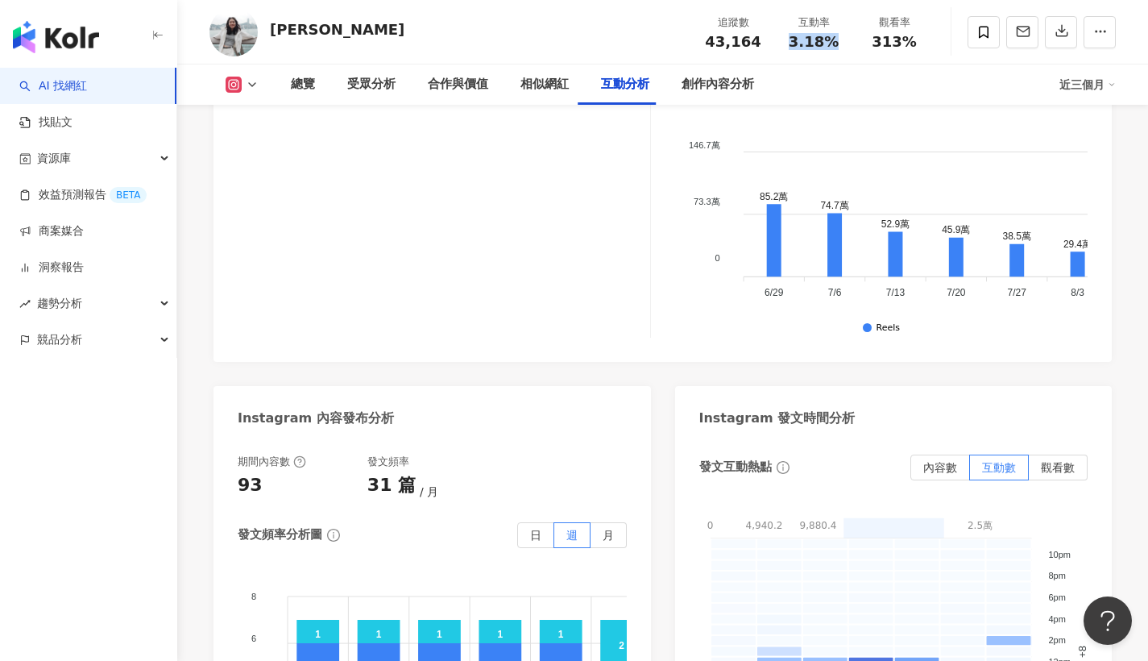
scroll to position [3675, 0]
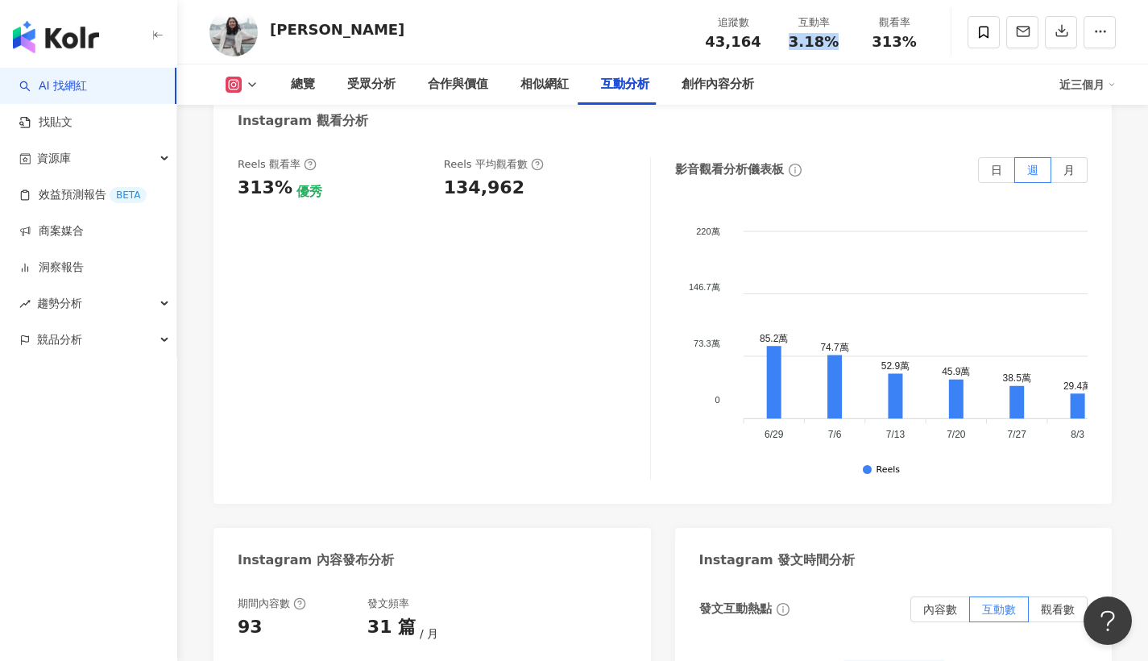
drag, startPoint x: 440, startPoint y: 169, endPoint x: 509, endPoint y: 163, distance: 69.6
click at [509, 163] on div "Reels 觀看率 313% 優秀 Reels 平均觀看數 134,962" at bounding box center [436, 178] width 396 height 43
copy div "134,962"
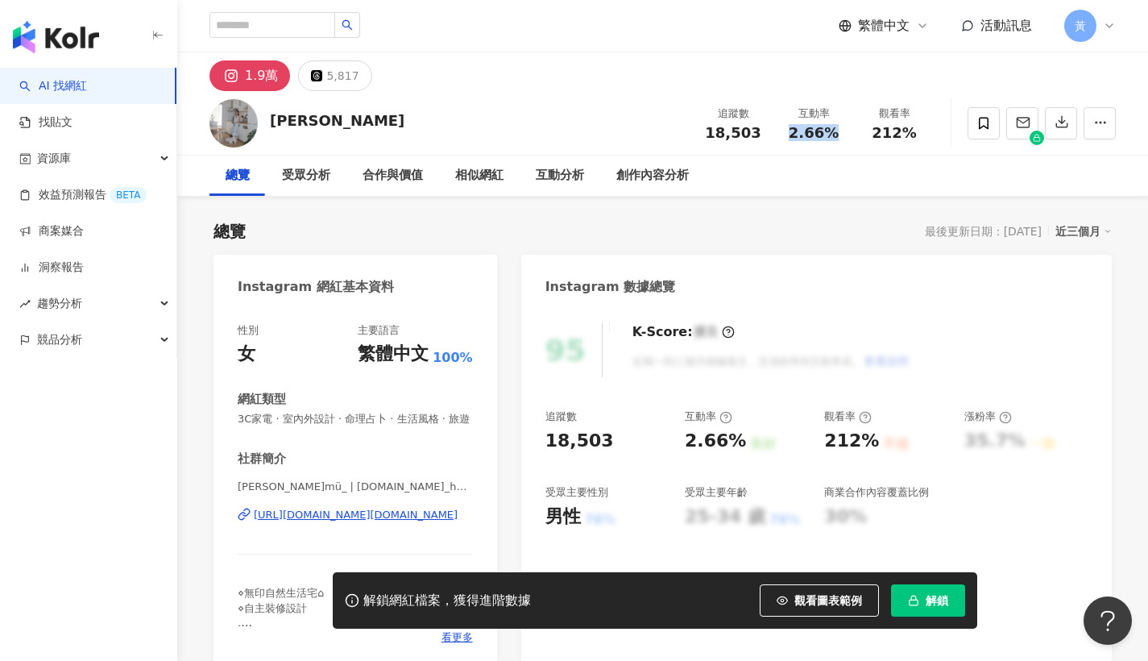
drag, startPoint x: 814, startPoint y: 131, endPoint x: 838, endPoint y: 130, distance: 24.2
click at [838, 130] on div "2.66%" at bounding box center [813, 133] width 61 height 16
copy span "2.66%"
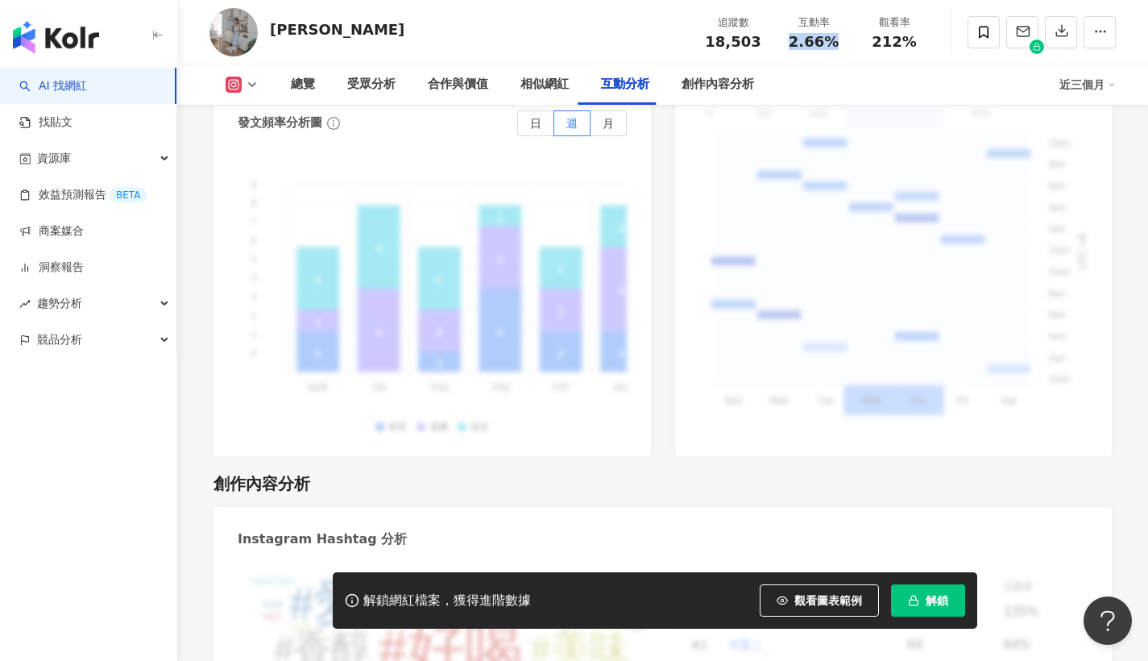
scroll to position [3603, 0]
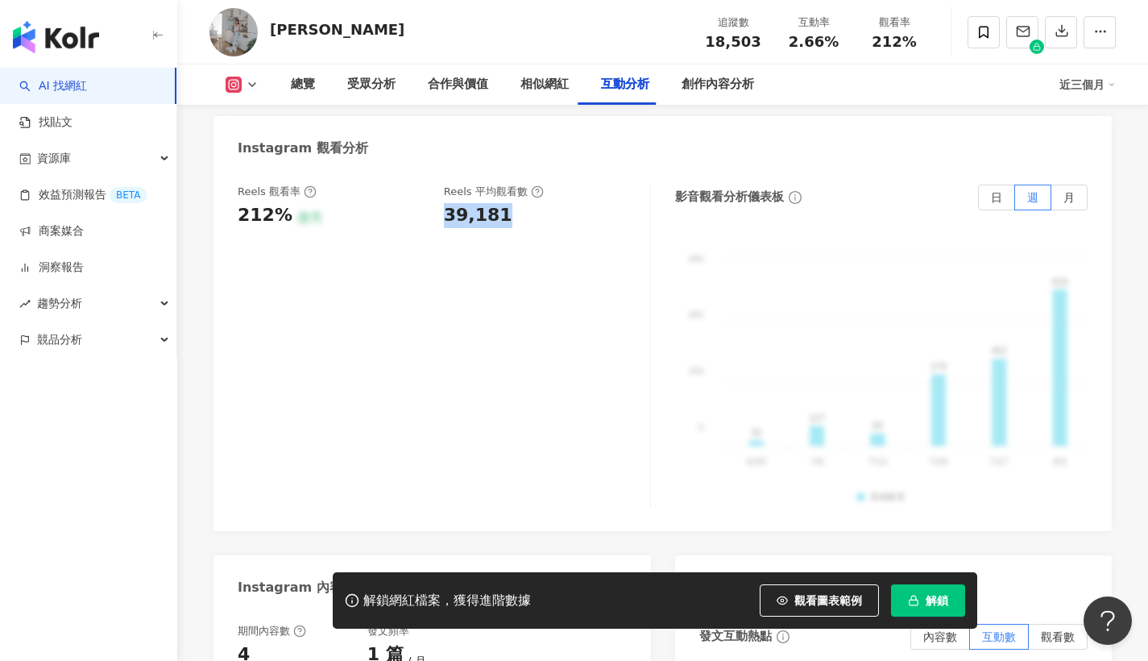
click at [507, 185] on div "Reels 觀看率 212% 優秀 Reels 平均觀看數 39,181" at bounding box center [436, 205] width 396 height 43
copy div "39,181"
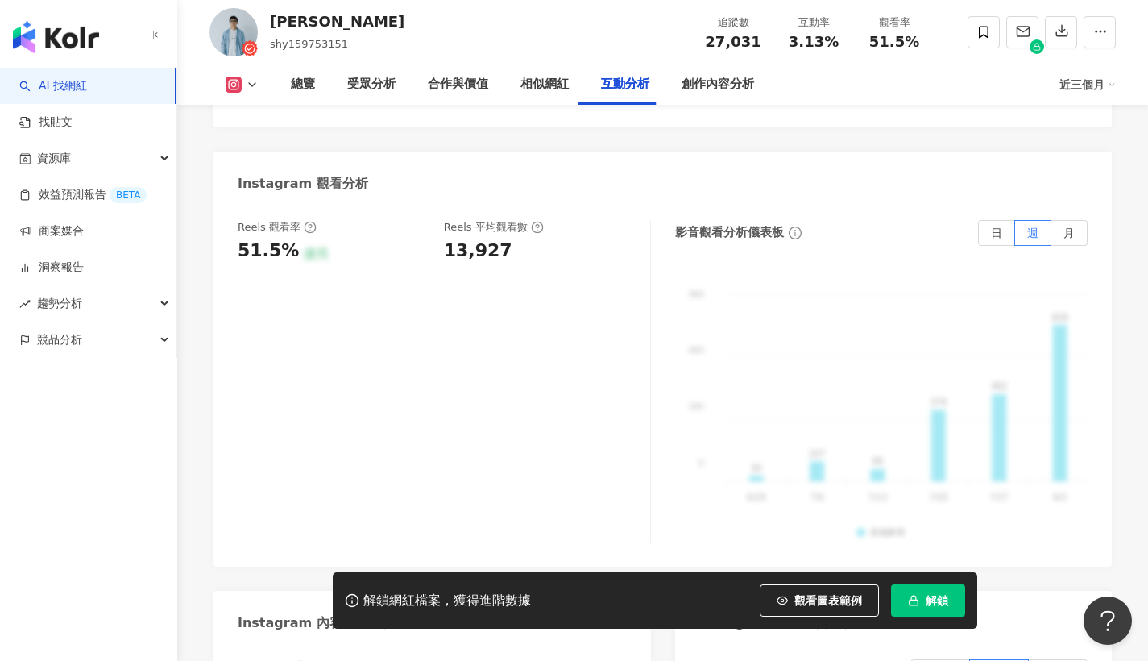
scroll to position [3634, 0]
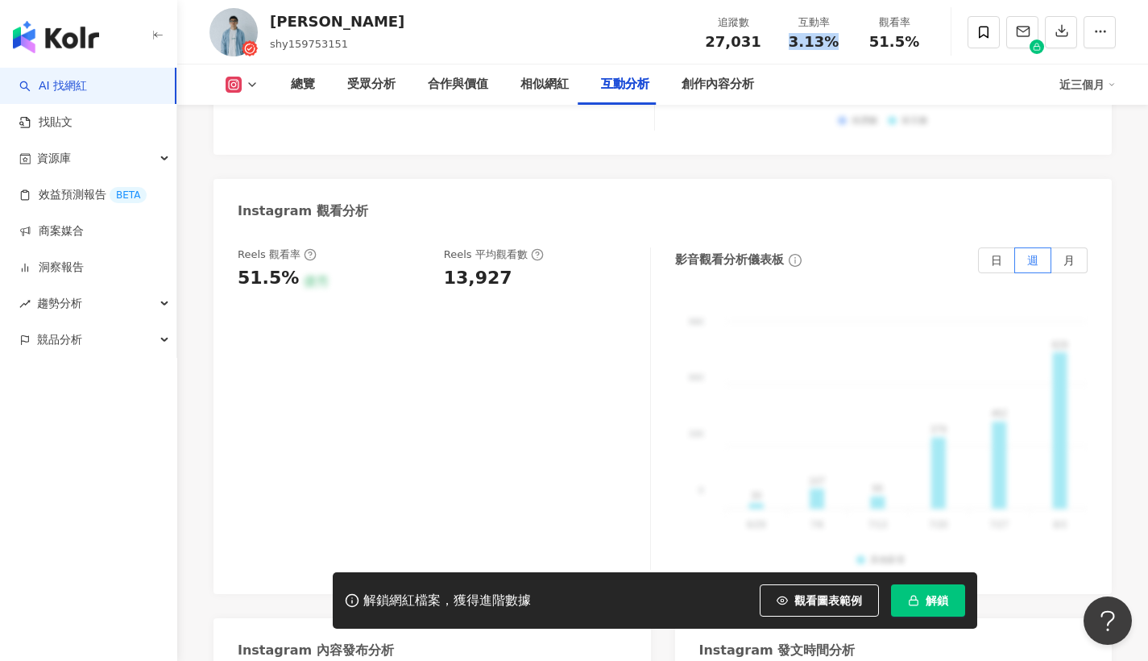
drag, startPoint x: 791, startPoint y: 44, endPoint x: 837, endPoint y: 43, distance: 45.9
click at [837, 43] on div "3.13%" at bounding box center [813, 42] width 61 height 16
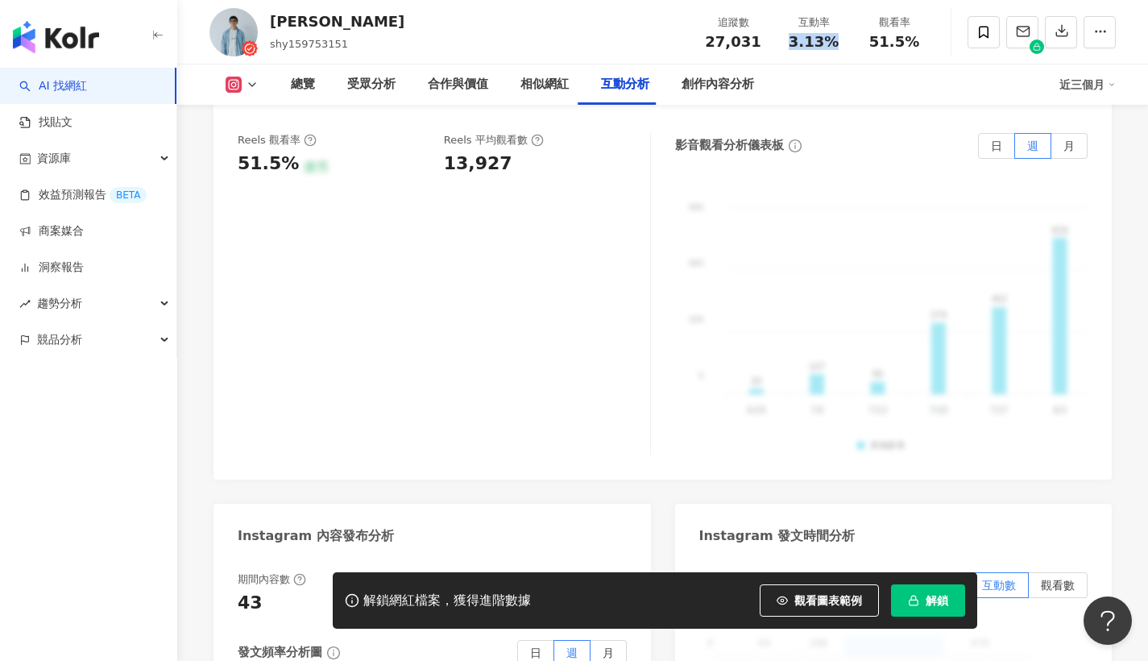
scroll to position [3536, 0]
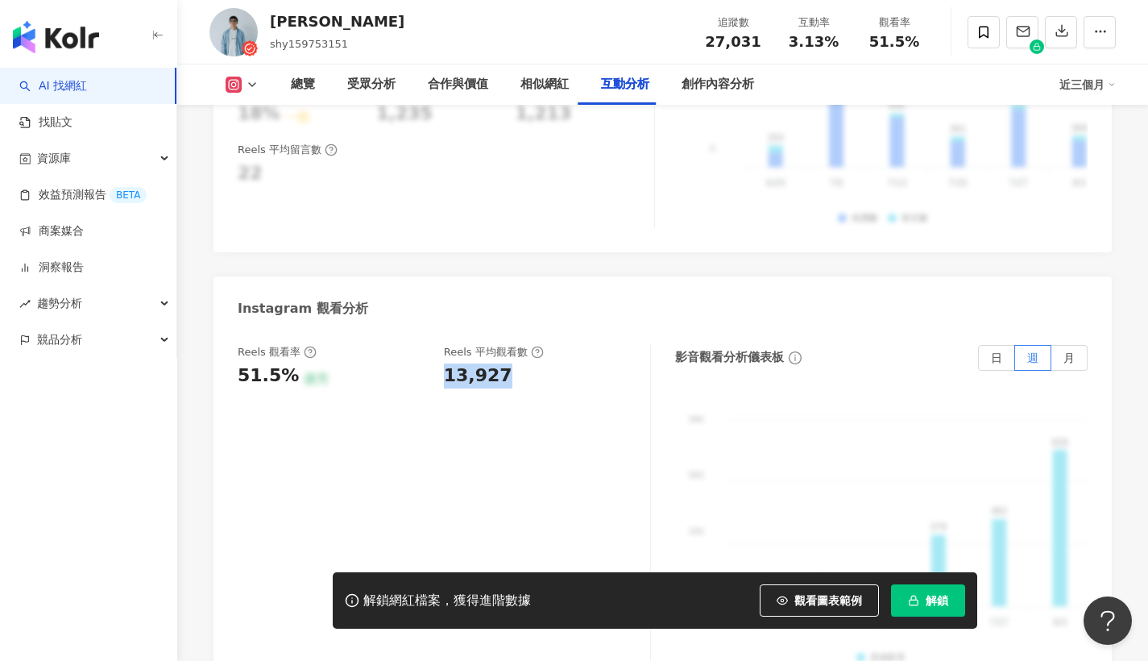
drag, startPoint x: 447, startPoint y: 255, endPoint x: 464, endPoint y: 250, distance: 17.8
click at [499, 363] on div "13,927" at bounding box center [539, 375] width 190 height 25
copy div "13,927"
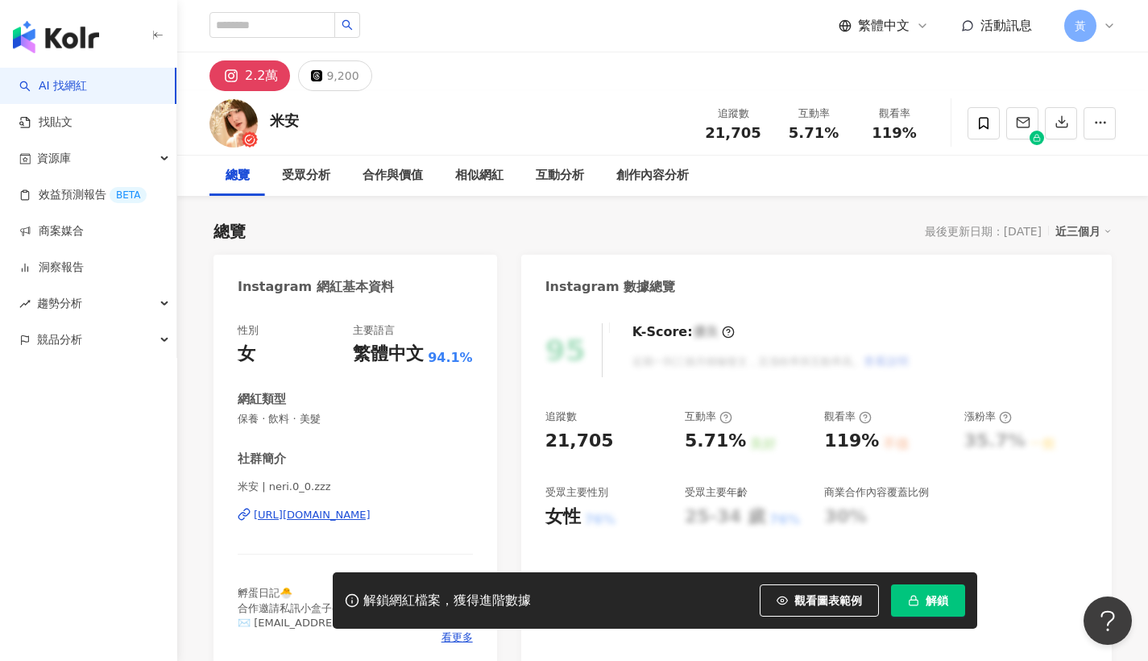
click at [918, 610] on button "解鎖" at bounding box center [928, 600] width 74 height 32
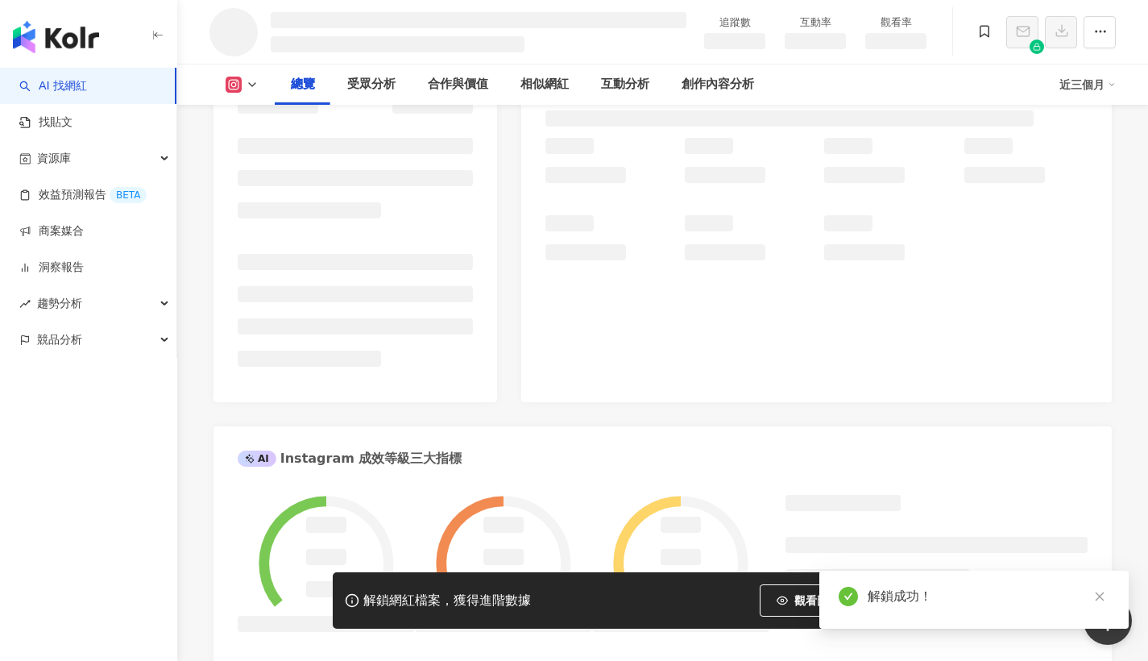
scroll to position [950, 0]
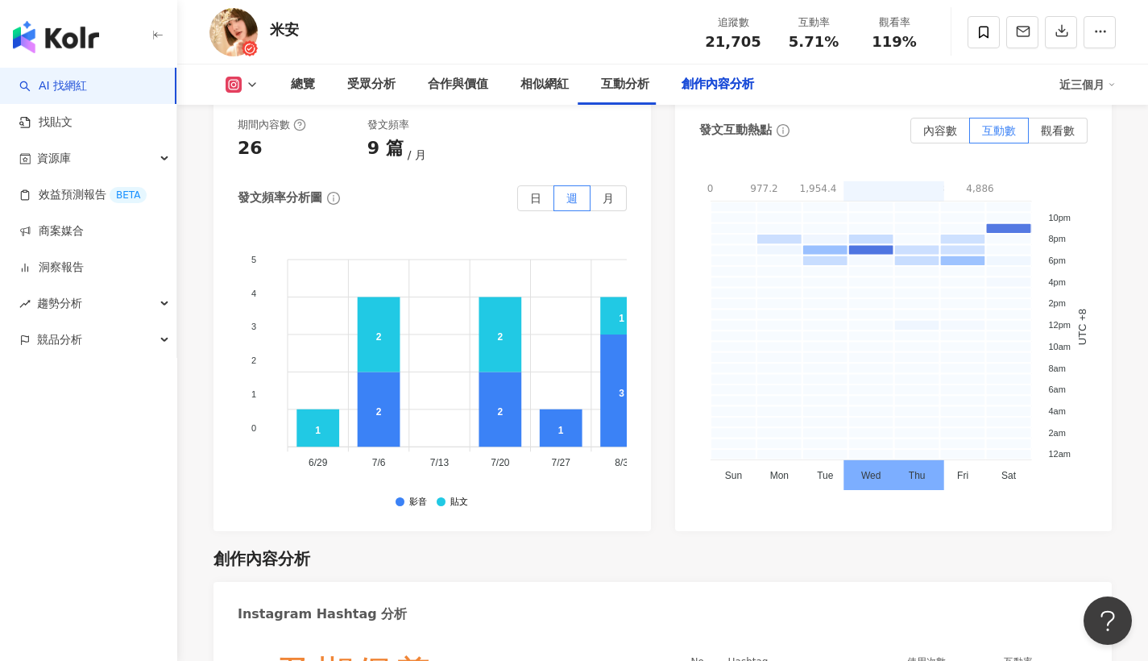
scroll to position [4738, 0]
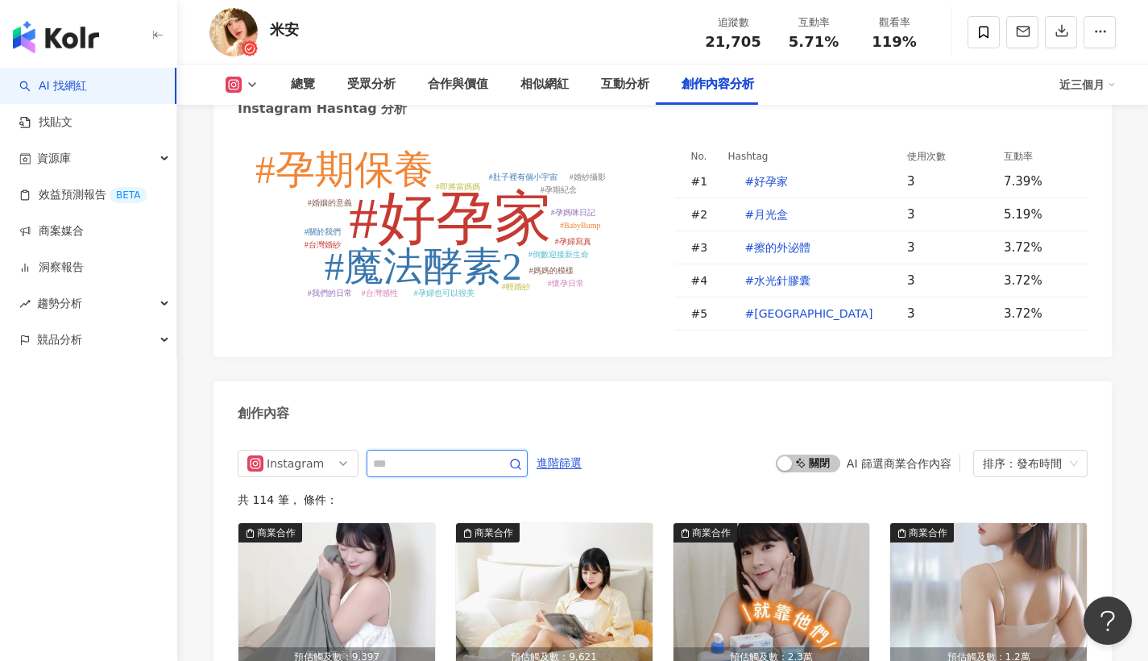
click at [418, 454] on input "text" at bounding box center [429, 463] width 113 height 19
type input "**"
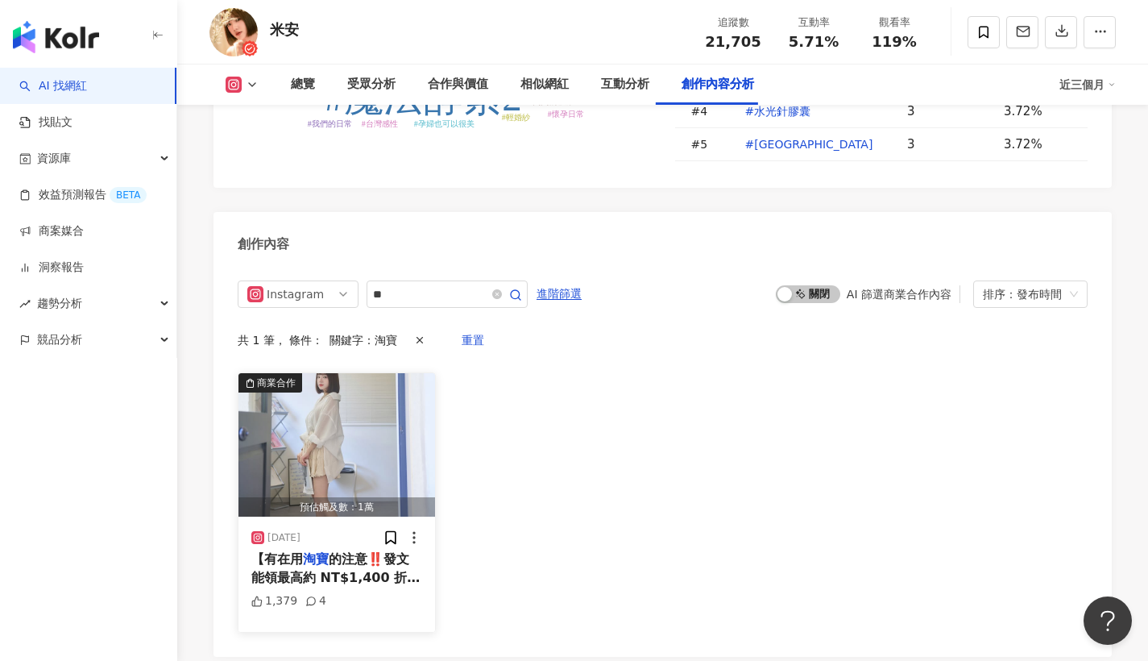
click at [371, 551] on span "的注意‼️發文能領最高約 NT$1,400 折扣碼】 我真的太愛在" at bounding box center [335, 577] width 168 height 52
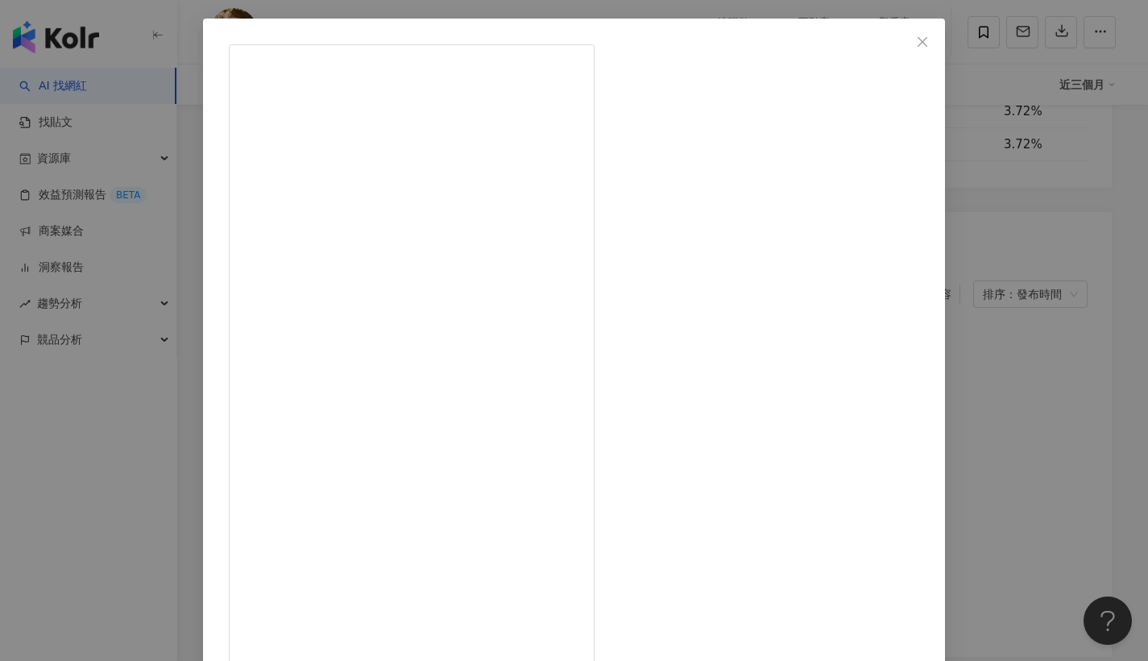
scroll to position [4969, 0]
drag, startPoint x: 971, startPoint y: 279, endPoint x: 1001, endPoint y: 43, distance: 238.0
click at [971, 279] on div "米安 2025/4/23 1,379 4 查看原始貼文" at bounding box center [574, 330] width 1148 height 661
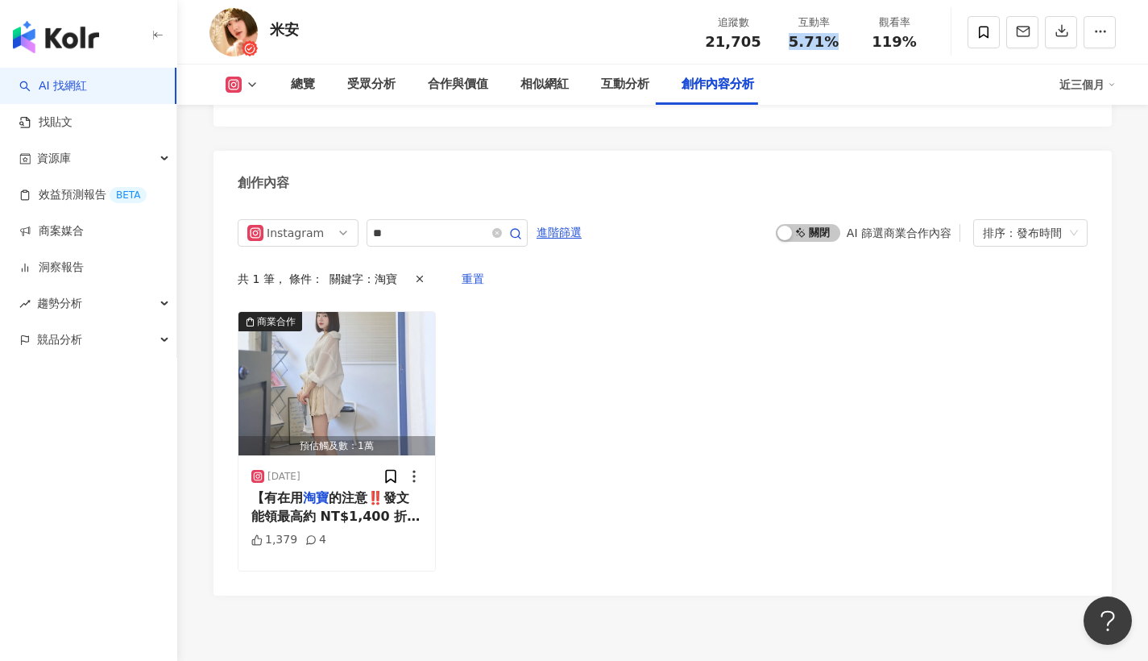
drag, startPoint x: 804, startPoint y: 43, endPoint x: 836, endPoint y: 38, distance: 32.6
click at [836, 38] on div "5.71%" at bounding box center [813, 42] width 61 height 16
copy span "5.71%"
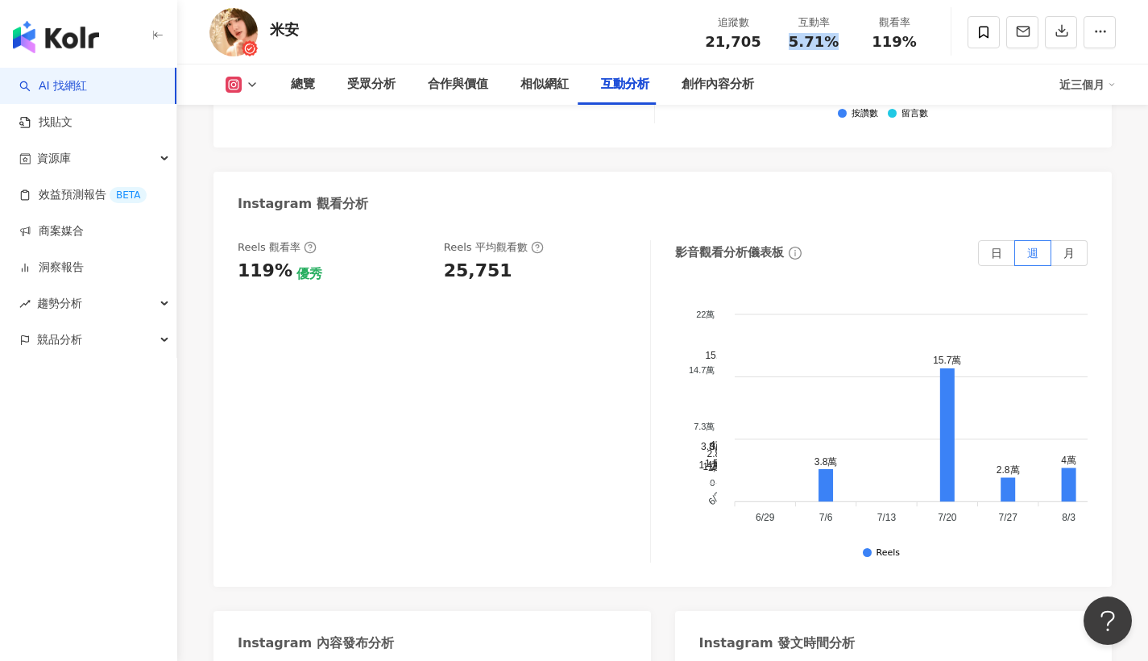
scroll to position [3668, 0]
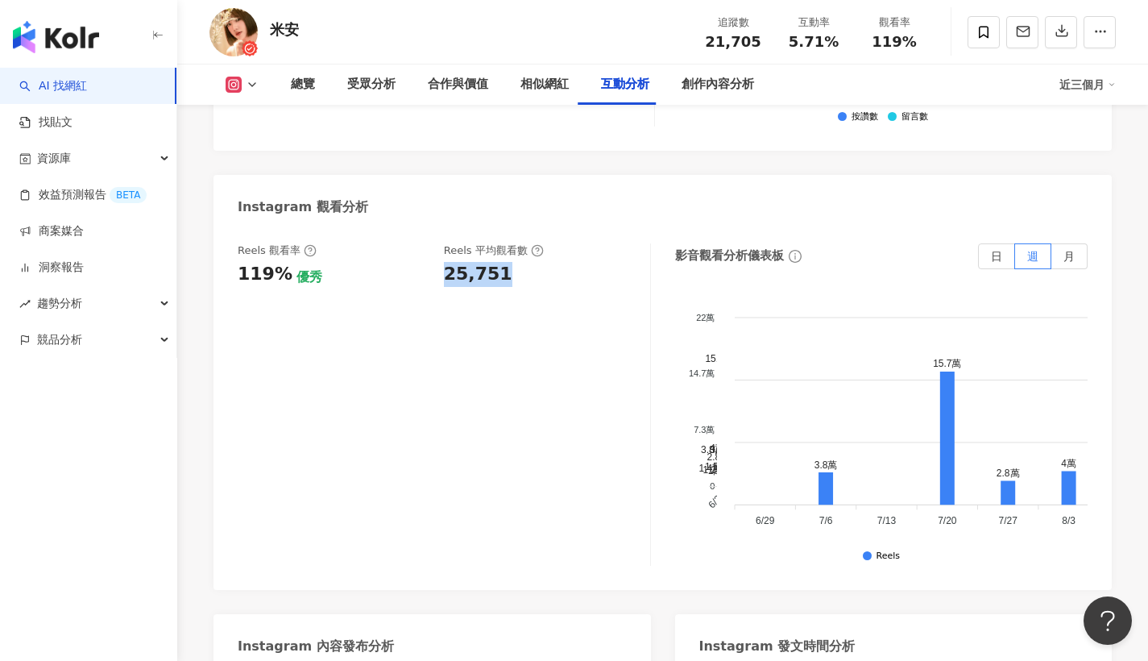
drag, startPoint x: 445, startPoint y: 159, endPoint x: 511, endPoint y: 155, distance: 65.4
click at [511, 262] on div "25,751" at bounding box center [539, 274] width 190 height 25
copy div "25,751"
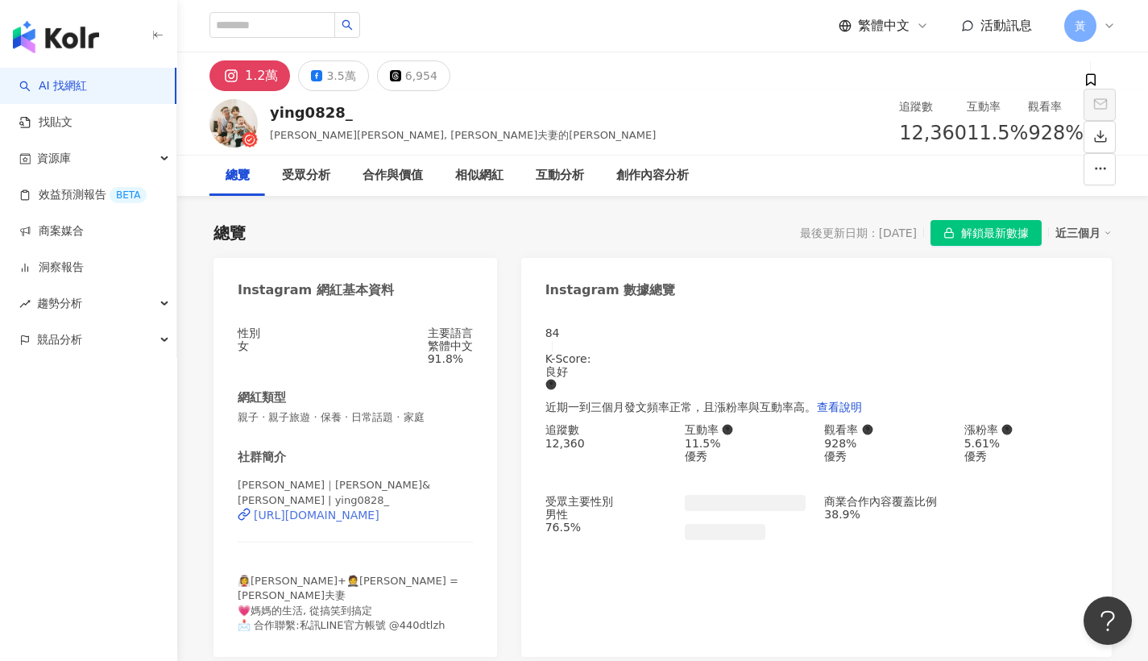
click at [334, 516] on div "[URL][DOMAIN_NAME]" at bounding box center [317, 514] width 126 height 13
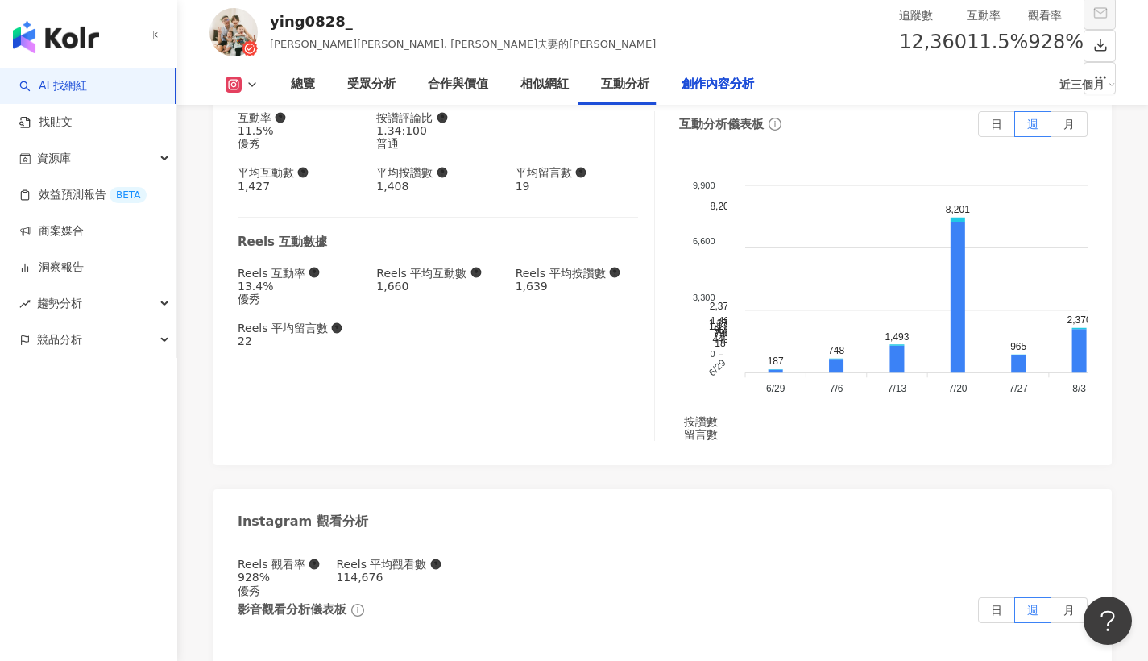
scroll to position [4545, 0]
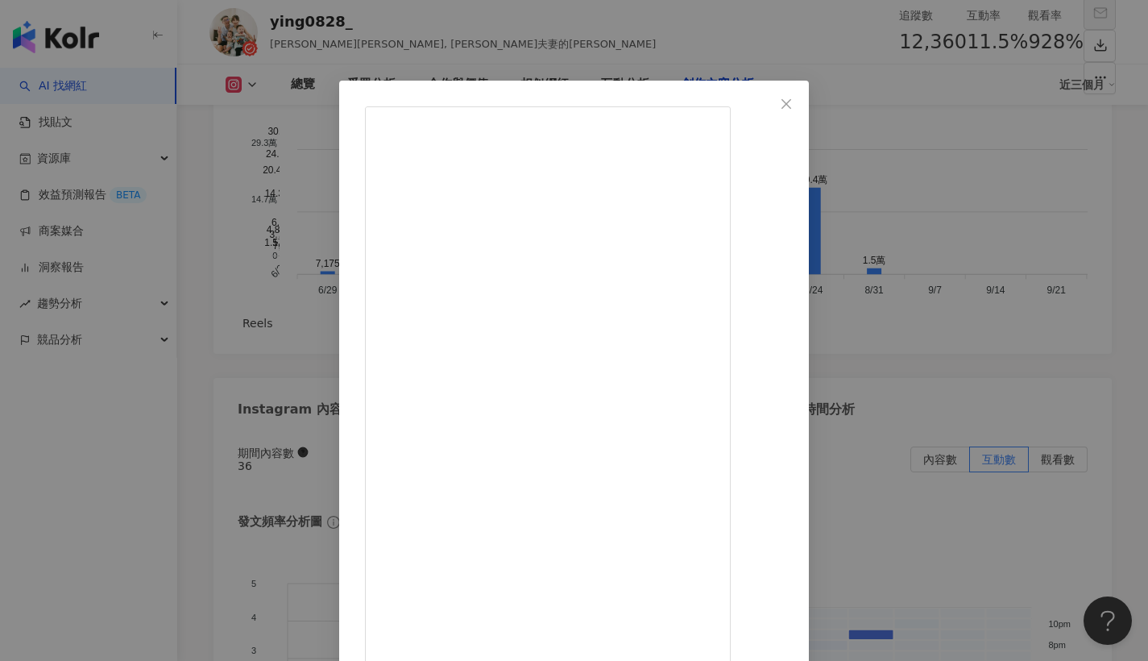
click at [1074, 254] on div "ying0828_ [DATE] 225 3 8,143 查看原始貼文" at bounding box center [574, 330] width 1148 height 661
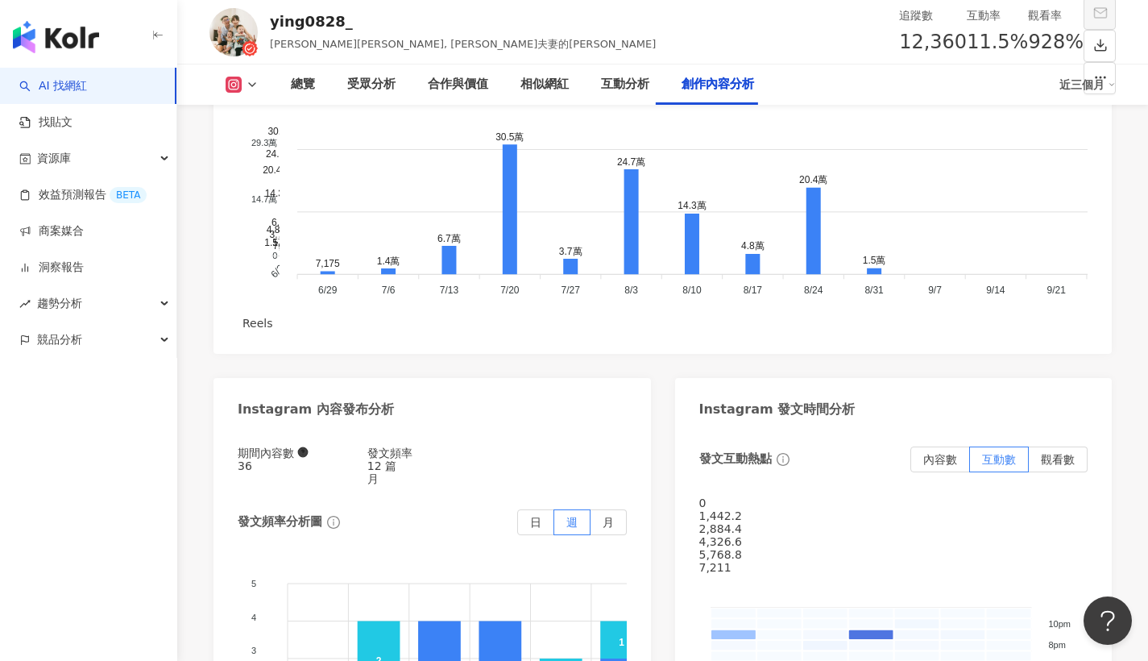
drag, startPoint x: 417, startPoint y: 193, endPoint x: 329, endPoint y: 183, distance: 88.3
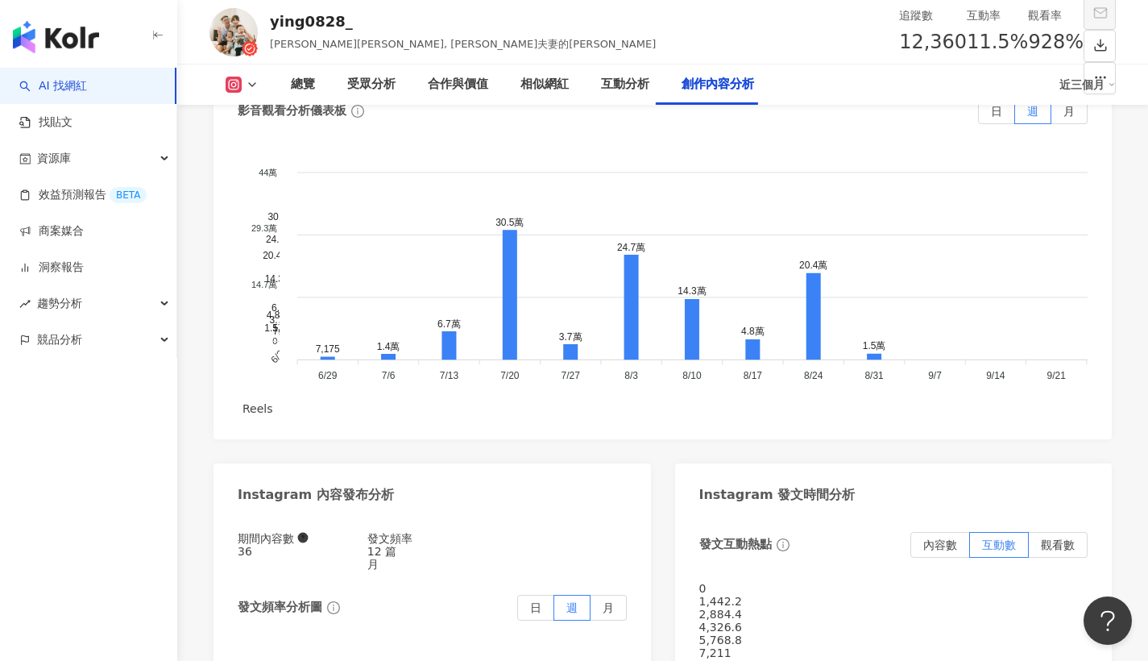
scroll to position [4931, 0]
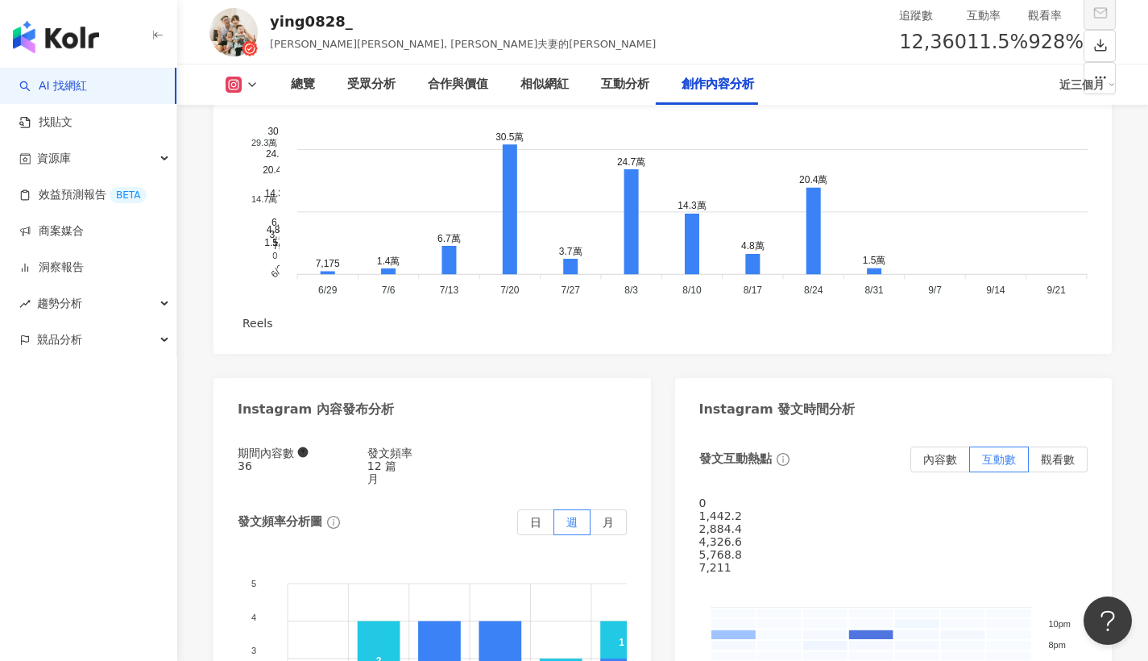
type input "*"
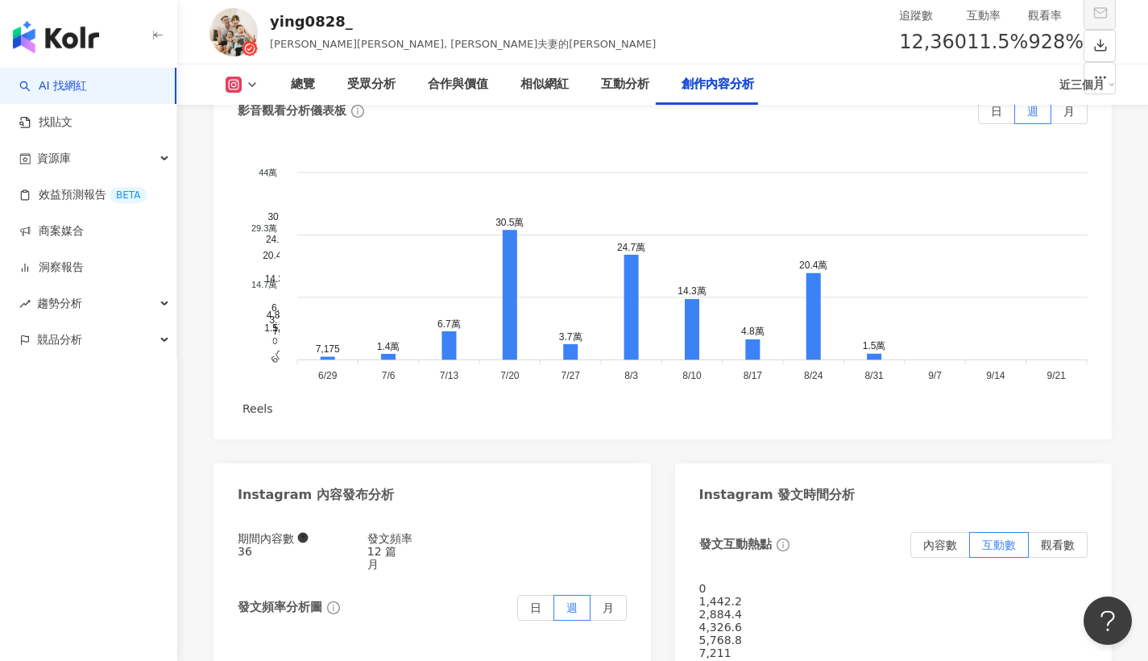
type input "*"
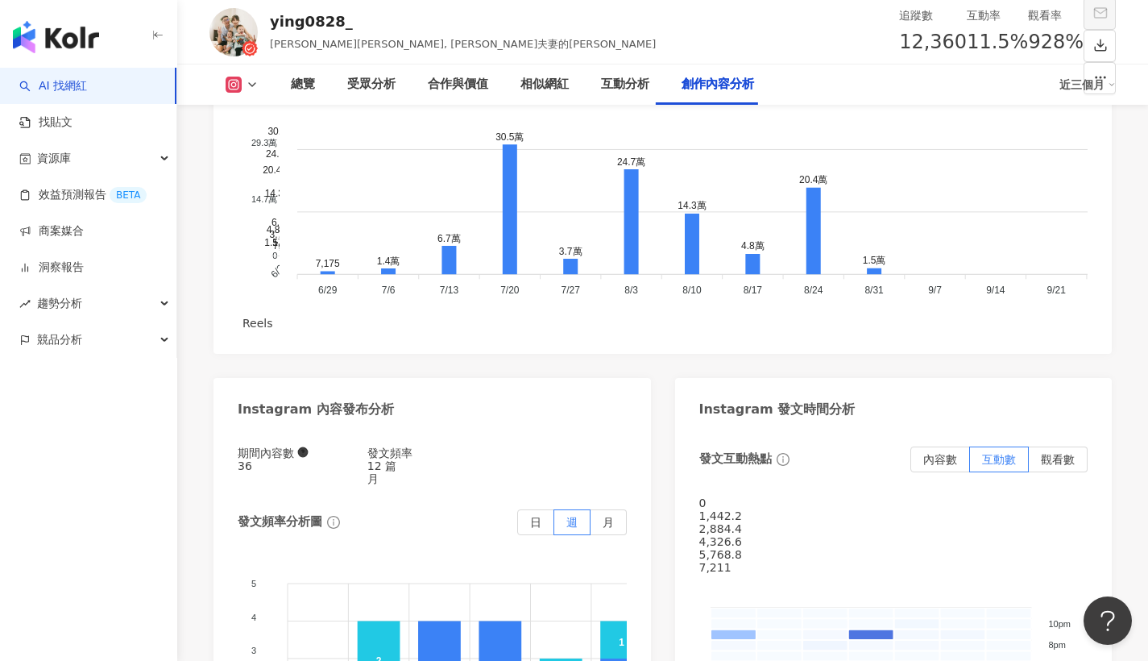
type input "*"
type input "***"
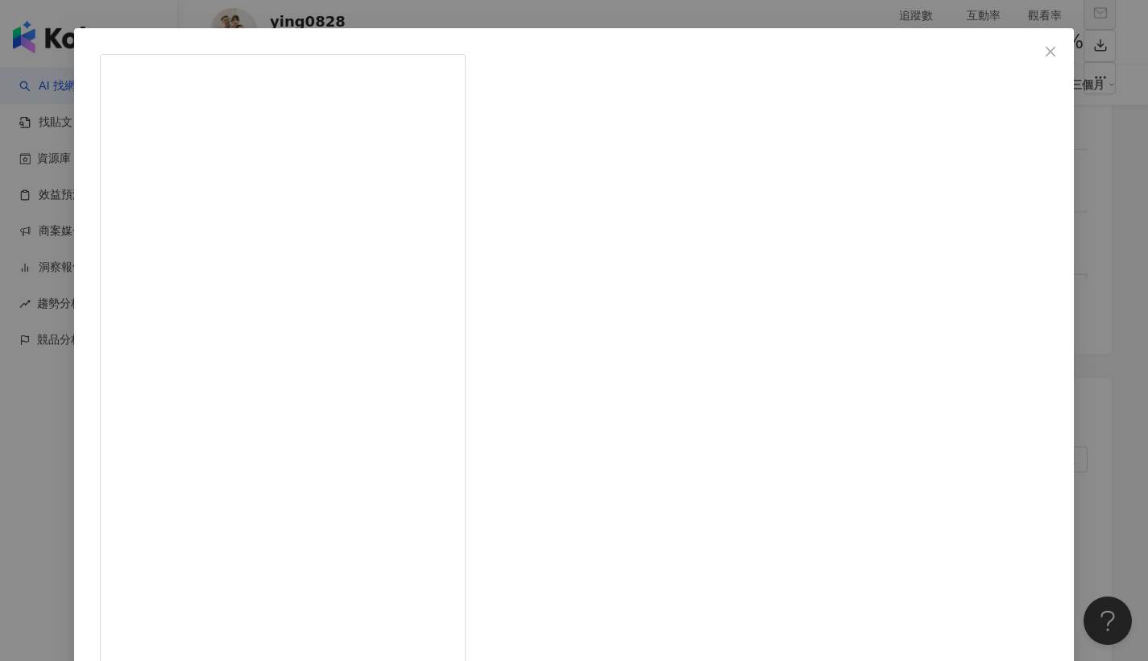
scroll to position [49, 0]
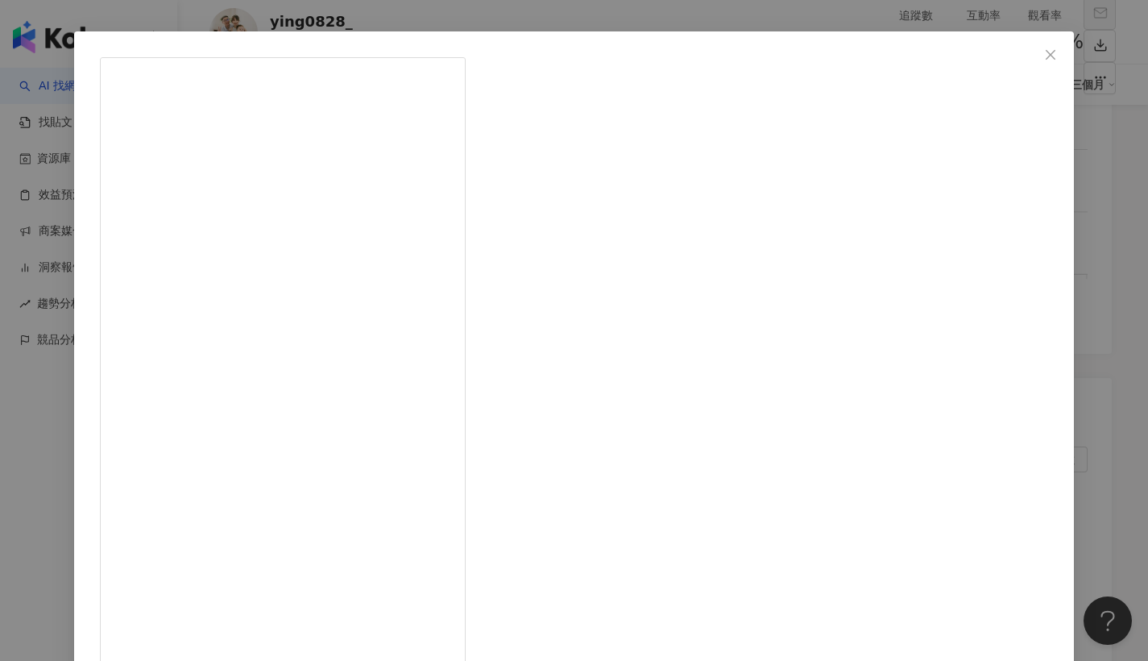
drag, startPoint x: 675, startPoint y: 197, endPoint x: 730, endPoint y: 195, distance: 54.8
drag, startPoint x: 726, startPoint y: 407, endPoint x: 752, endPoint y: 406, distance: 26.6
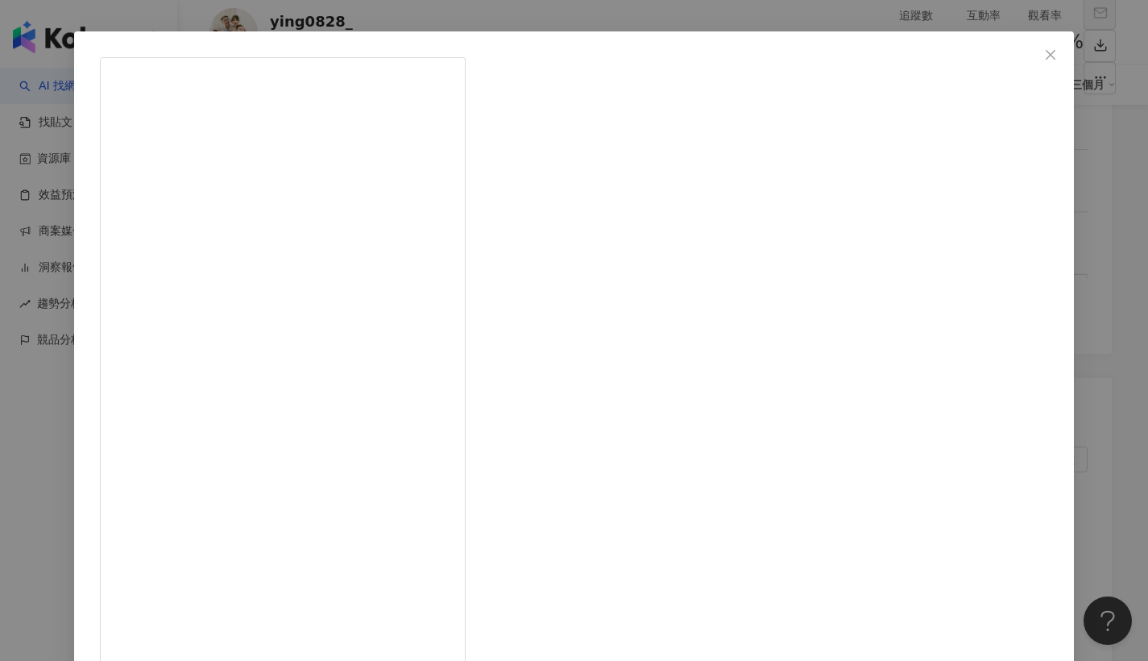
copy div "#掃拖"
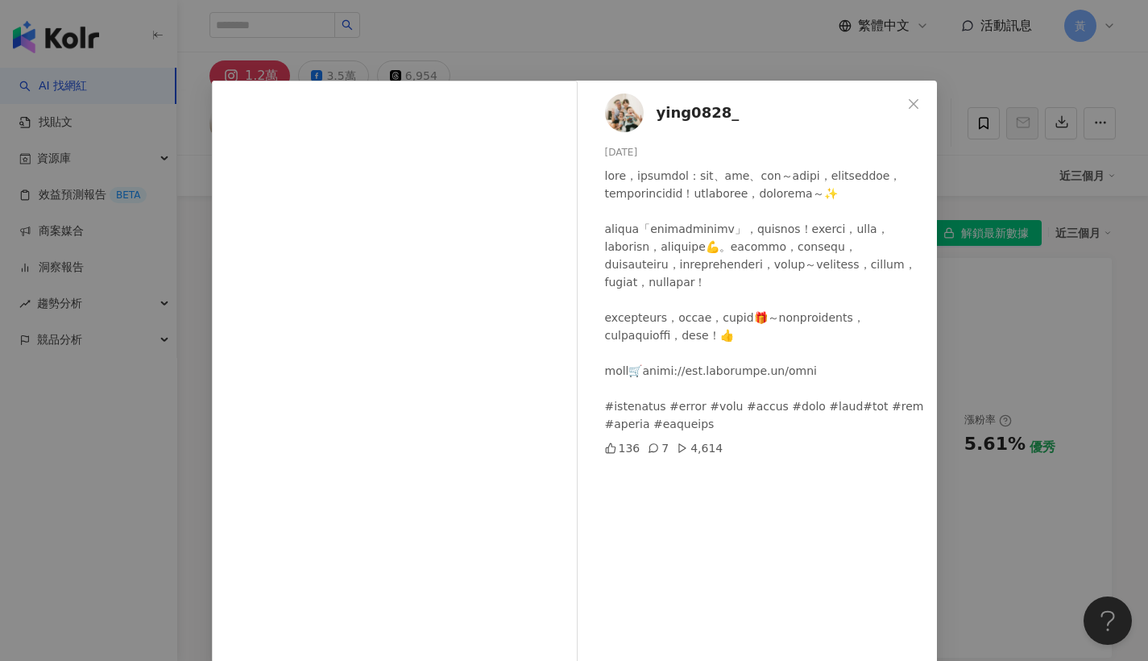
click at [945, 147] on div "ying0828_ [DATE] 136 7 4,614 查看原始貼文" at bounding box center [574, 330] width 1148 height 661
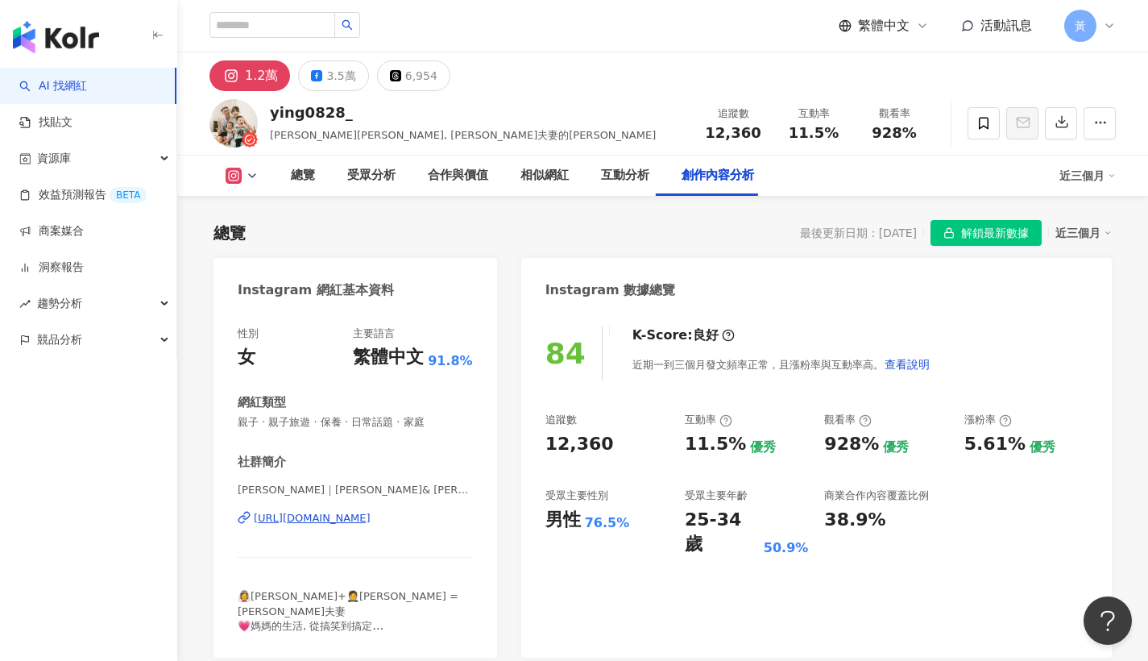
drag, startPoint x: 983, startPoint y: 110, endPoint x: 889, endPoint y: 57, distance: 108.2
click at [910, 99] on div "追蹤數 12,360 互動率 11.5% 觀看率 928%" at bounding box center [814, 123] width 242 height 48
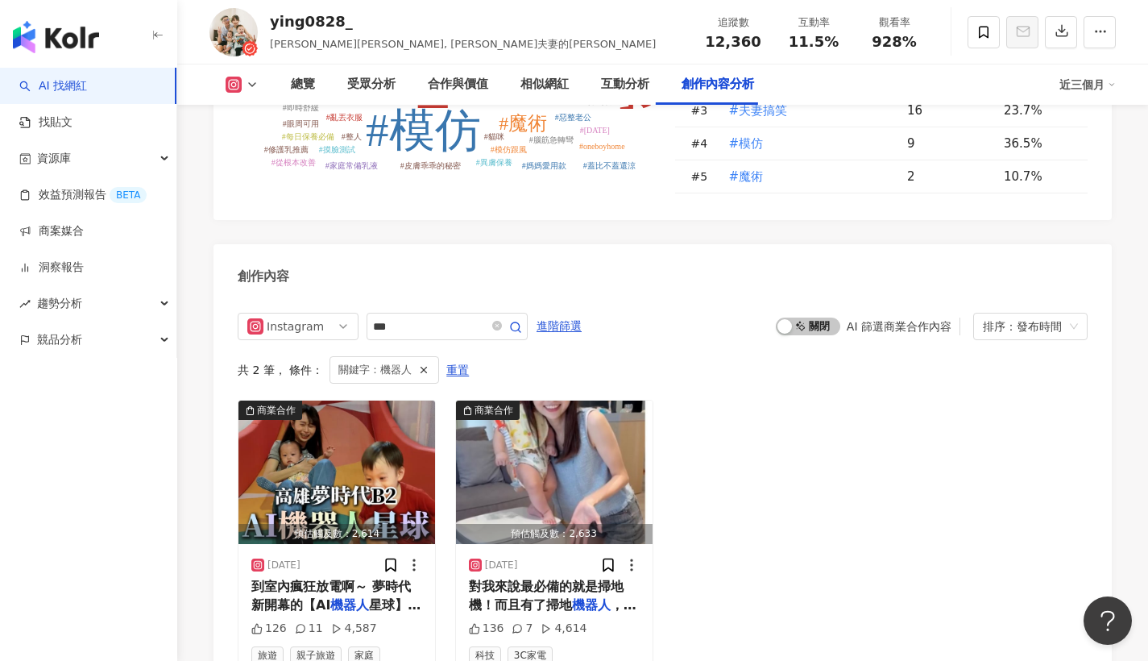
drag, startPoint x: 790, startPoint y: 42, endPoint x: 837, endPoint y: 41, distance: 46.7
click at [837, 41] on div "11.5%" at bounding box center [813, 42] width 61 height 16
copy span "11.5%"
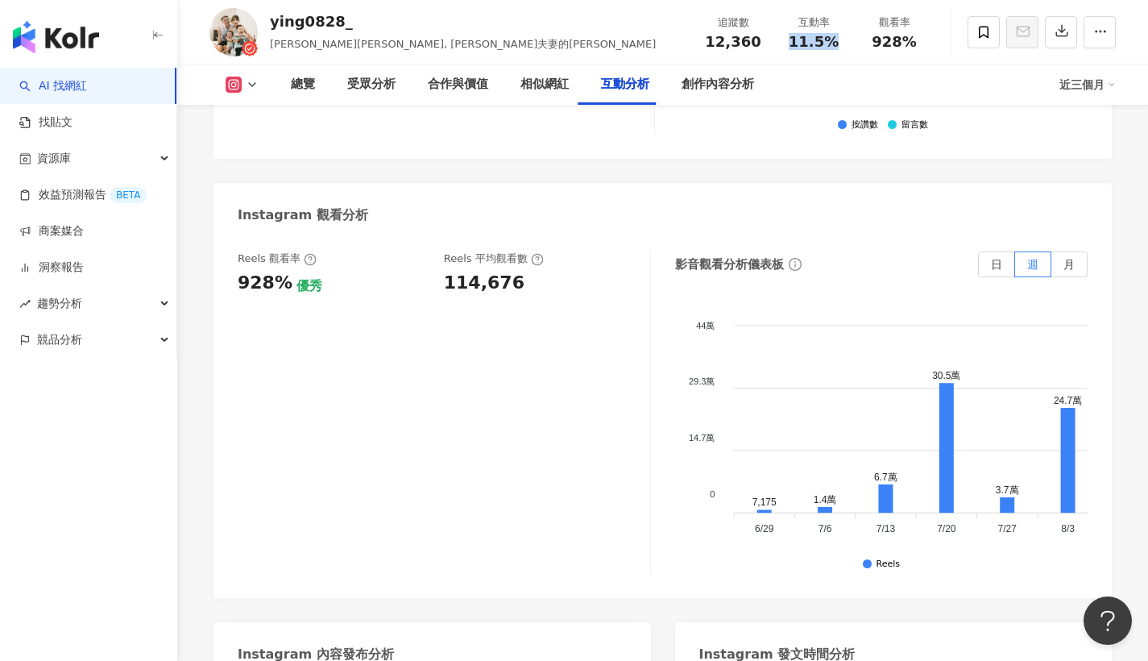
scroll to position [3647, 0]
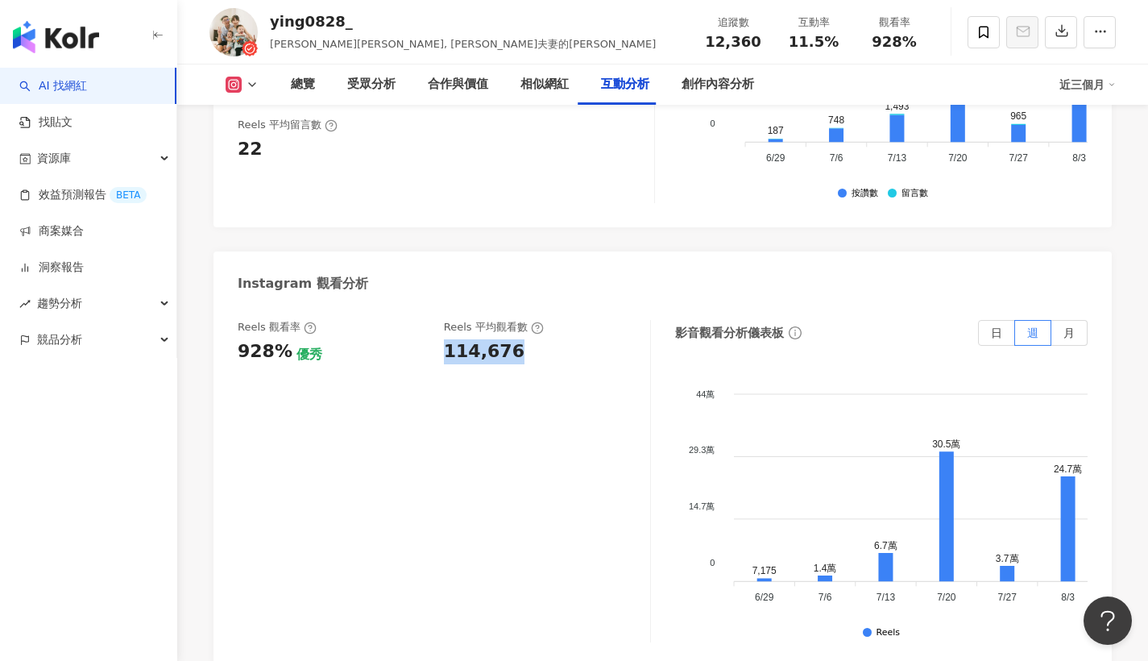
drag, startPoint x: 453, startPoint y: 202, endPoint x: 524, endPoint y: 200, distance: 70.9
click at [524, 339] on div "114,676" at bounding box center [539, 351] width 190 height 25
copy div "114,676"
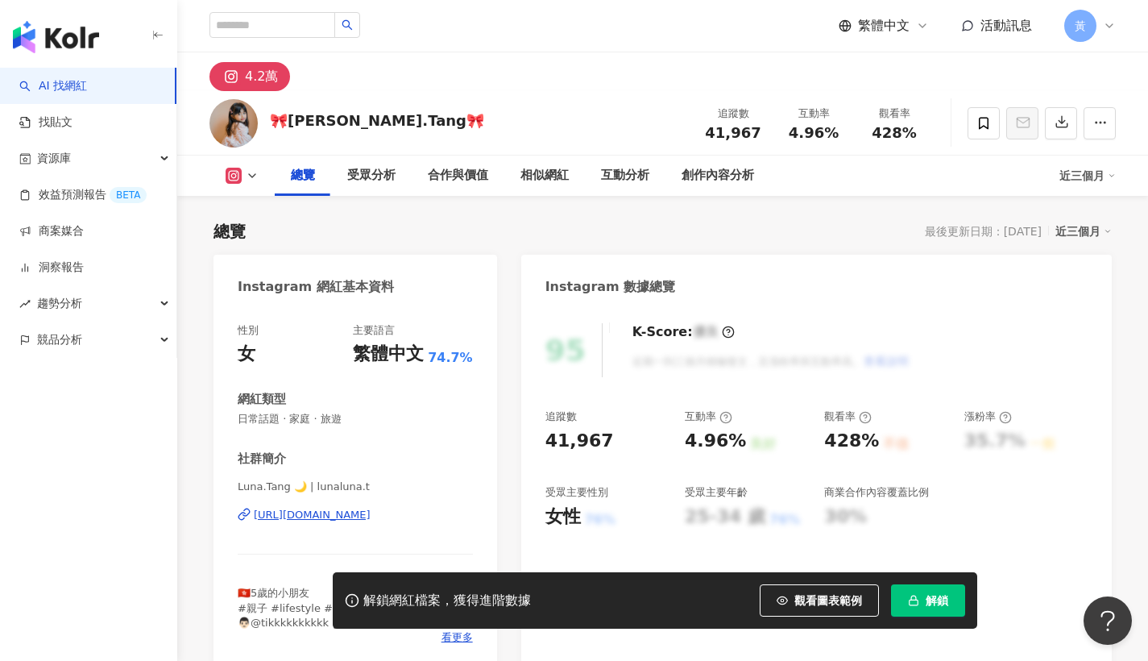
click at [332, 509] on div "[URL][DOMAIN_NAME]" at bounding box center [312, 514] width 117 height 14
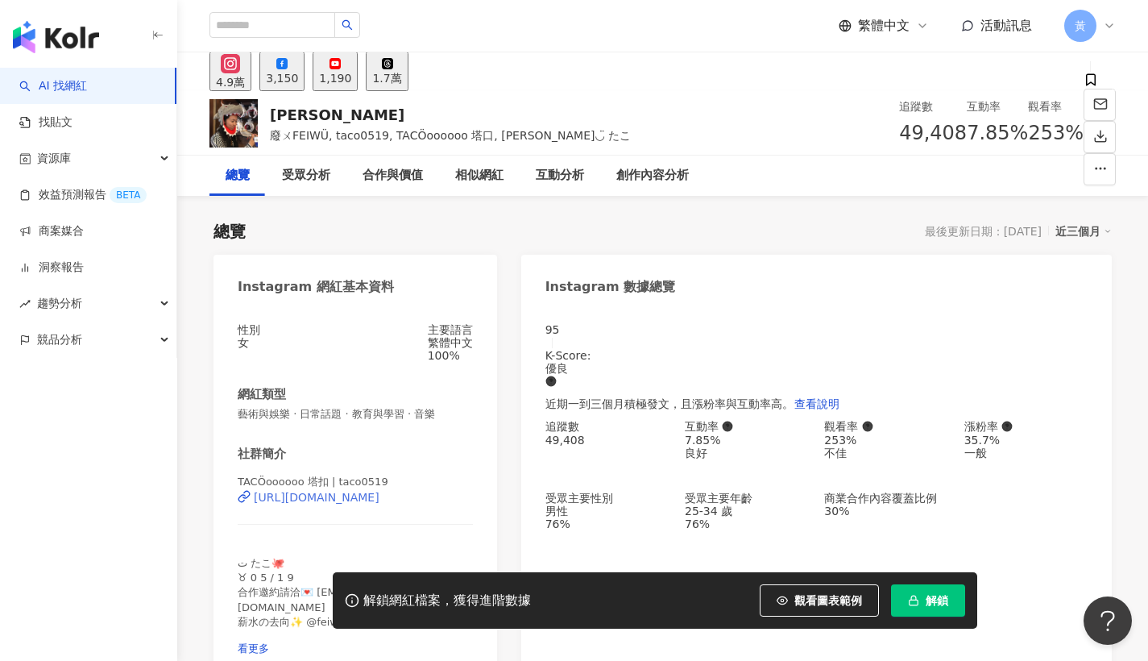
click at [285, 503] on div "https://www.instagram.com/taco0519/" at bounding box center [317, 497] width 126 height 13
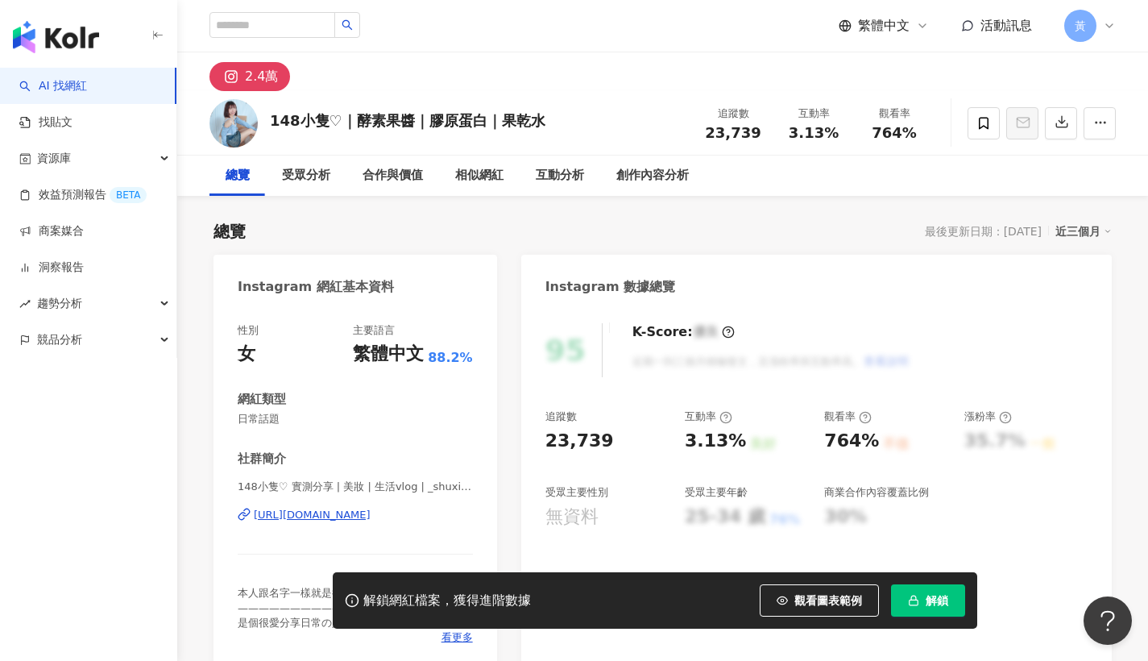
click at [369, 510] on div "https://www.instagram.com/_shuxin.0965/" at bounding box center [312, 514] width 117 height 14
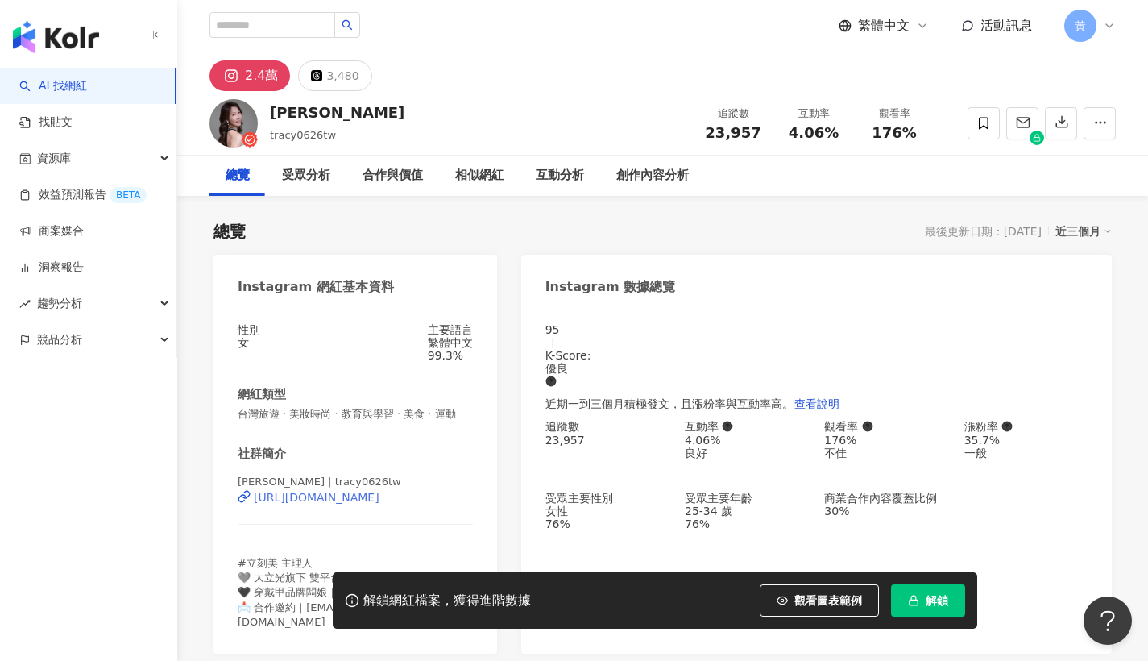
click at [364, 503] on div "[URL][DOMAIN_NAME]" at bounding box center [317, 497] width 126 height 13
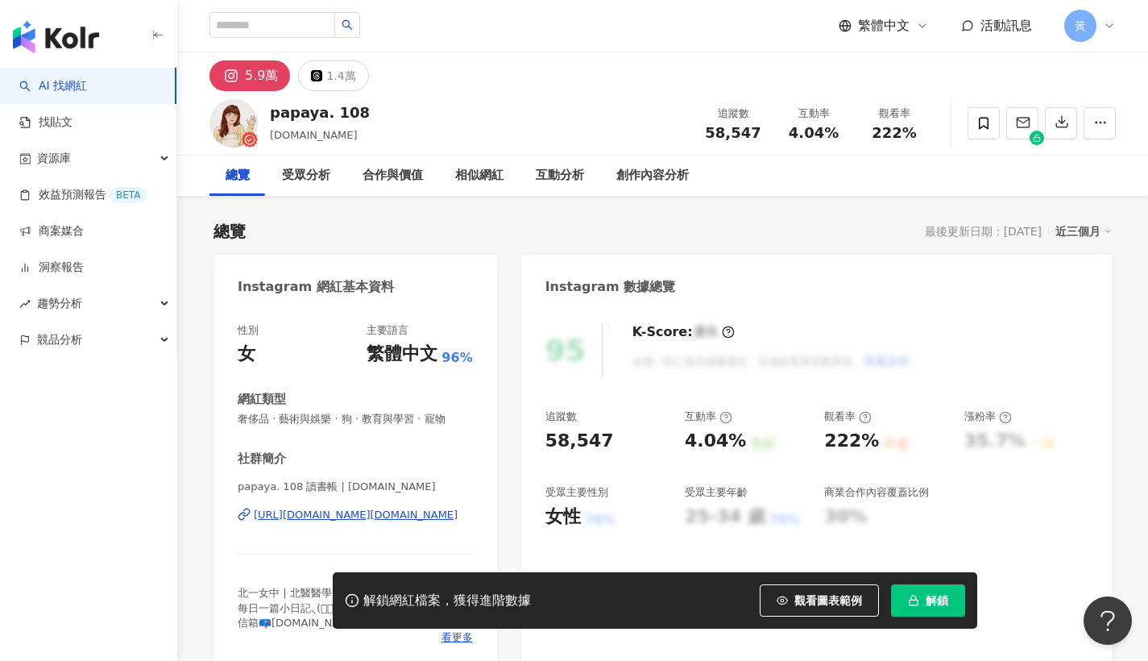
click at [396, 515] on div "https://www.instagram.com/papaya.108.study/" at bounding box center [356, 514] width 204 height 14
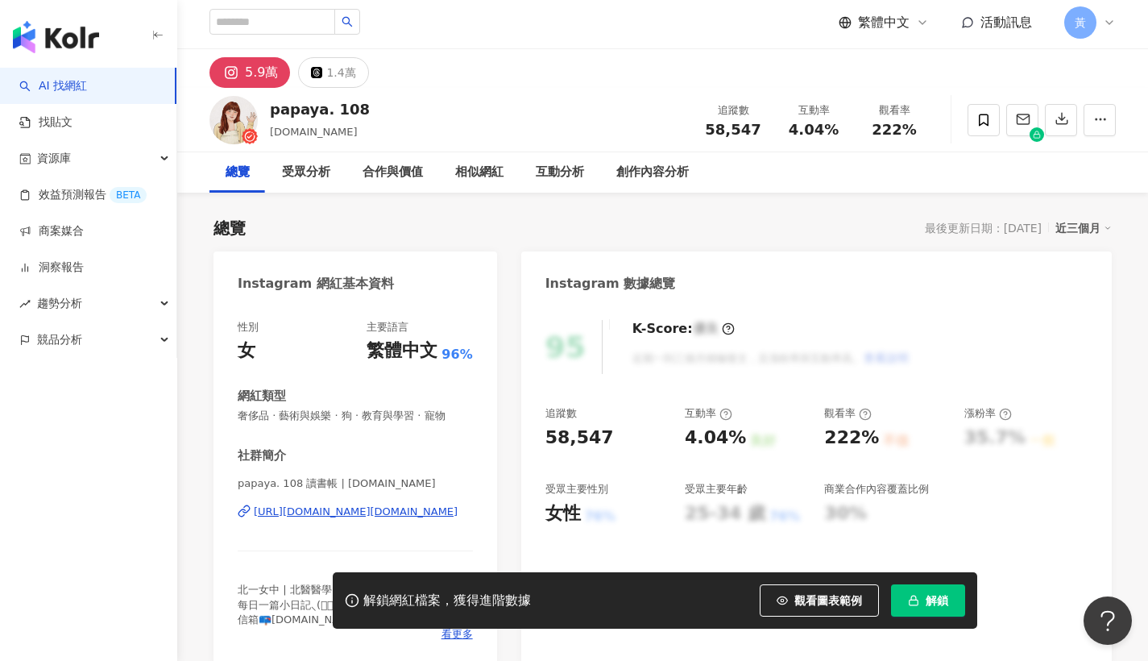
click at [918, 599] on icon "button" at bounding box center [913, 599] width 11 height 11
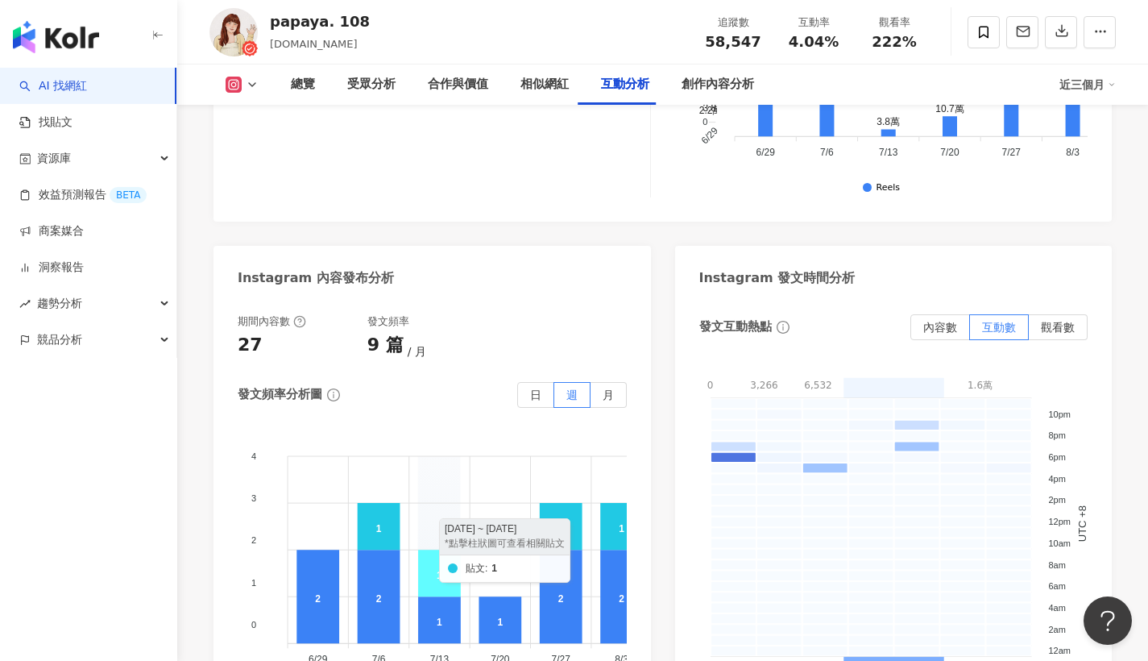
scroll to position [4745, 0]
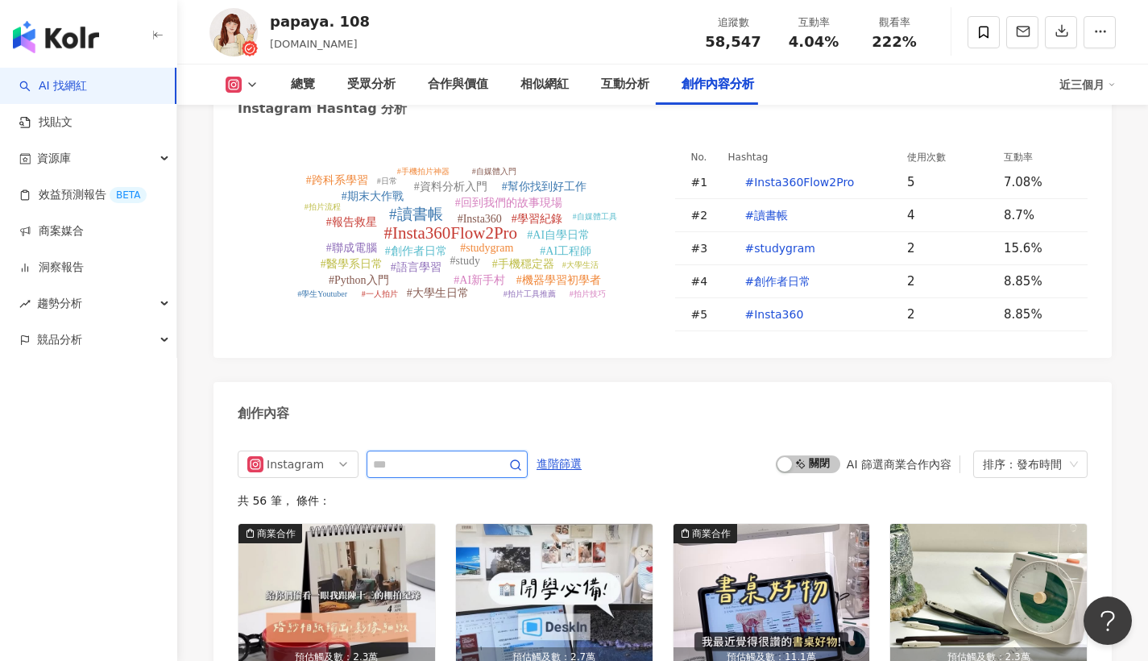
click at [408, 454] on input "text" at bounding box center [429, 463] width 113 height 19
type input "**"
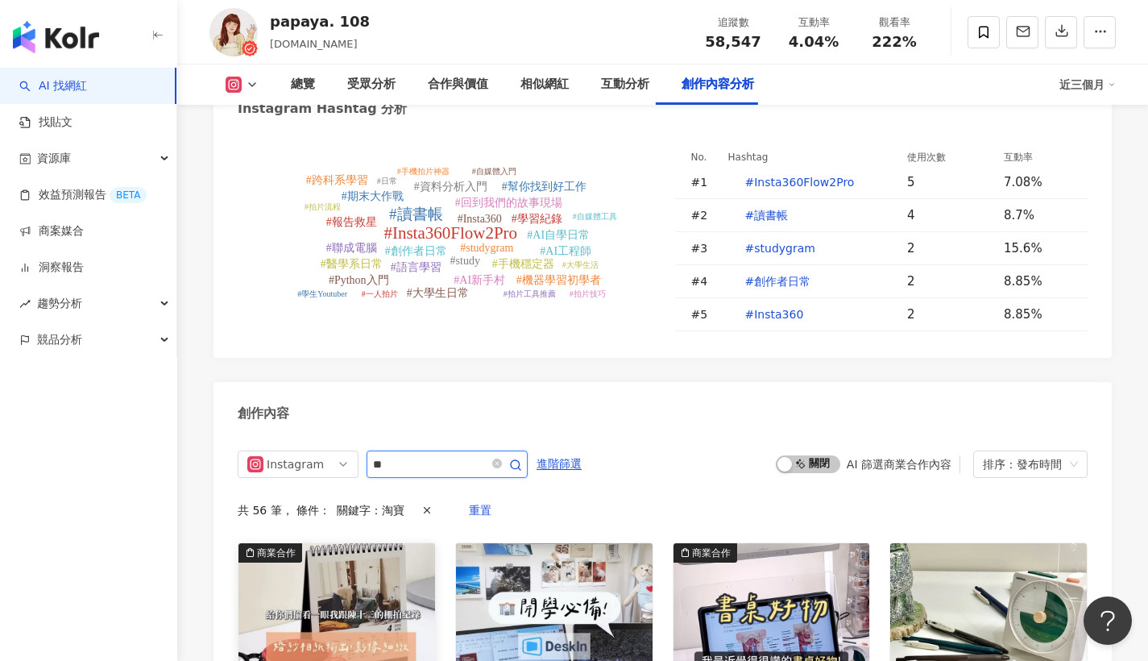
scroll to position [4872, 0]
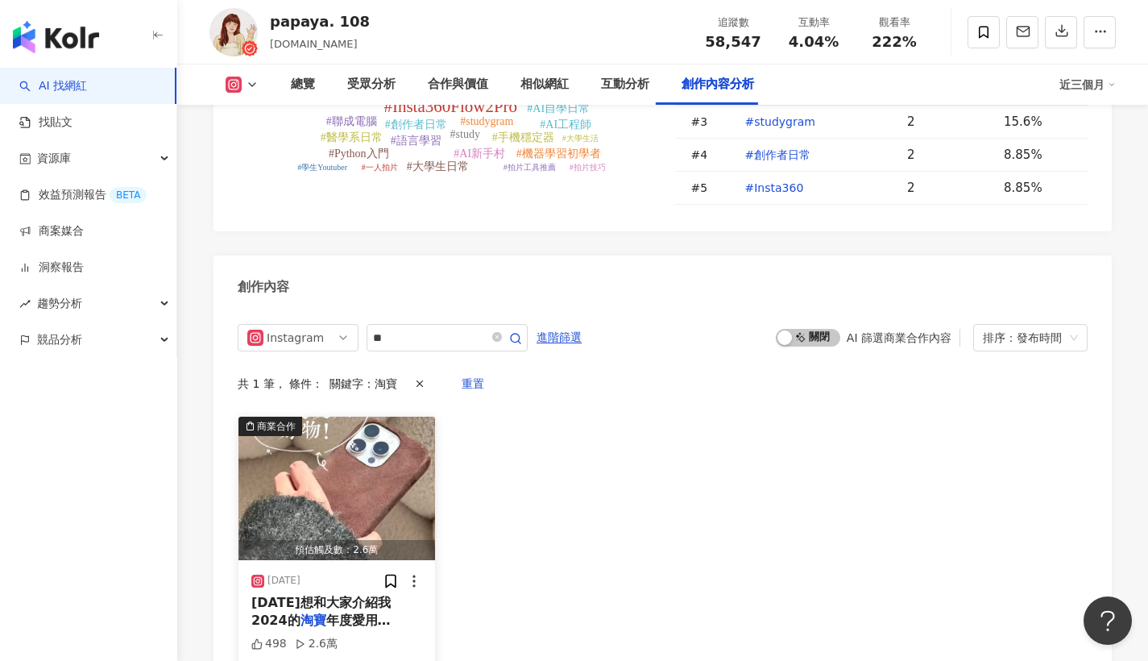
click at [328, 594] on div "今天想和大家介紹我2024的 淘寶 年度愛用品⸜(๑⃙⃘’ᵕ‘๑⃙⃘)⸝剛好現在有 淘寶 年貨節的各種優惠活動，有興趣的不妨去逛逛，挑選自己的命定好物(///…" at bounding box center [336, 612] width 171 height 36
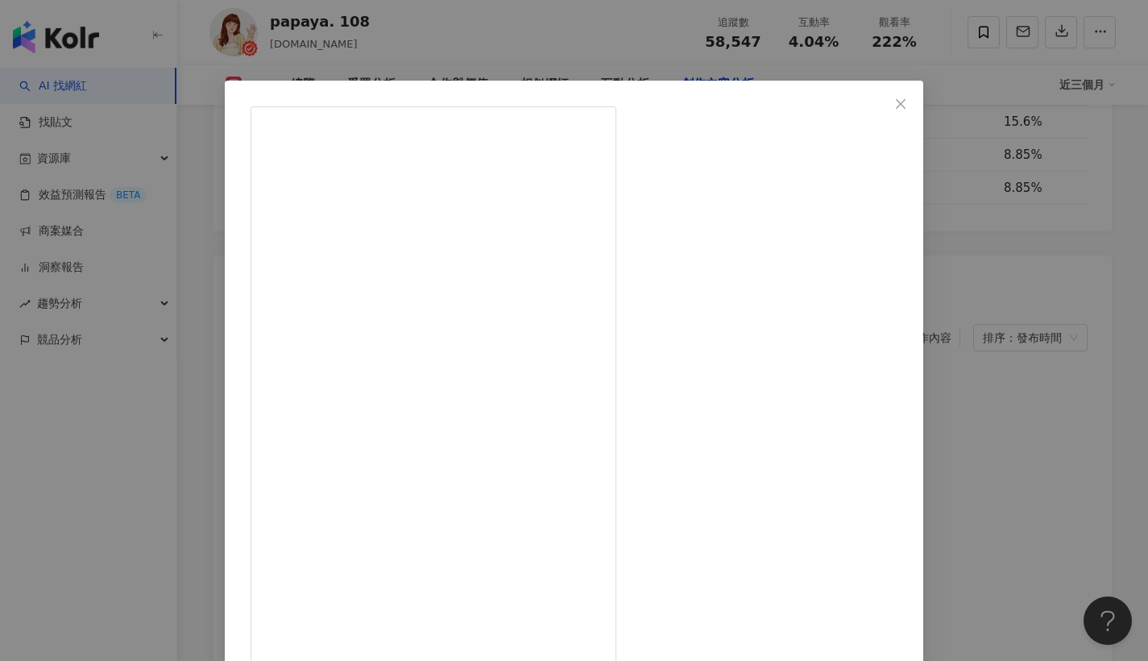
scroll to position [62, 0]
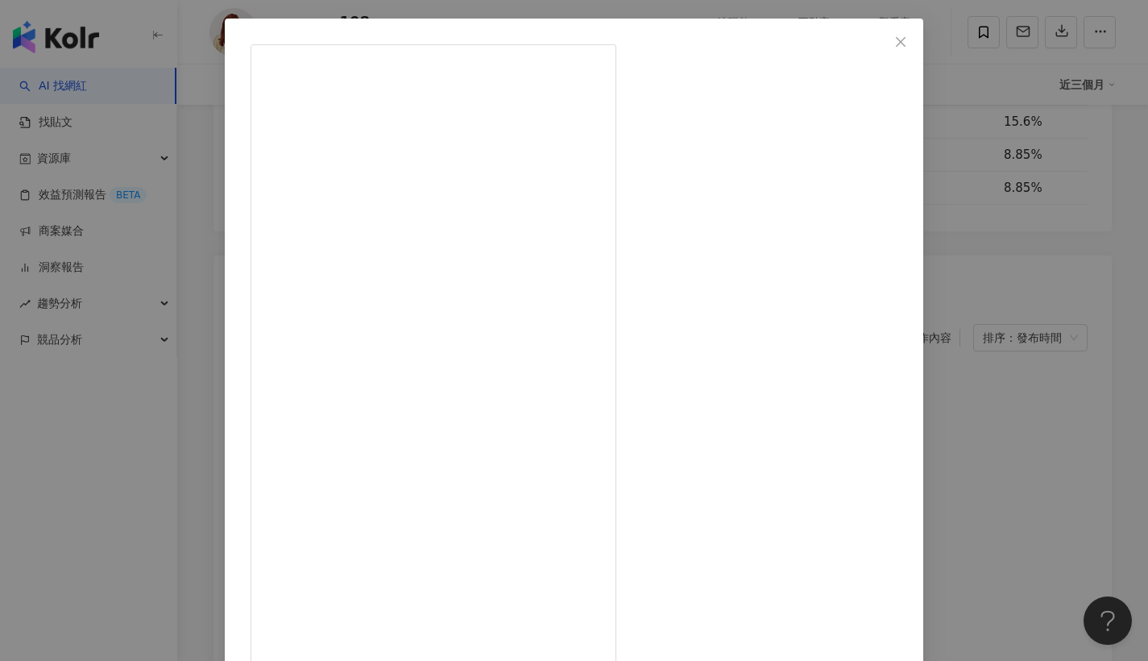
click at [992, 238] on div "papaya. 108 2025/1/15 498 2.6萬 查看原始貼文" at bounding box center [574, 330] width 1148 height 661
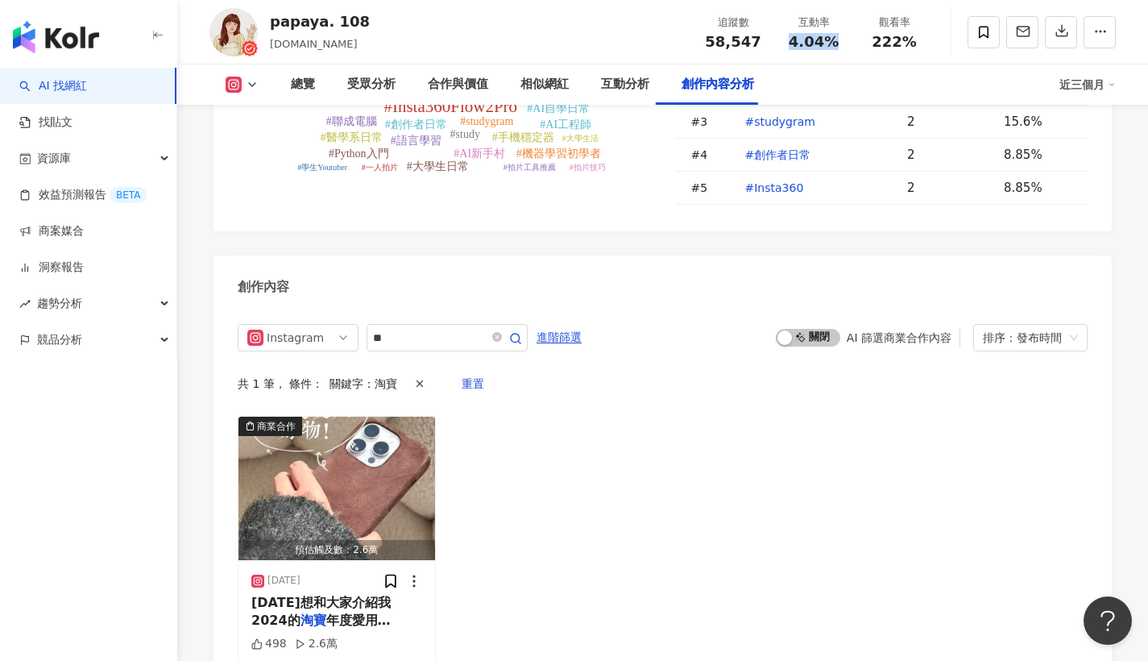
drag, startPoint x: 793, startPoint y: 42, endPoint x: 843, endPoint y: 44, distance: 50.8
click at [843, 44] on div "4.04%" at bounding box center [813, 42] width 61 height 16
copy span "4.04%"
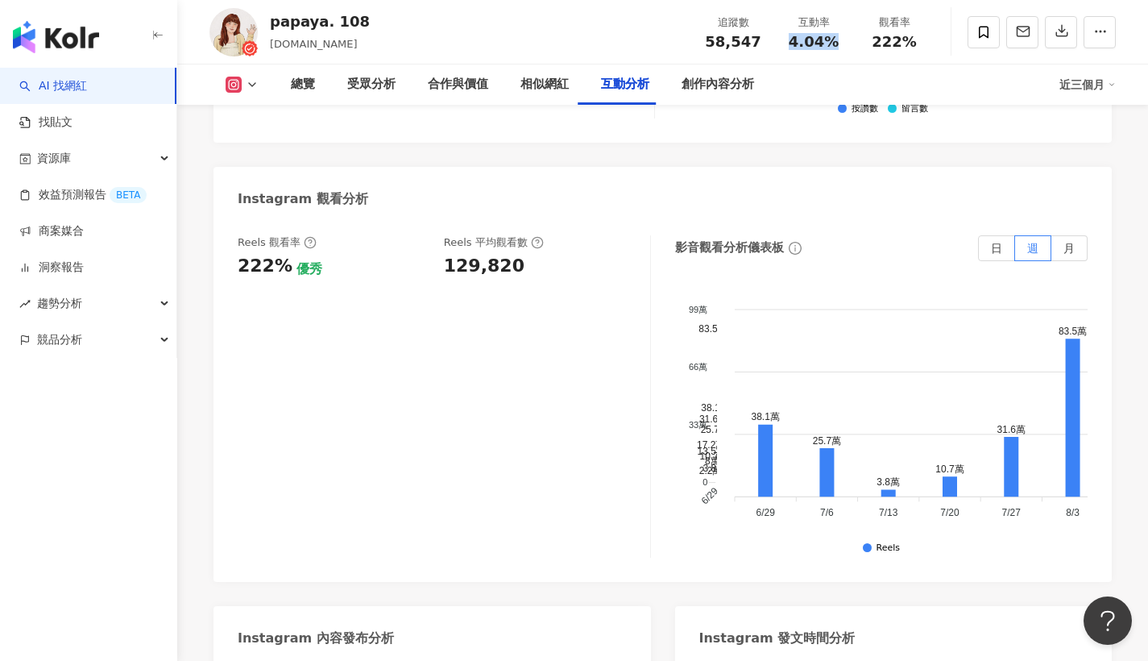
scroll to position [3653, 0]
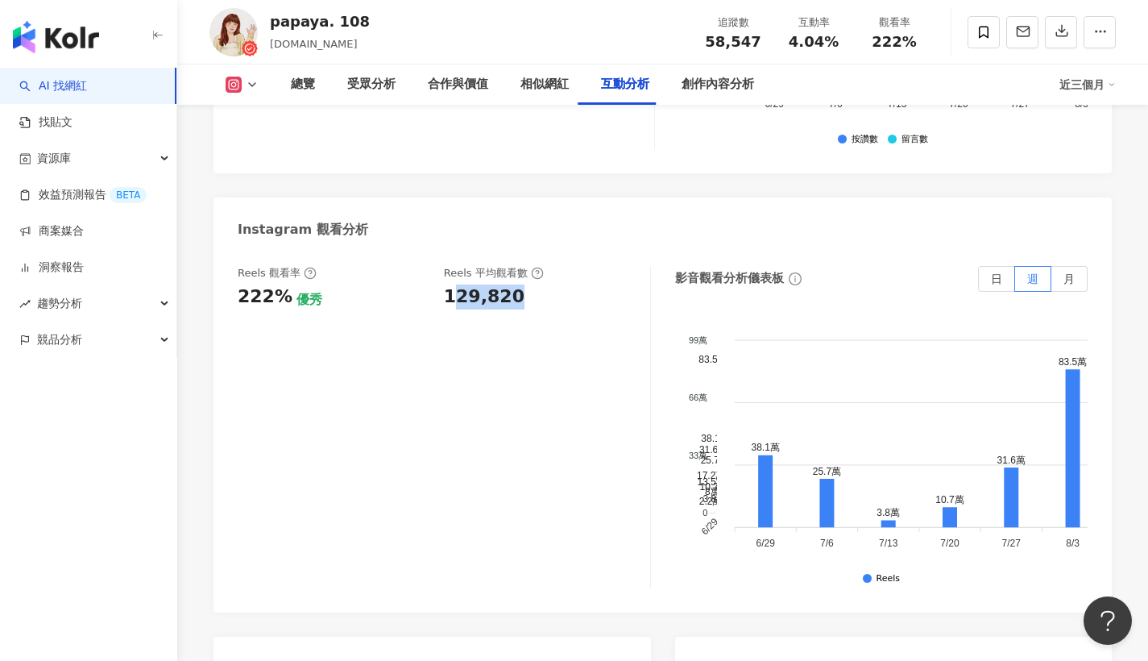
drag, startPoint x: 449, startPoint y: 136, endPoint x: 524, endPoint y: 136, distance: 74.1
click at [524, 284] on div "129,820" at bounding box center [539, 296] width 190 height 25
drag, startPoint x: 438, startPoint y: 138, endPoint x: 531, endPoint y: 135, distance: 92.7
click at [531, 266] on div "Reels 觀看率 222% 優秀 Reels 平均觀看數 129,820" at bounding box center [436, 287] width 396 height 43
copy div "129,820"
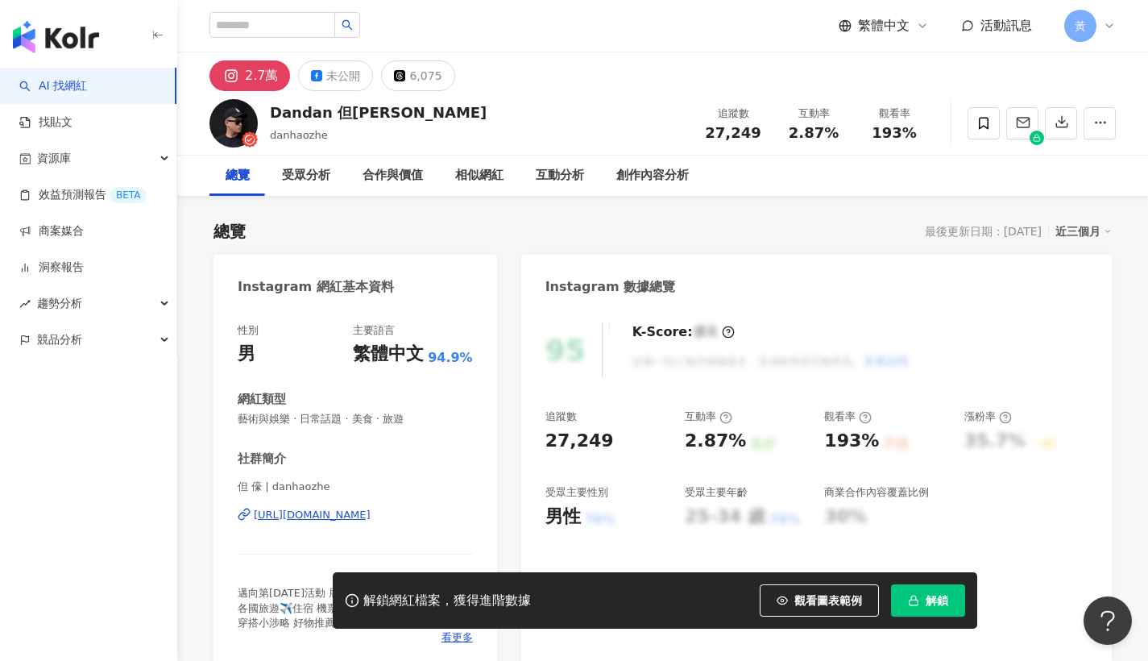
click at [364, 513] on div "https://www.instagram.com/danhaozhe/" at bounding box center [312, 514] width 117 height 14
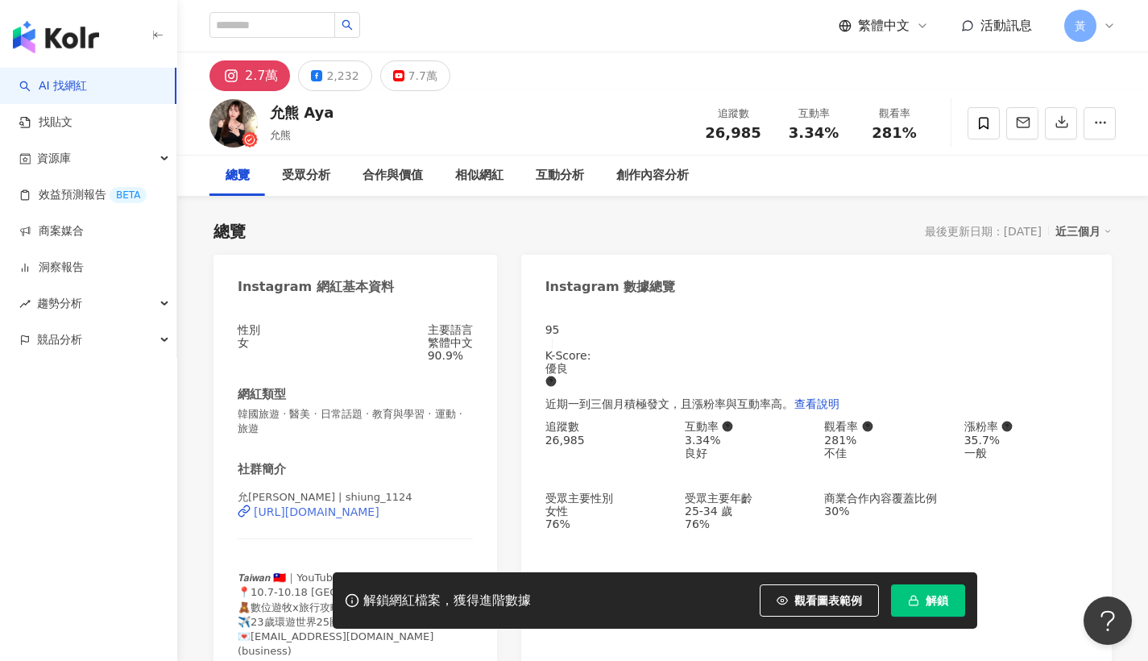
click at [309, 518] on div "[URL][DOMAIN_NAME]" at bounding box center [317, 511] width 126 height 13
drag, startPoint x: 789, startPoint y: 131, endPoint x: 839, endPoint y: 130, distance: 49.1
click at [839, 130] on div "3.34%" at bounding box center [813, 133] width 61 height 16
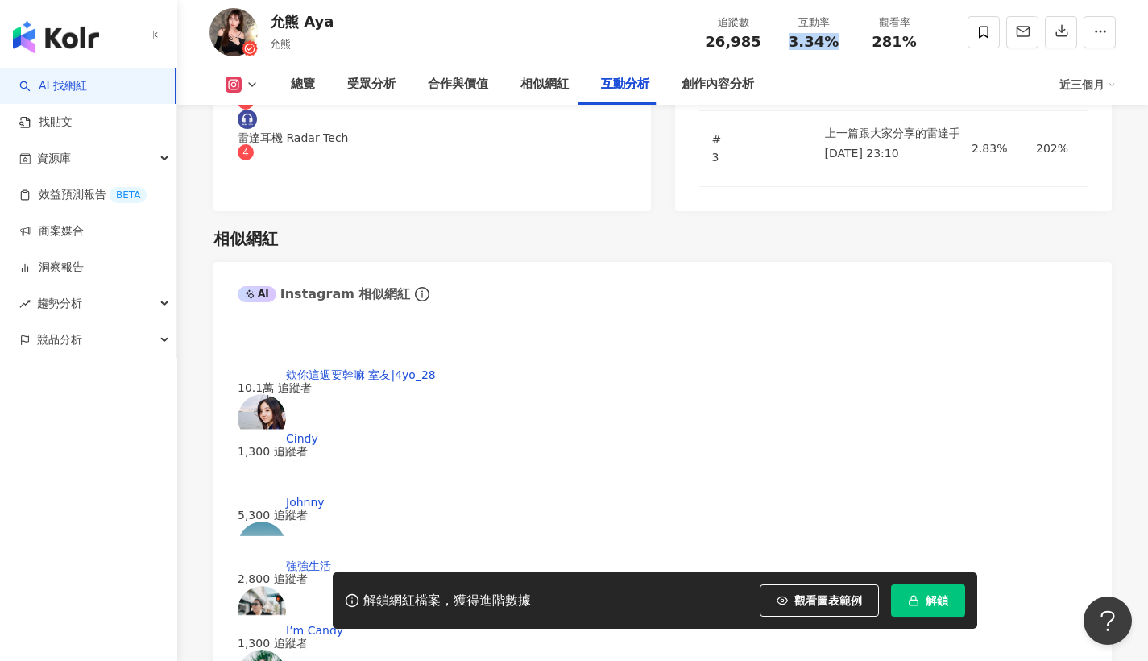
scroll to position [3505, 0]
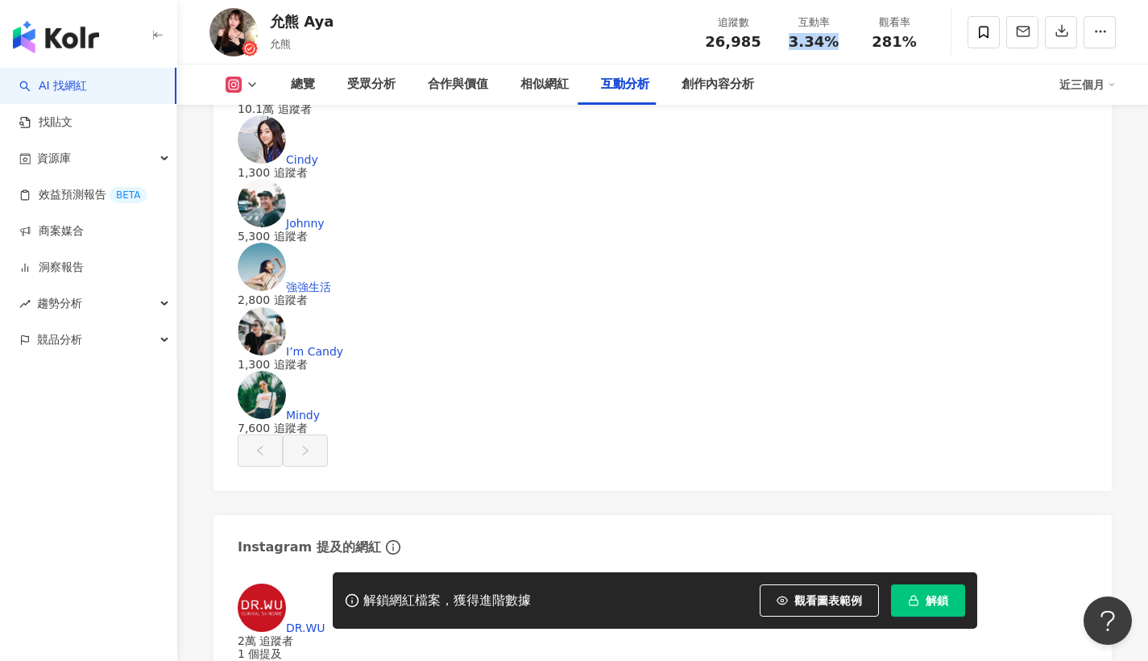
drag, startPoint x: 447, startPoint y: 317, endPoint x: 512, endPoint y: 313, distance: 65.4
